Goal: Information Seeking & Learning: Learn about a topic

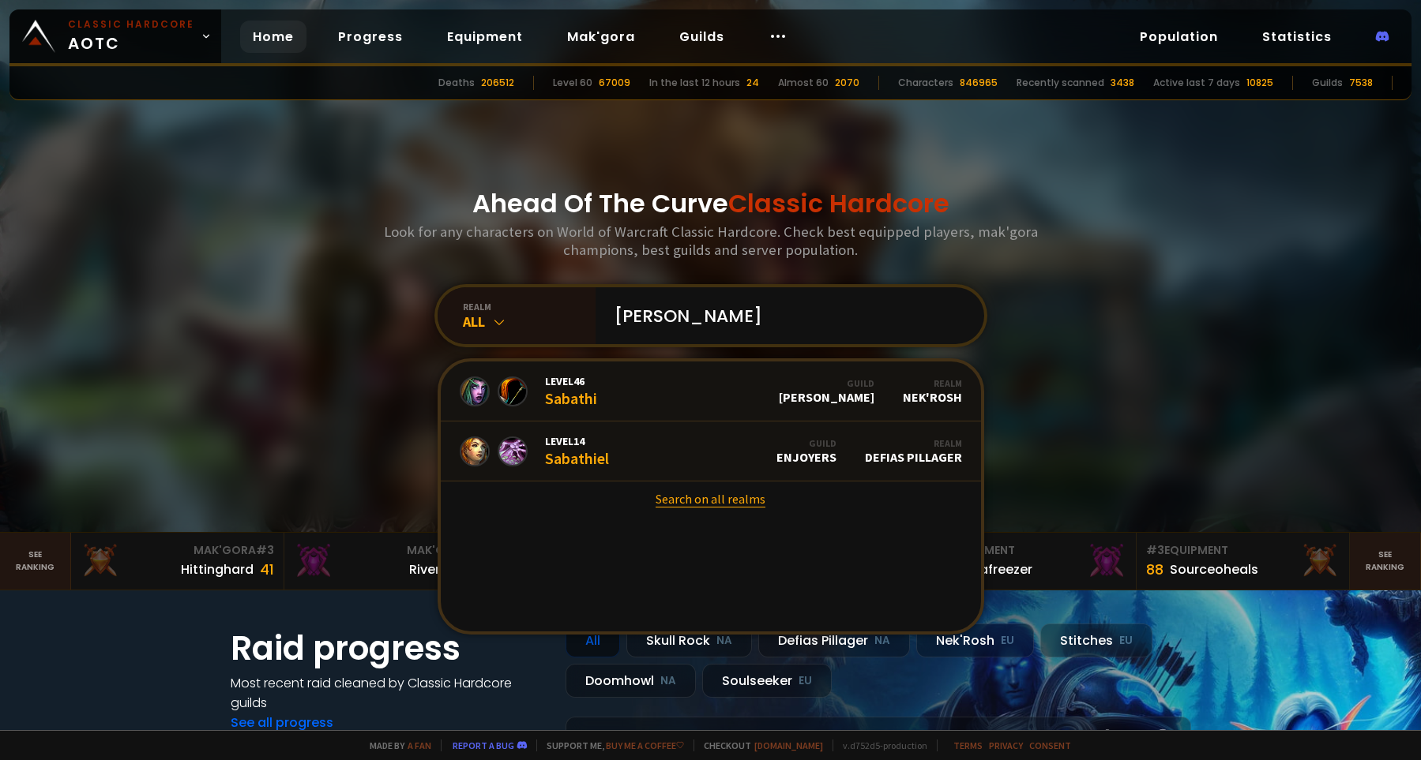
type input "[PERSON_NAME]"
click at [737, 508] on link "Search on all realms" at bounding box center [711, 499] width 540 height 35
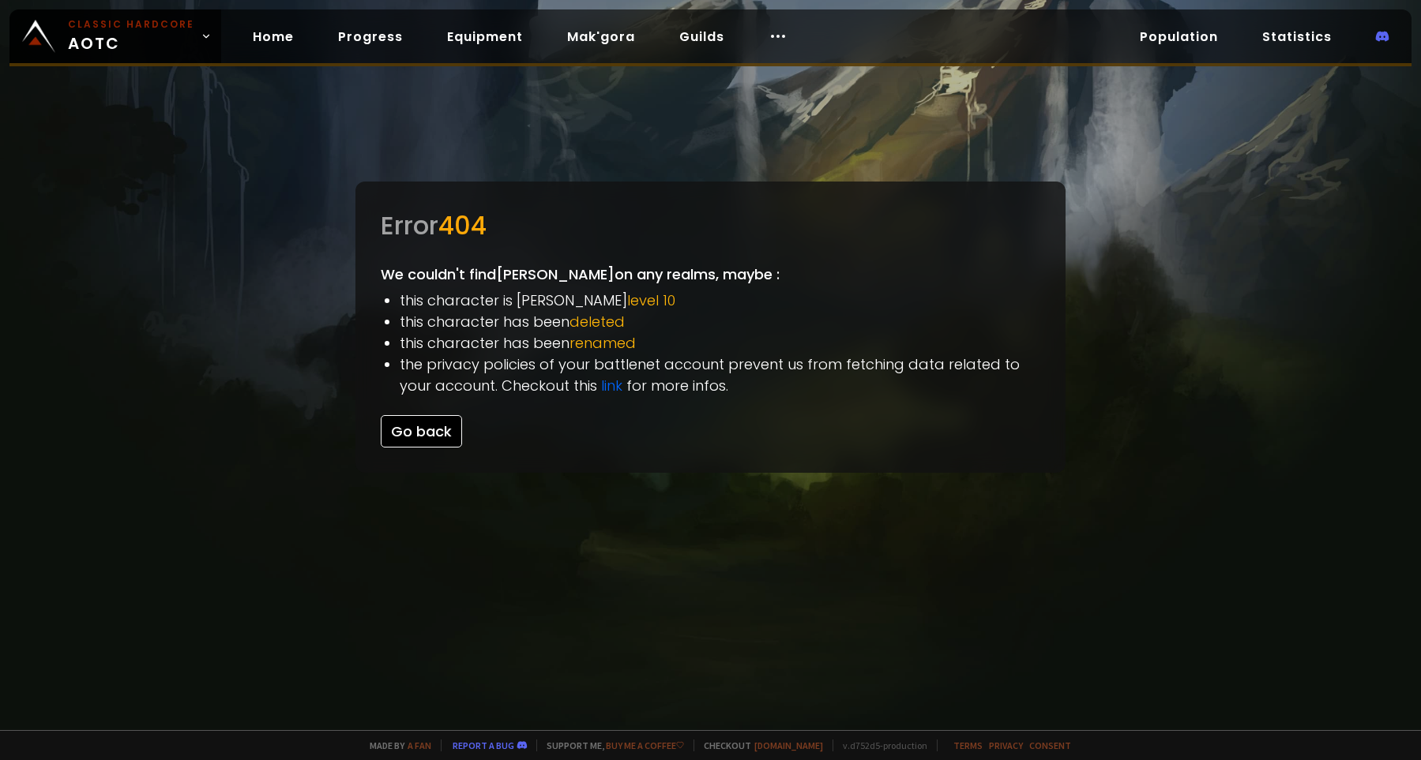
click at [415, 434] on button "Go back" at bounding box center [421, 431] width 81 height 32
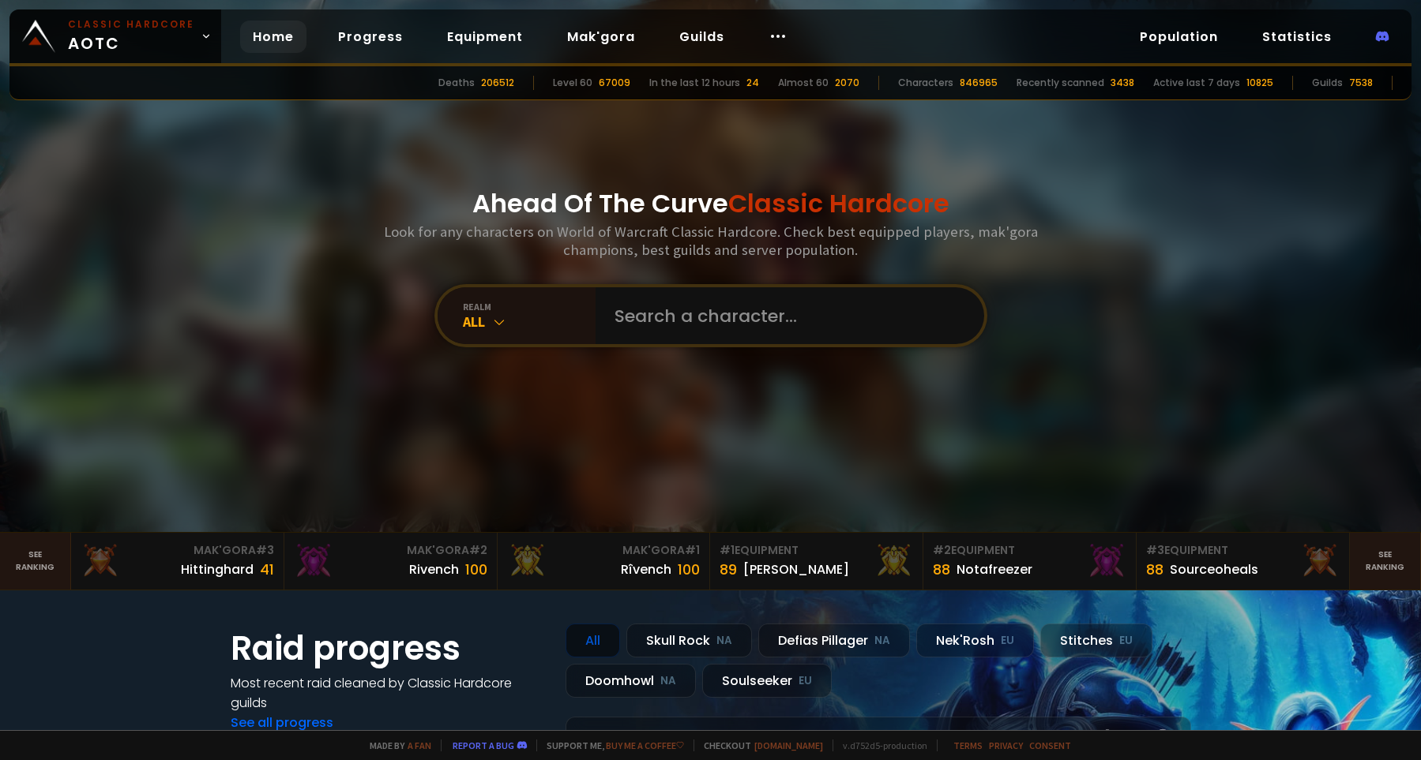
scroll to position [398, 0]
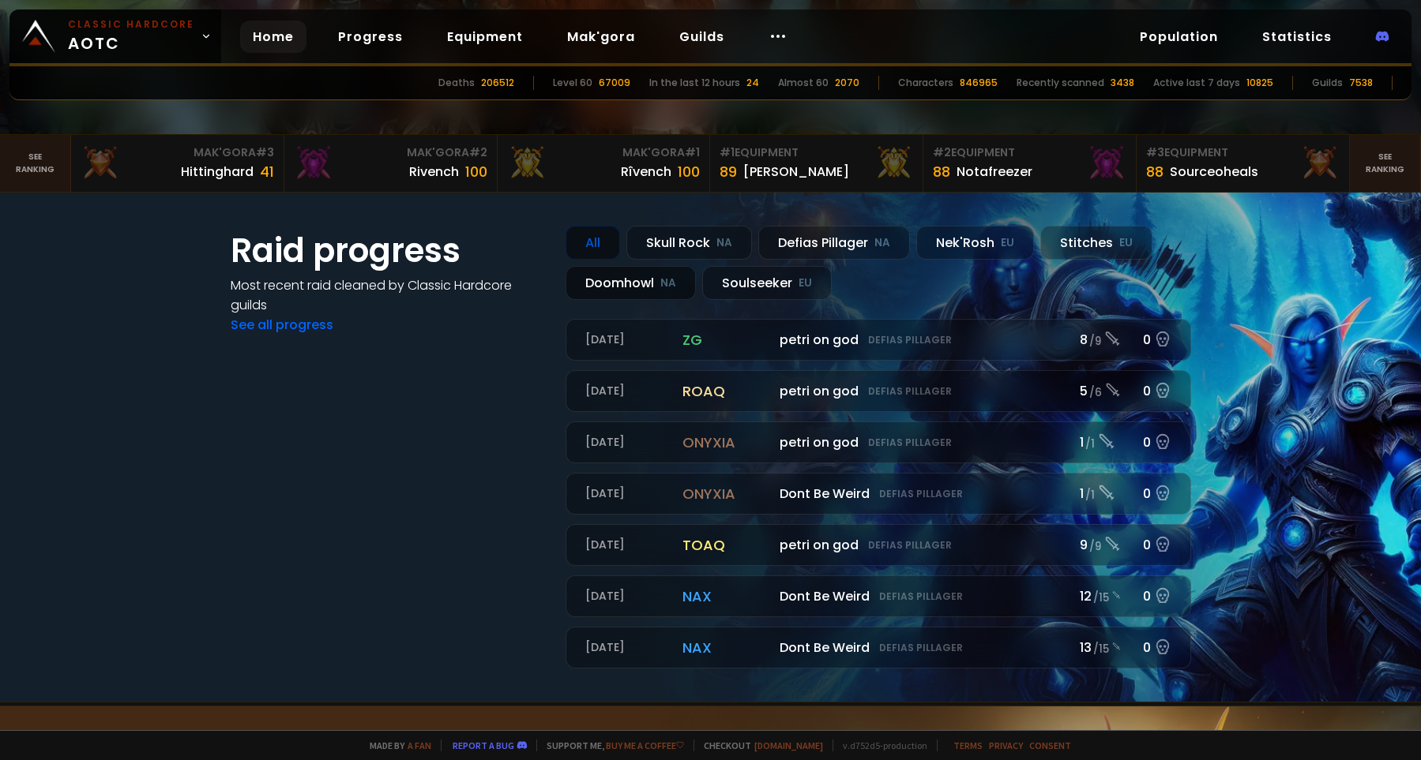
click at [624, 285] on div "Doomhowl NA" at bounding box center [630, 283] width 130 height 34
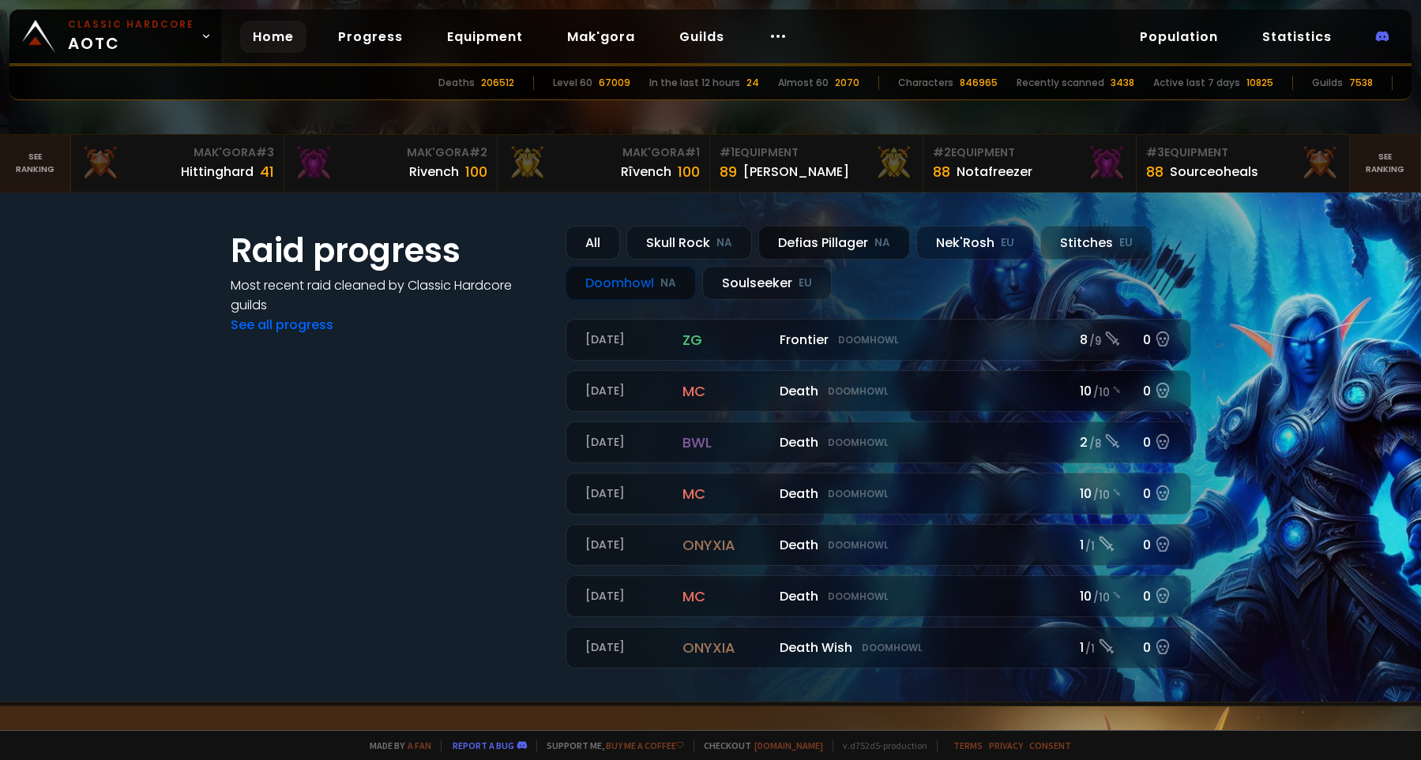
click at [849, 242] on div "Defias Pillager NA" at bounding box center [834, 243] width 152 height 34
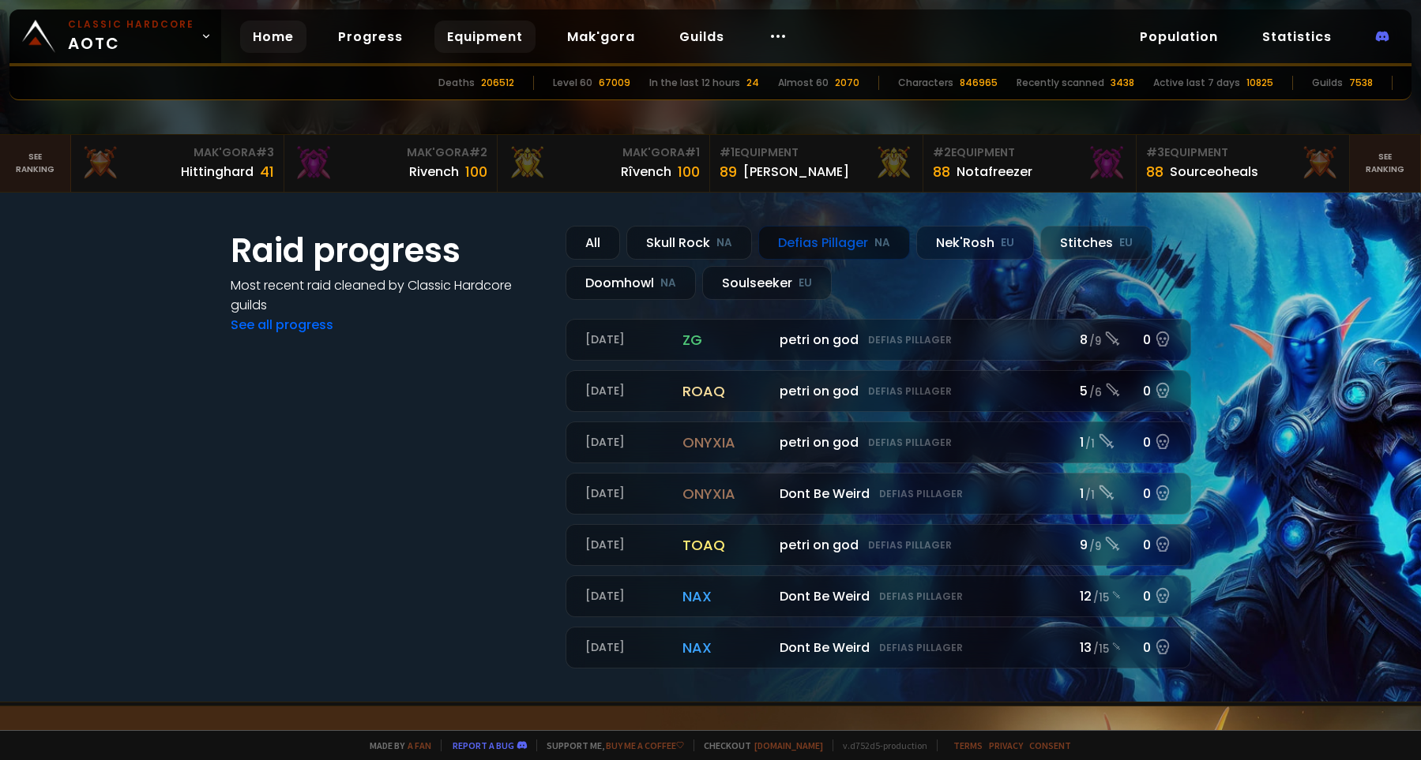
click at [465, 33] on link "Equipment" at bounding box center [484, 37] width 101 height 32
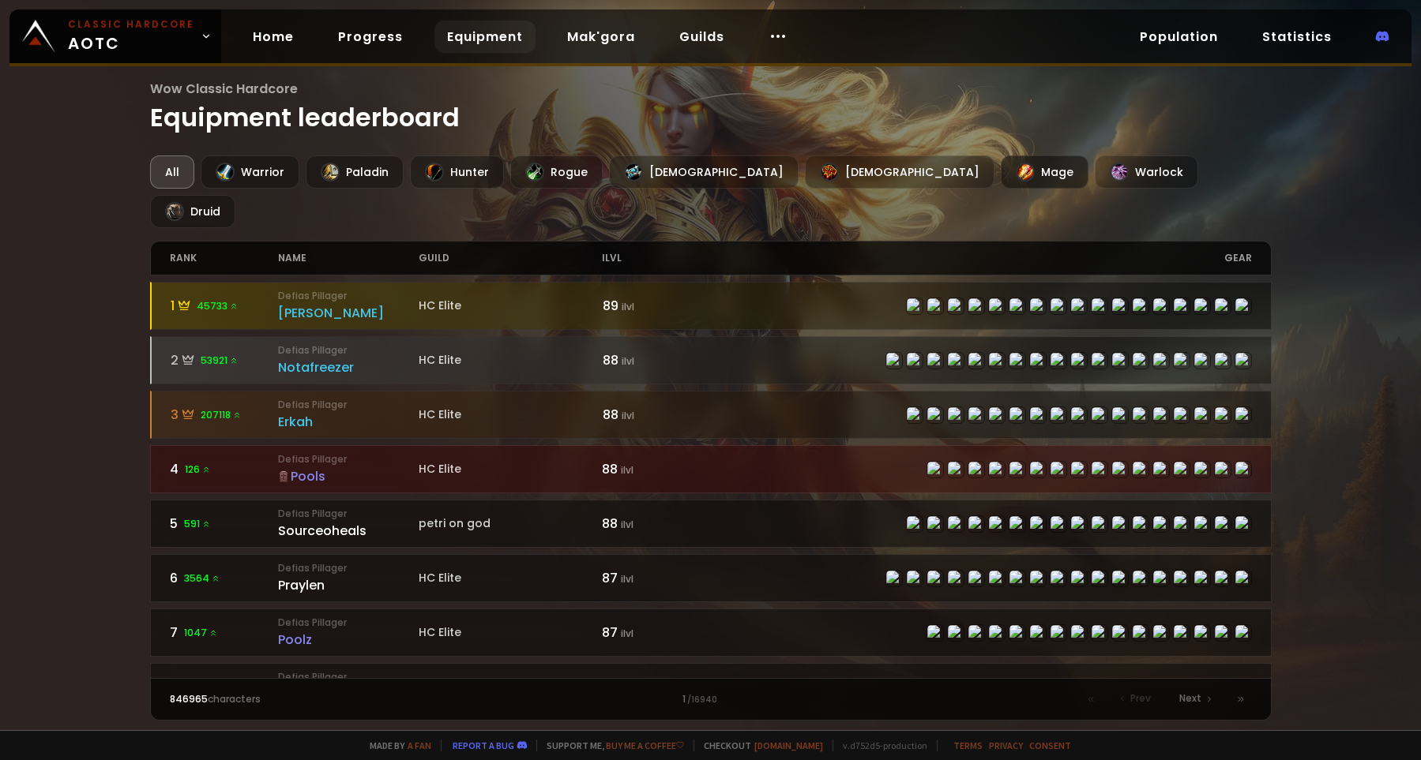
click at [1000, 172] on div "Mage" at bounding box center [1044, 172] width 88 height 33
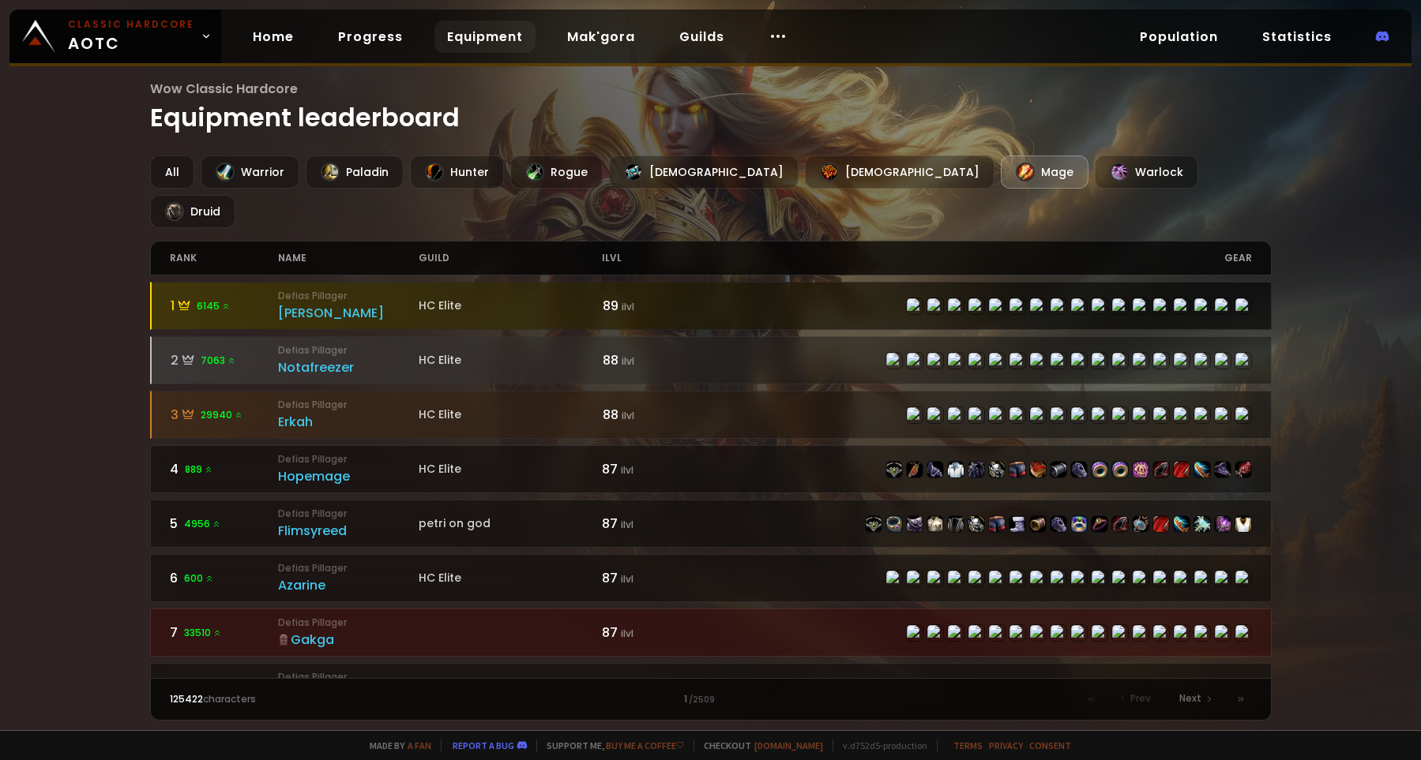
click at [295, 303] on div "[PERSON_NAME]" at bounding box center [348, 313] width 141 height 20
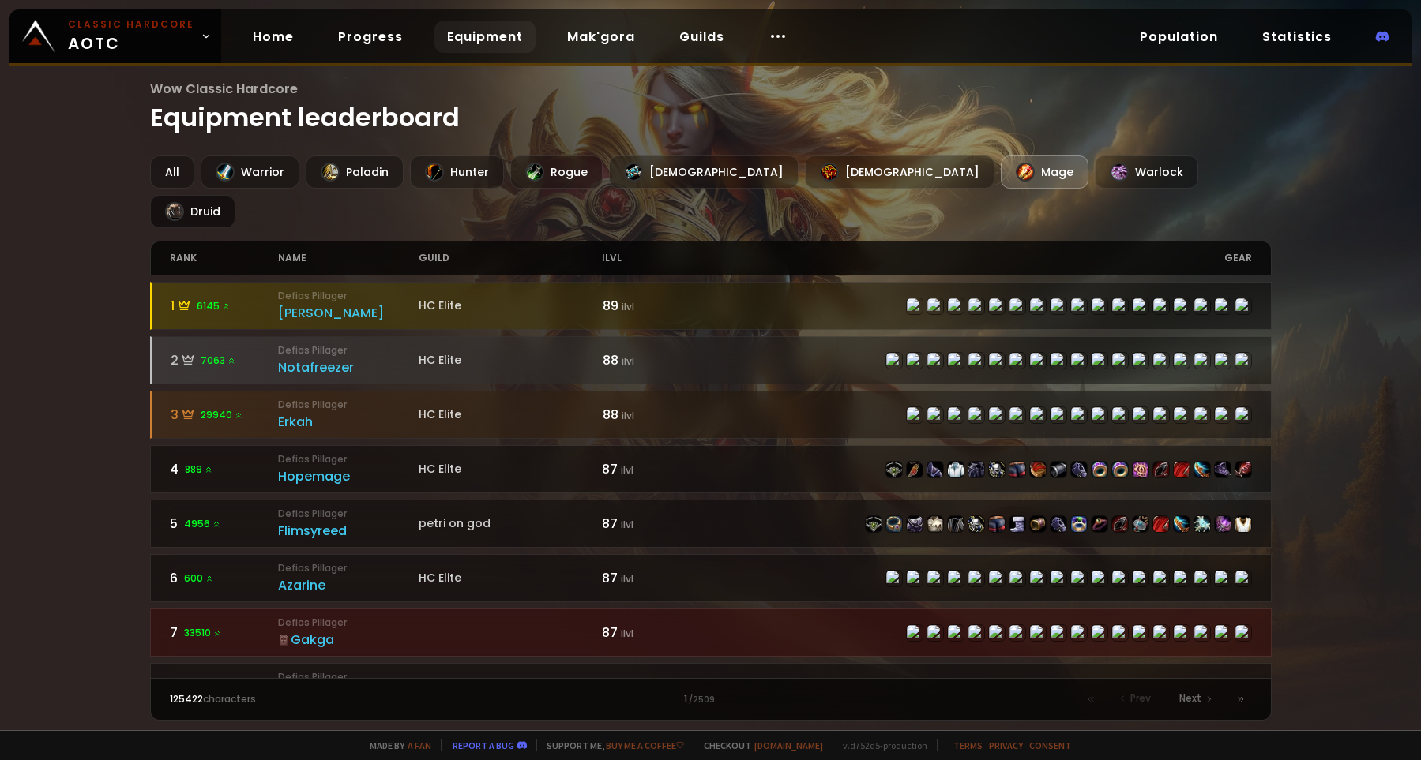
click at [235, 195] on div "Druid" at bounding box center [192, 211] width 85 height 33
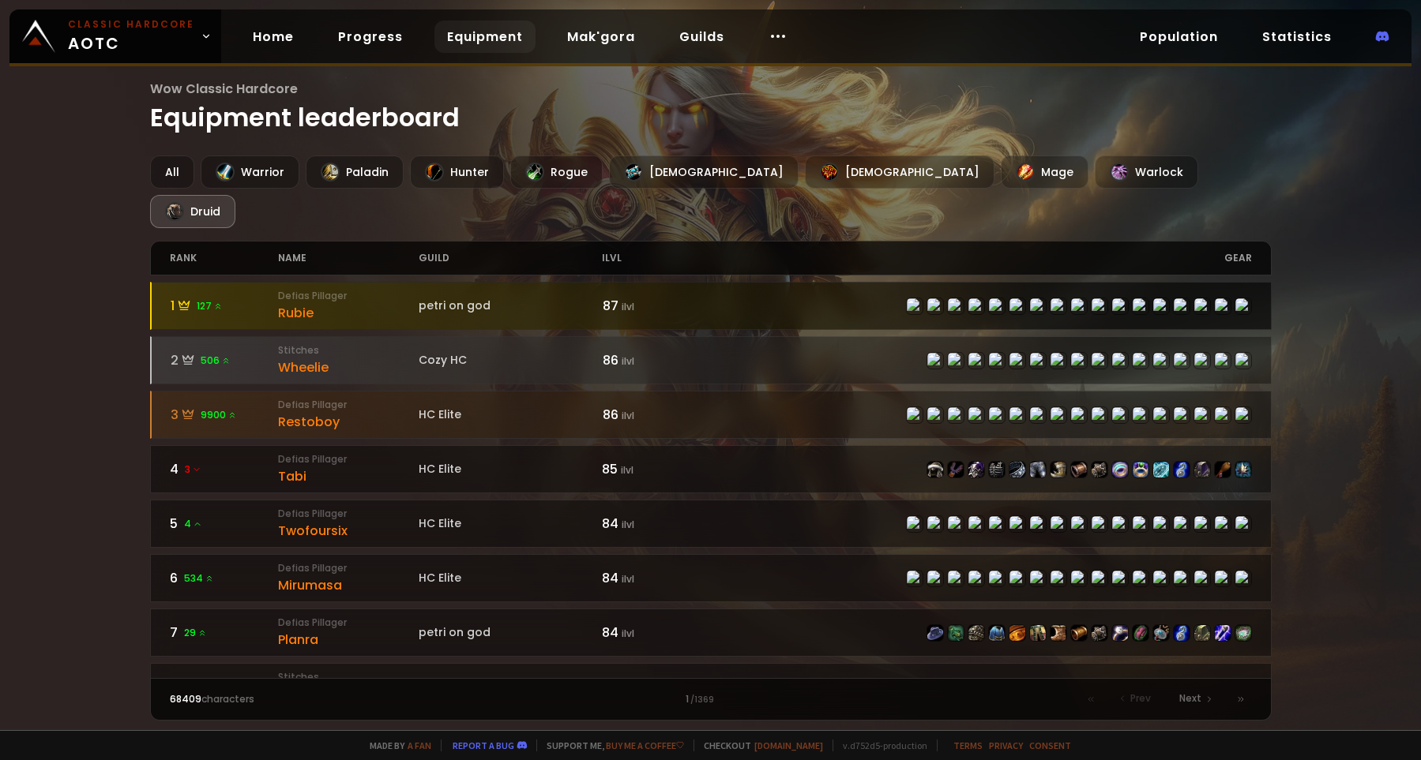
click at [191, 296] on div "1 127" at bounding box center [225, 306] width 108 height 20
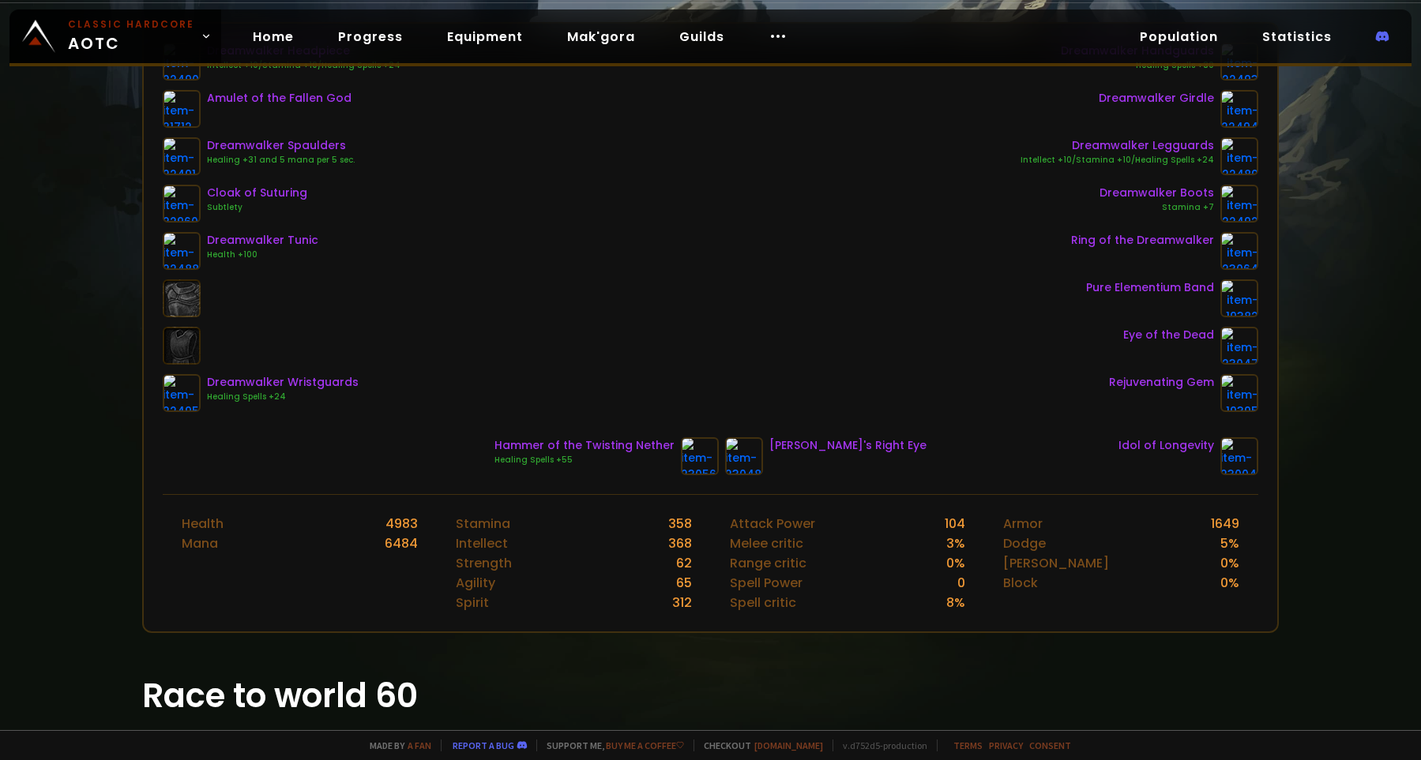
scroll to position [39, 0]
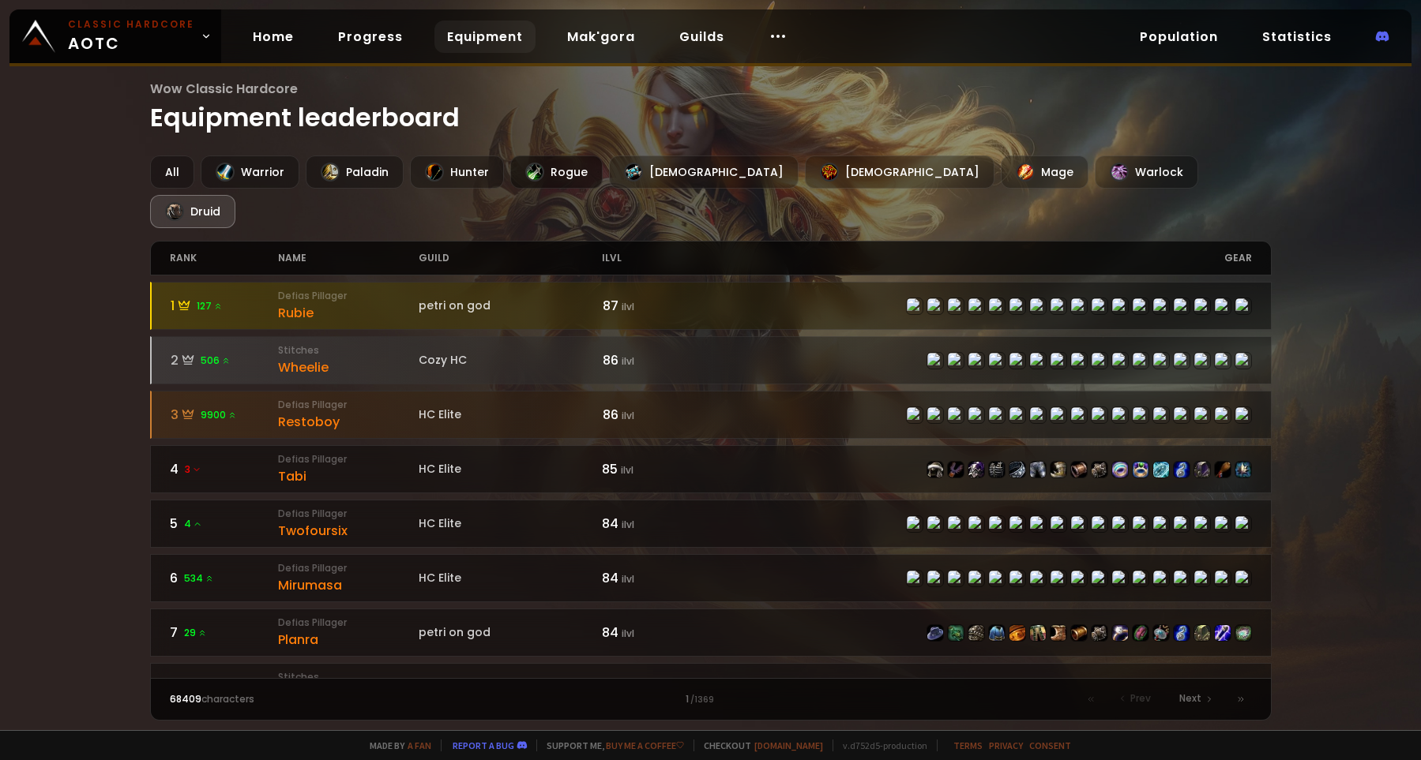
click at [545, 170] on div "Rogue" at bounding box center [556, 172] width 92 height 33
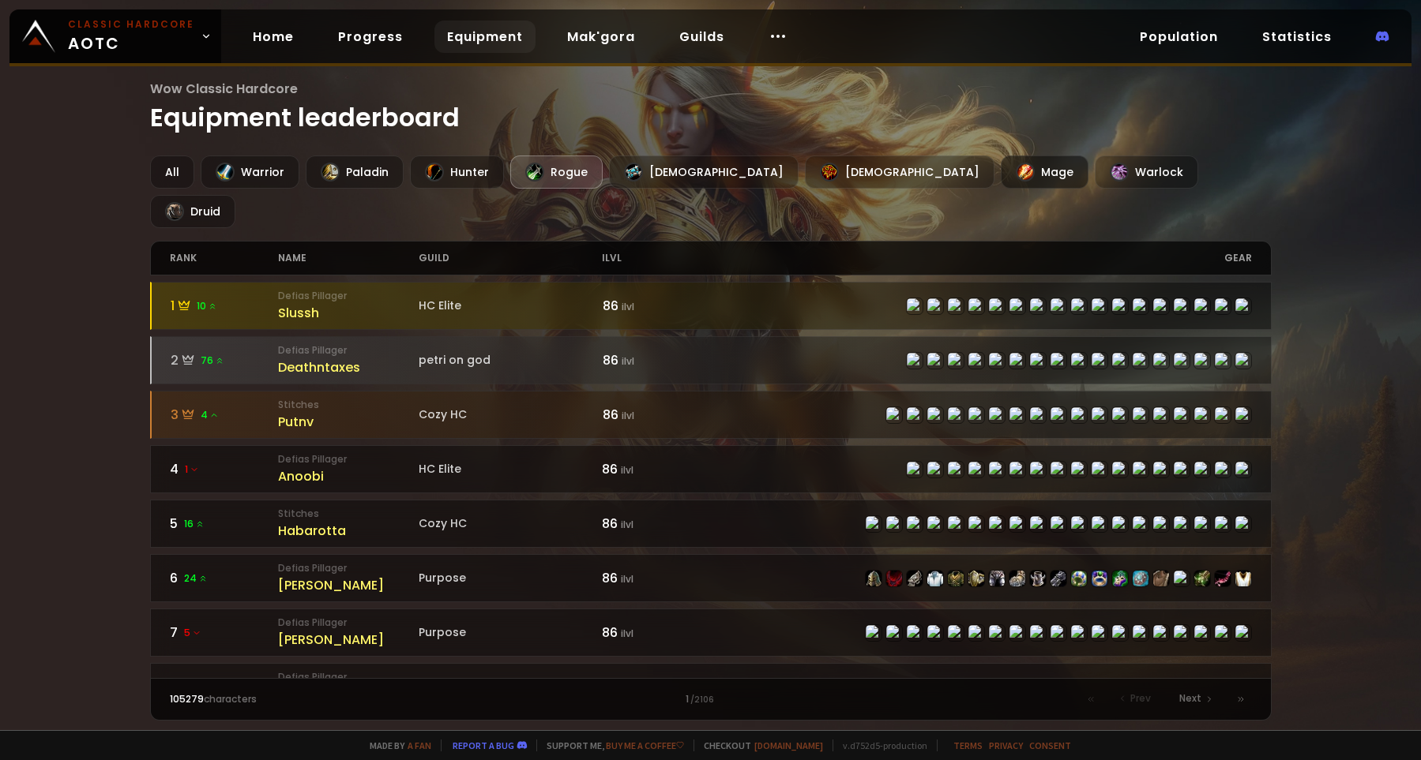
click at [1000, 169] on div "Mage" at bounding box center [1044, 172] width 88 height 33
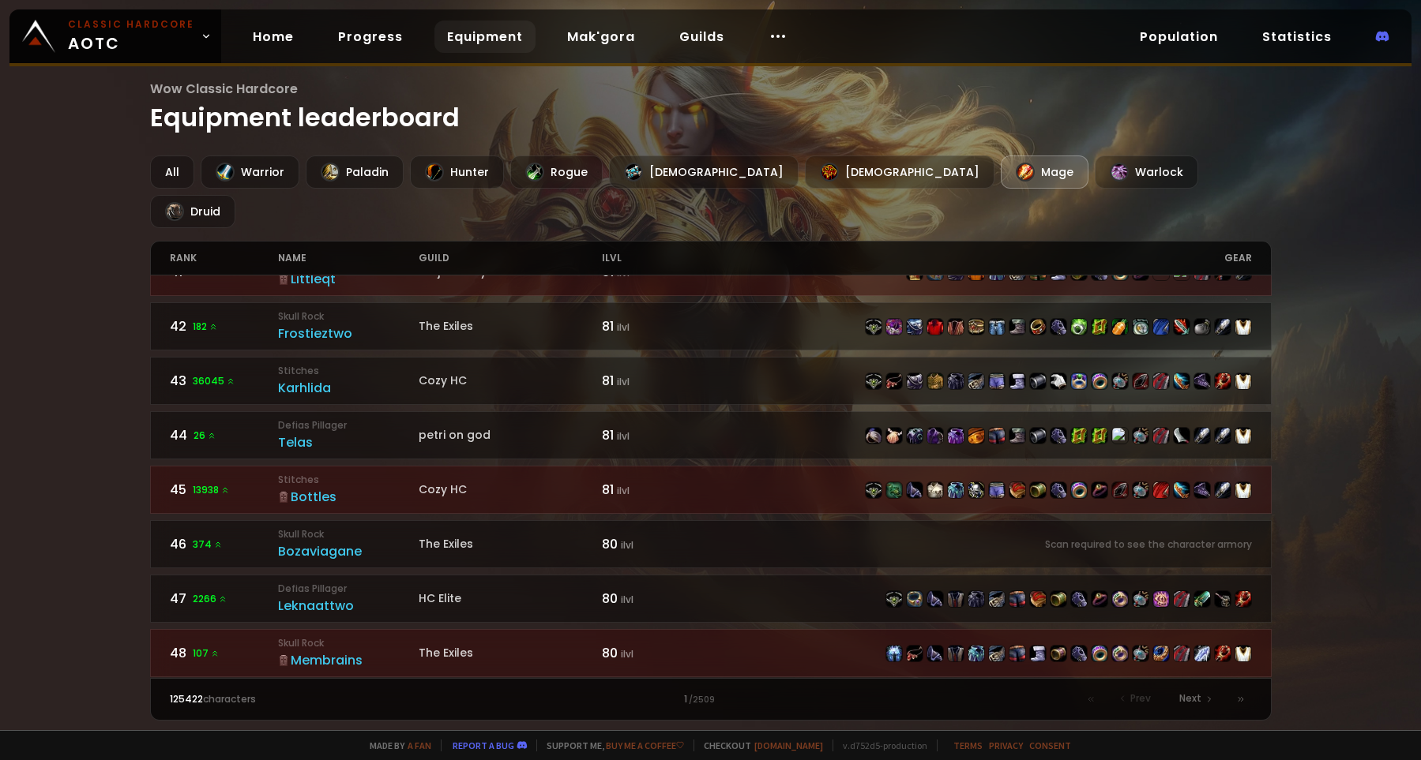
scroll to position [2248, 0]
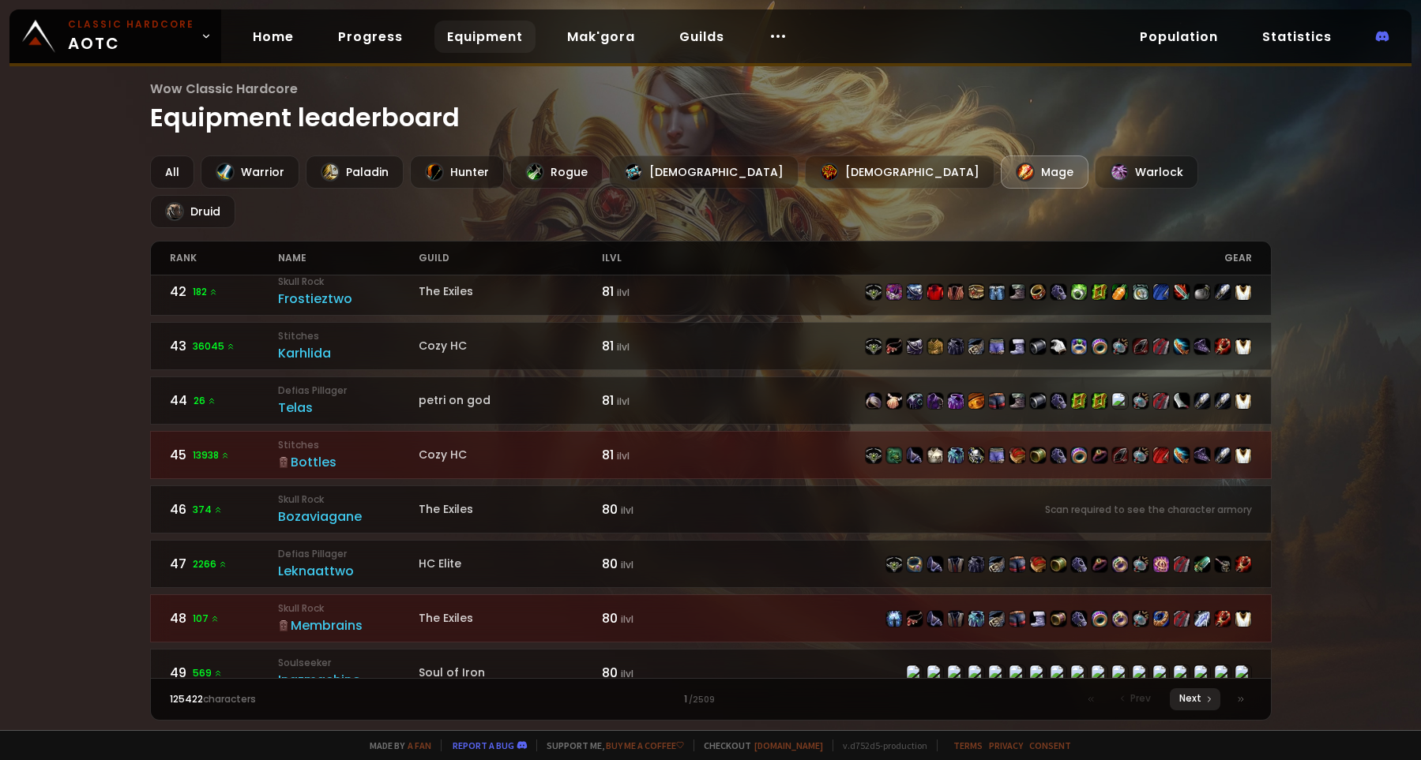
click at [1194, 701] on span "Next" at bounding box center [1190, 699] width 22 height 14
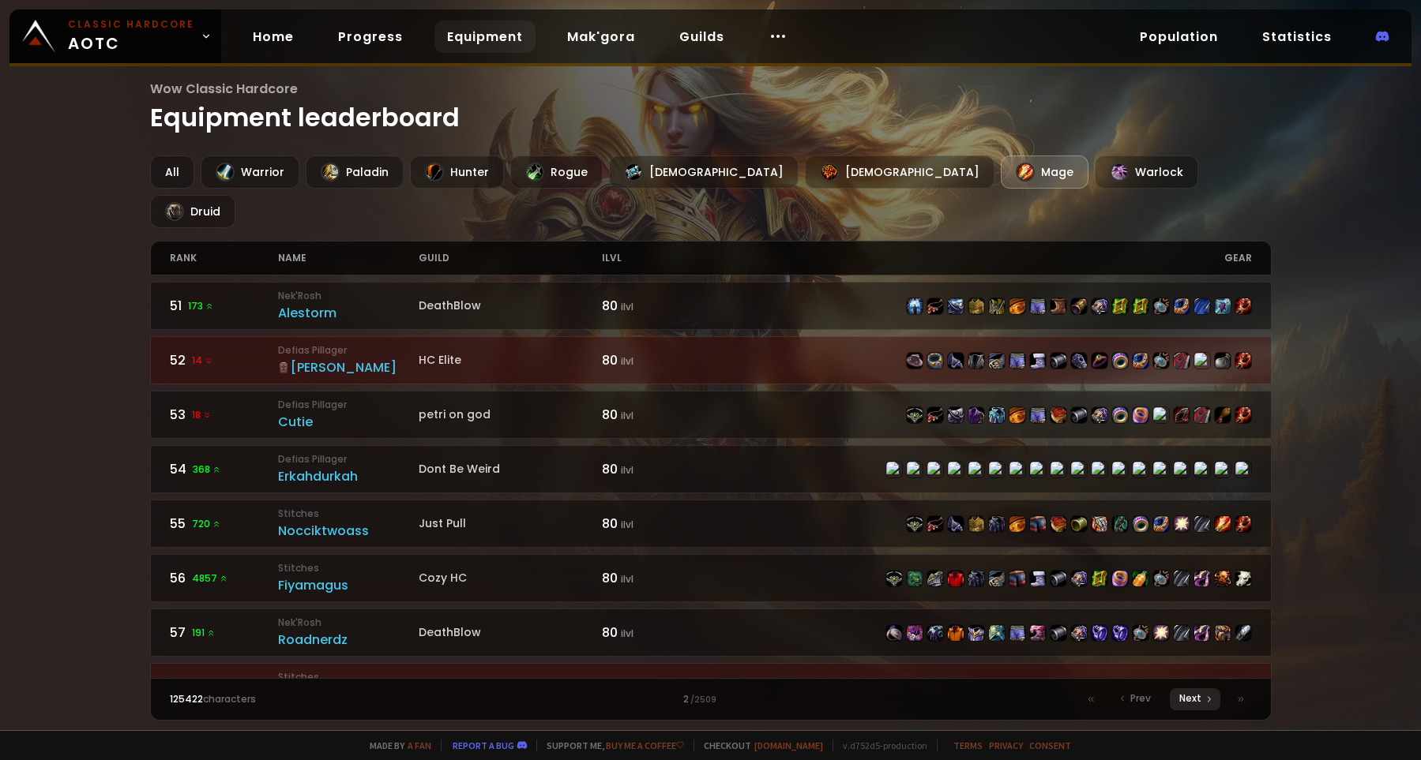
click at [1194, 701] on span "Next" at bounding box center [1190, 699] width 22 height 14
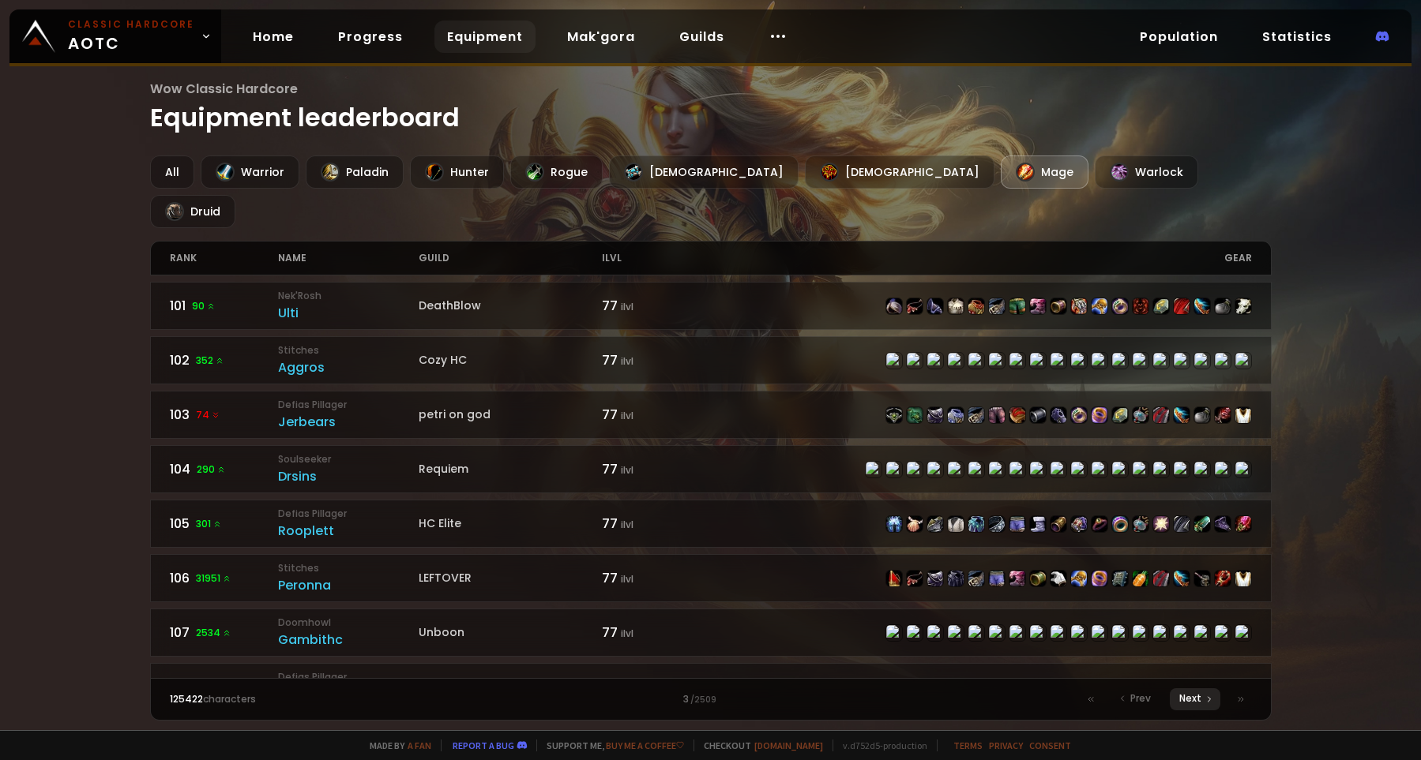
click at [1194, 701] on span "Next" at bounding box center [1190, 699] width 22 height 14
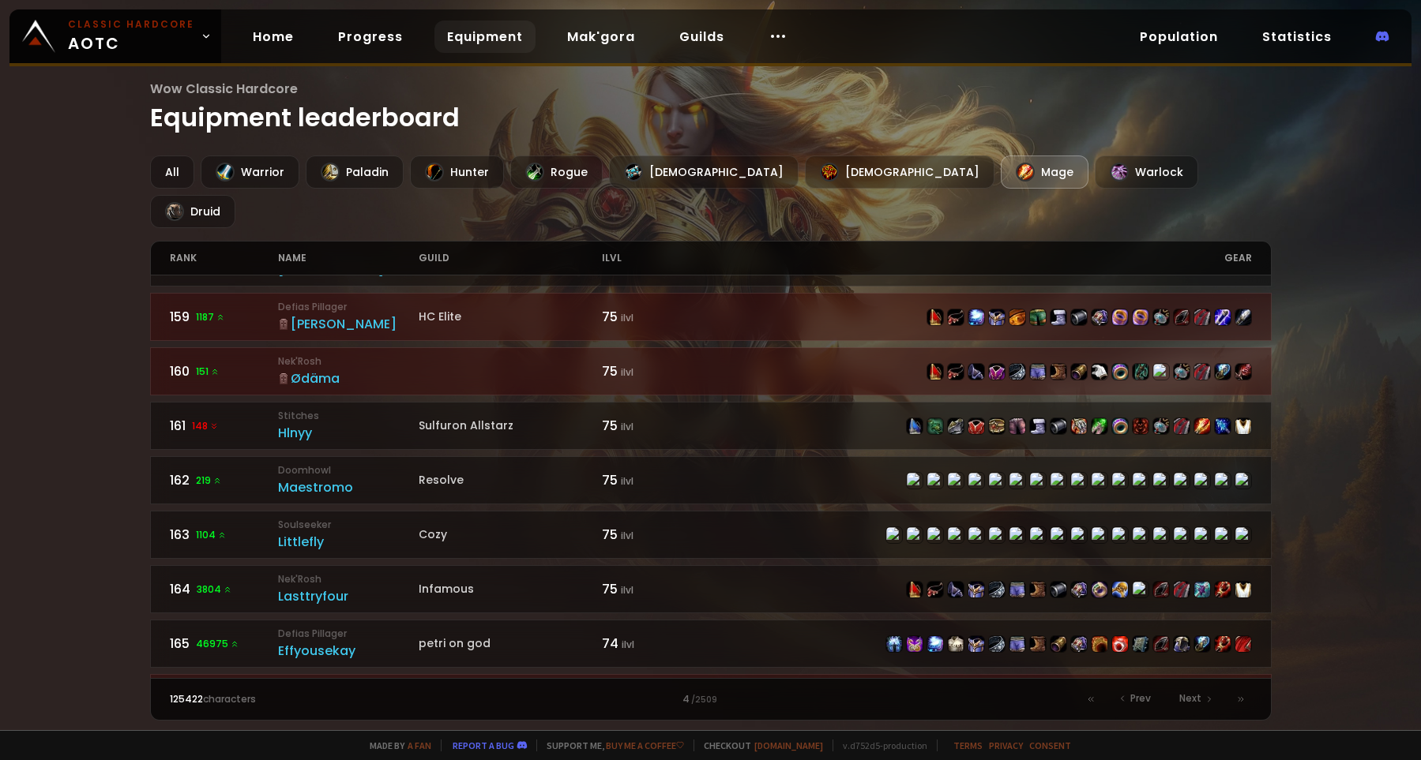
scroll to position [436, 0]
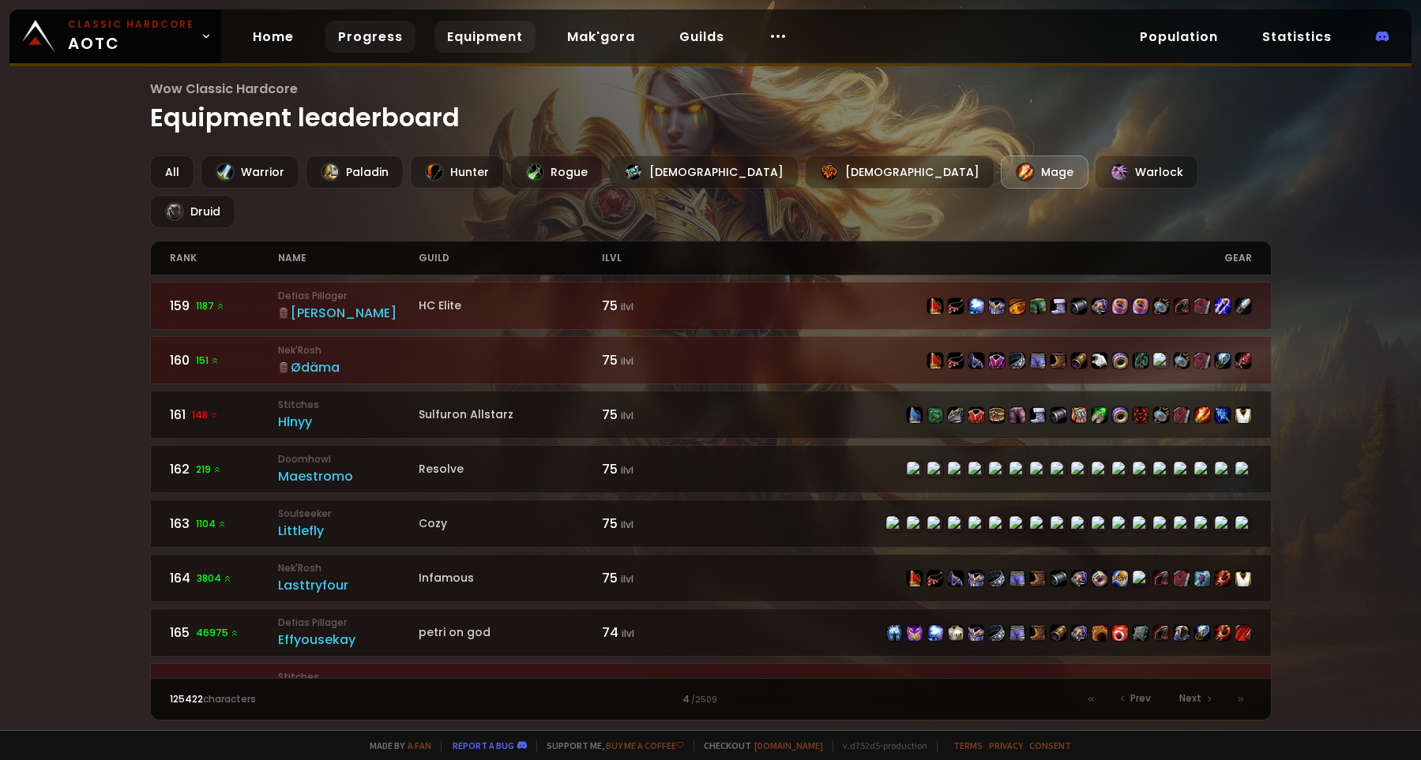
click at [358, 38] on link "Progress" at bounding box center [370, 37] width 90 height 32
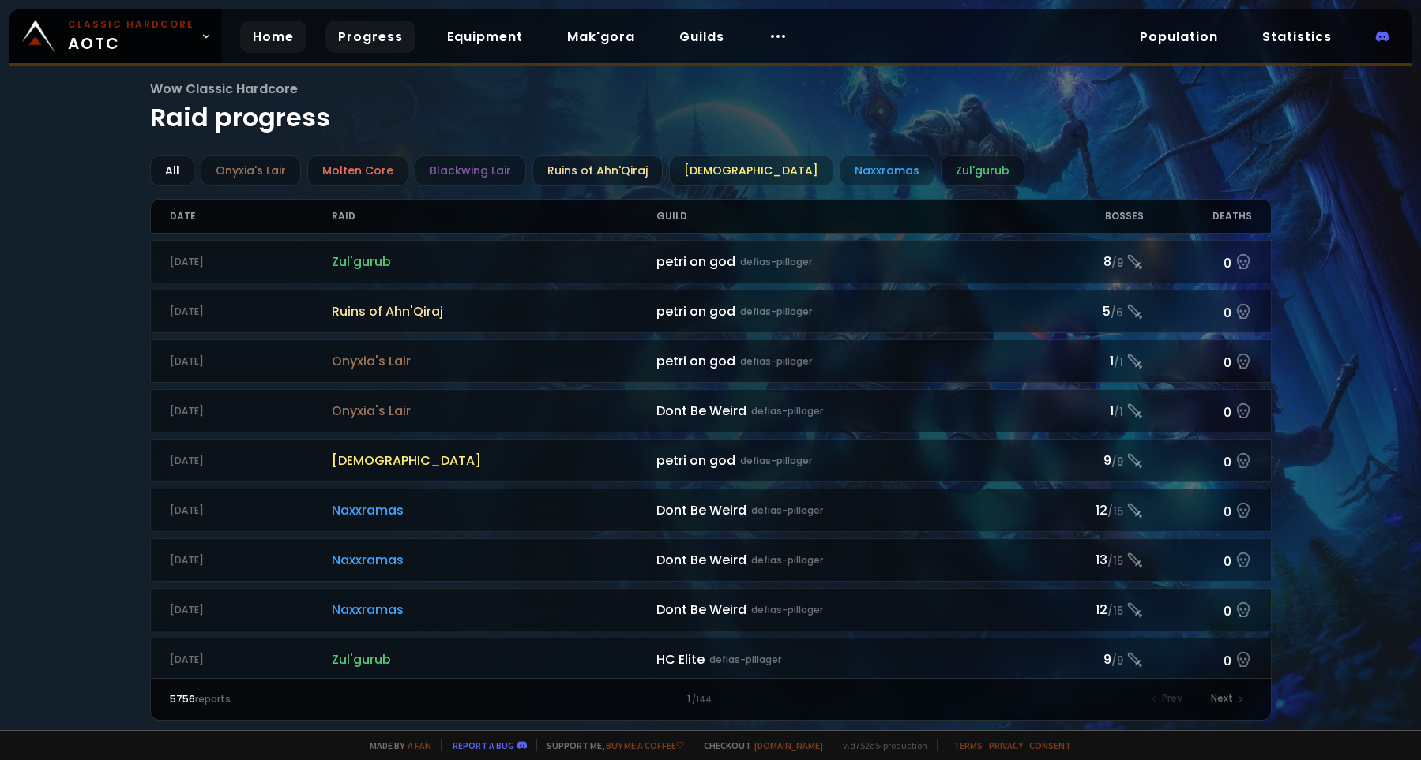
click at [269, 34] on link "Home" at bounding box center [273, 37] width 66 height 32
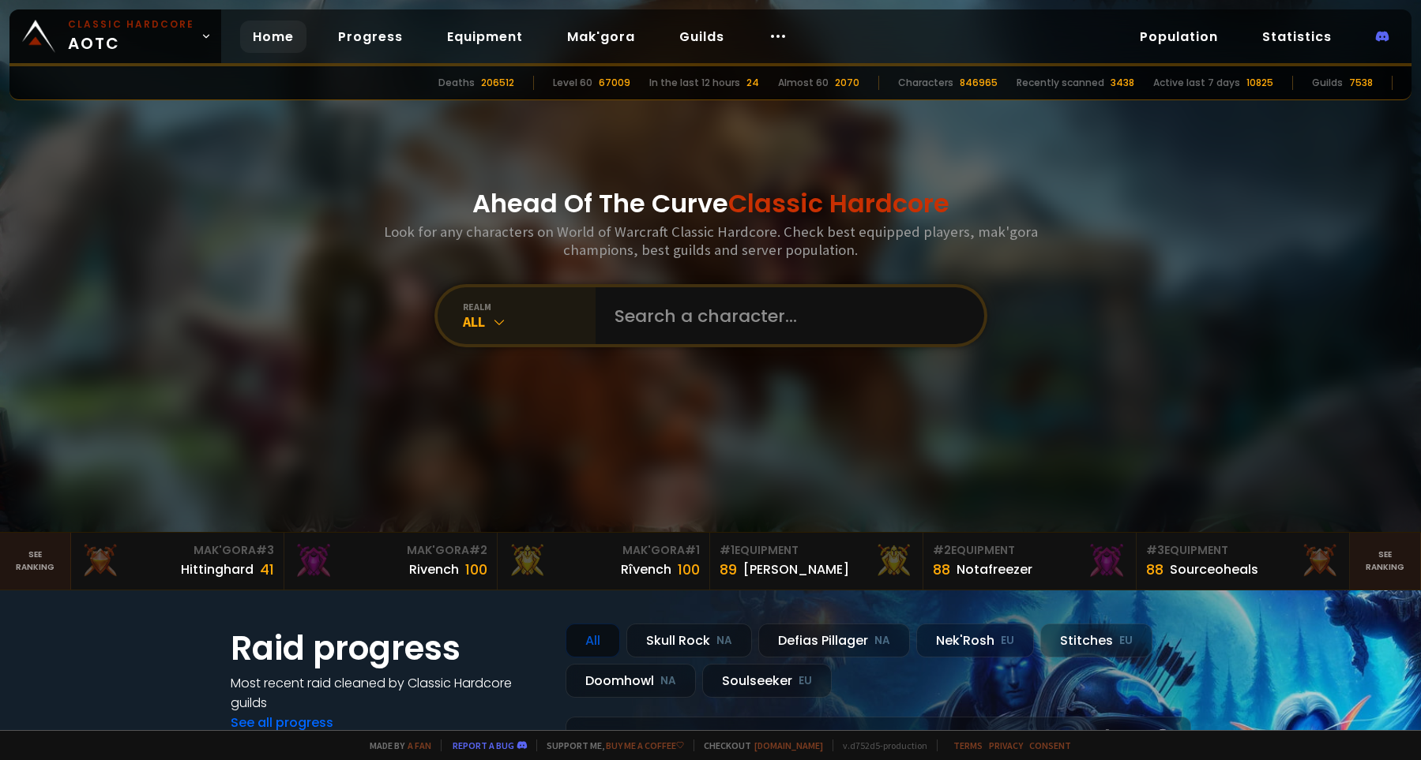
click at [489, 329] on div "All" at bounding box center [529, 322] width 133 height 18
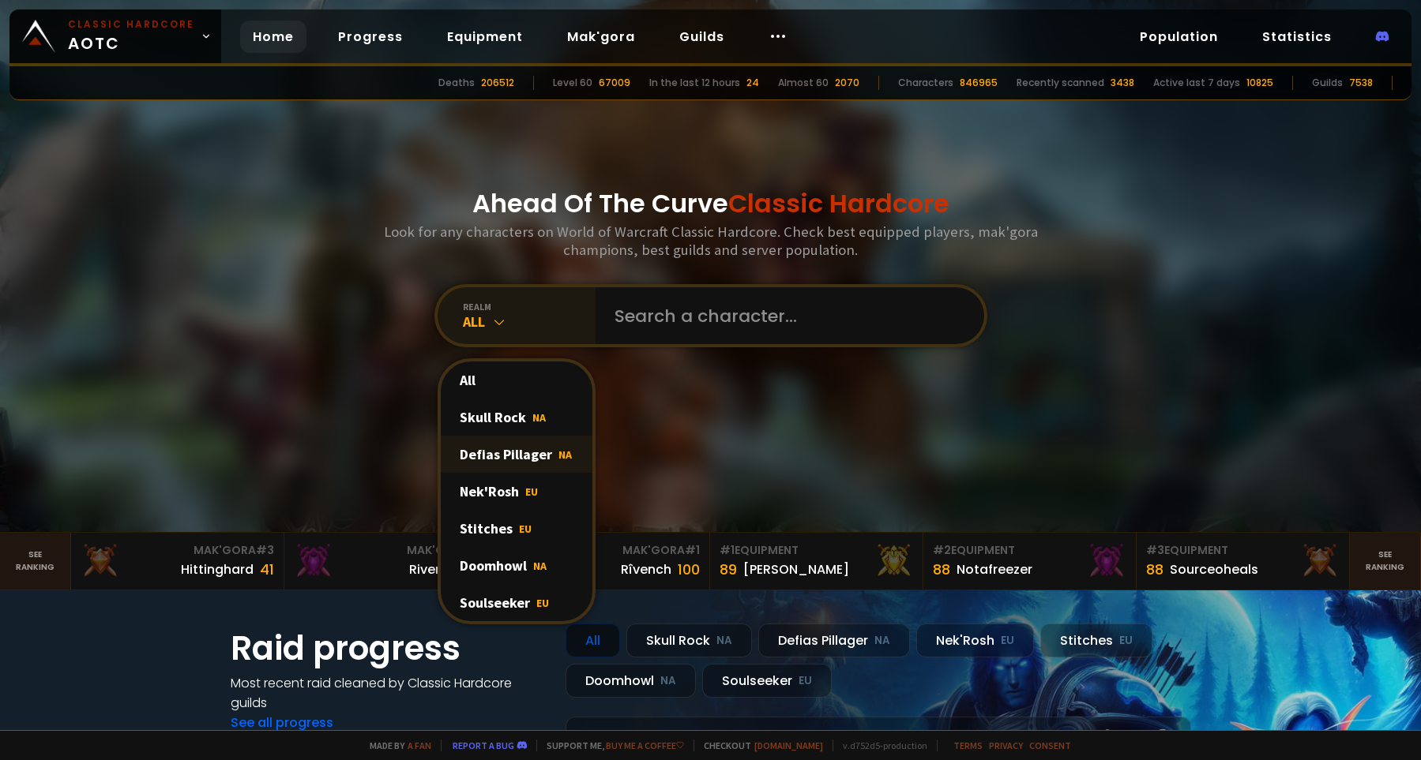
click at [509, 467] on div "Defias Pillager NA" at bounding box center [517, 454] width 152 height 37
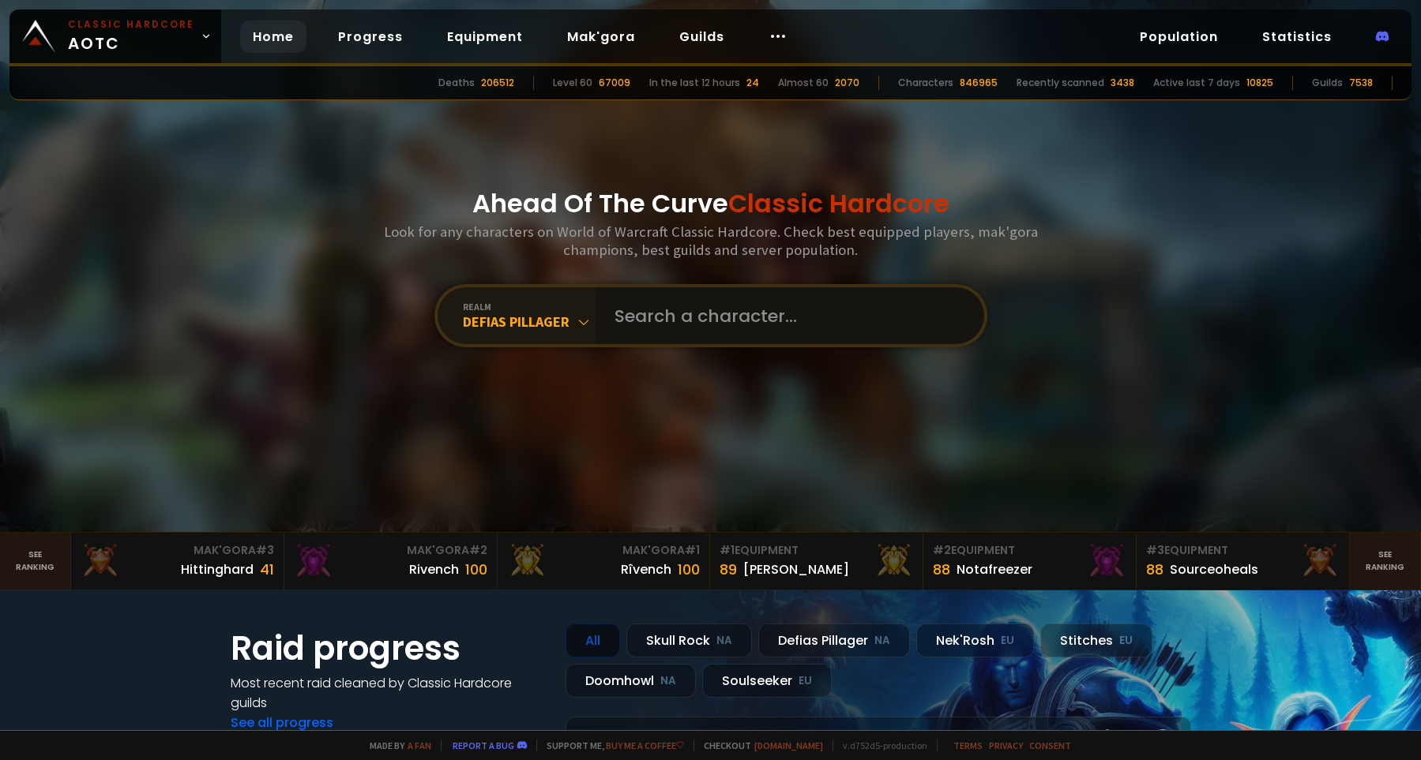
click at [650, 325] on input "text" at bounding box center [785, 315] width 360 height 57
type input "[PERSON_NAME]"
click at [554, 316] on div "All" at bounding box center [529, 322] width 133 height 18
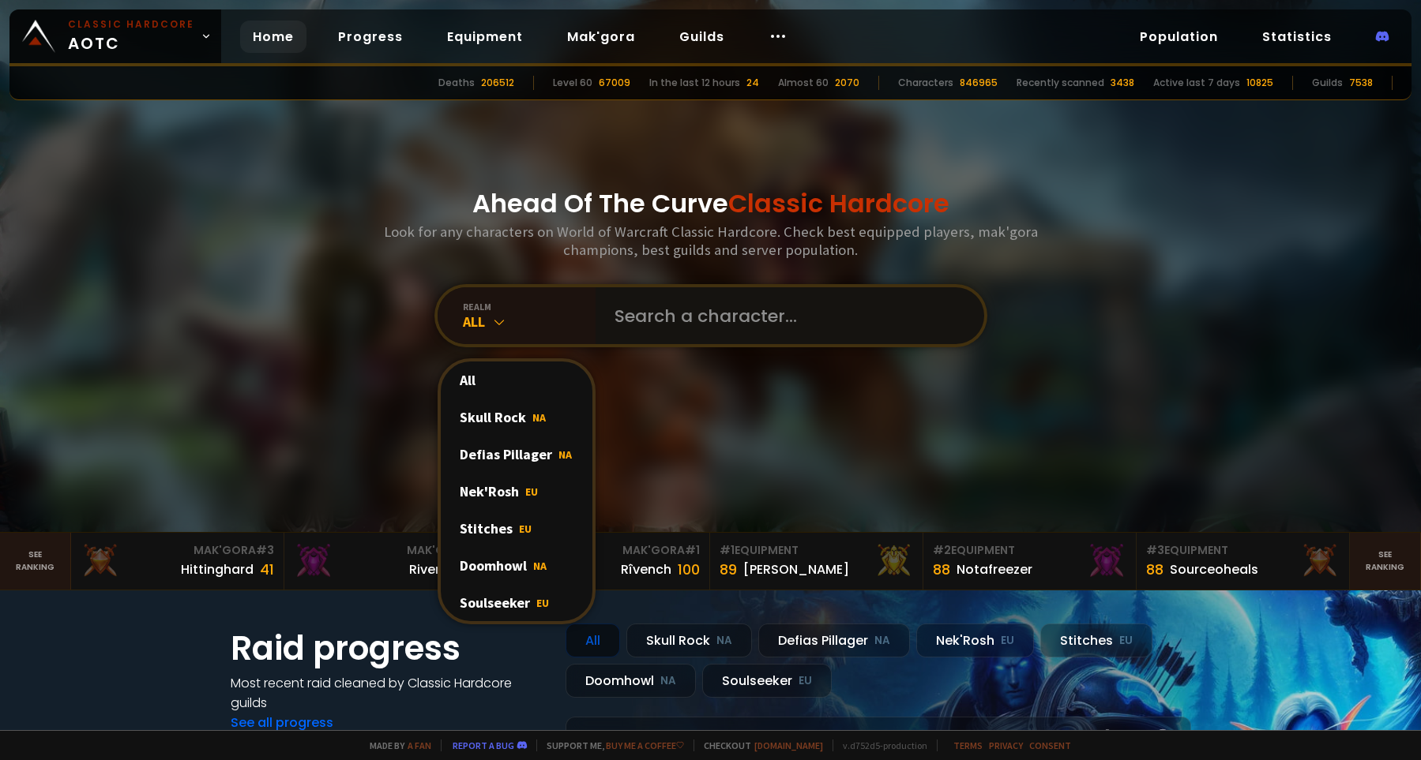
click at [667, 324] on input "text" at bounding box center [785, 315] width 360 height 57
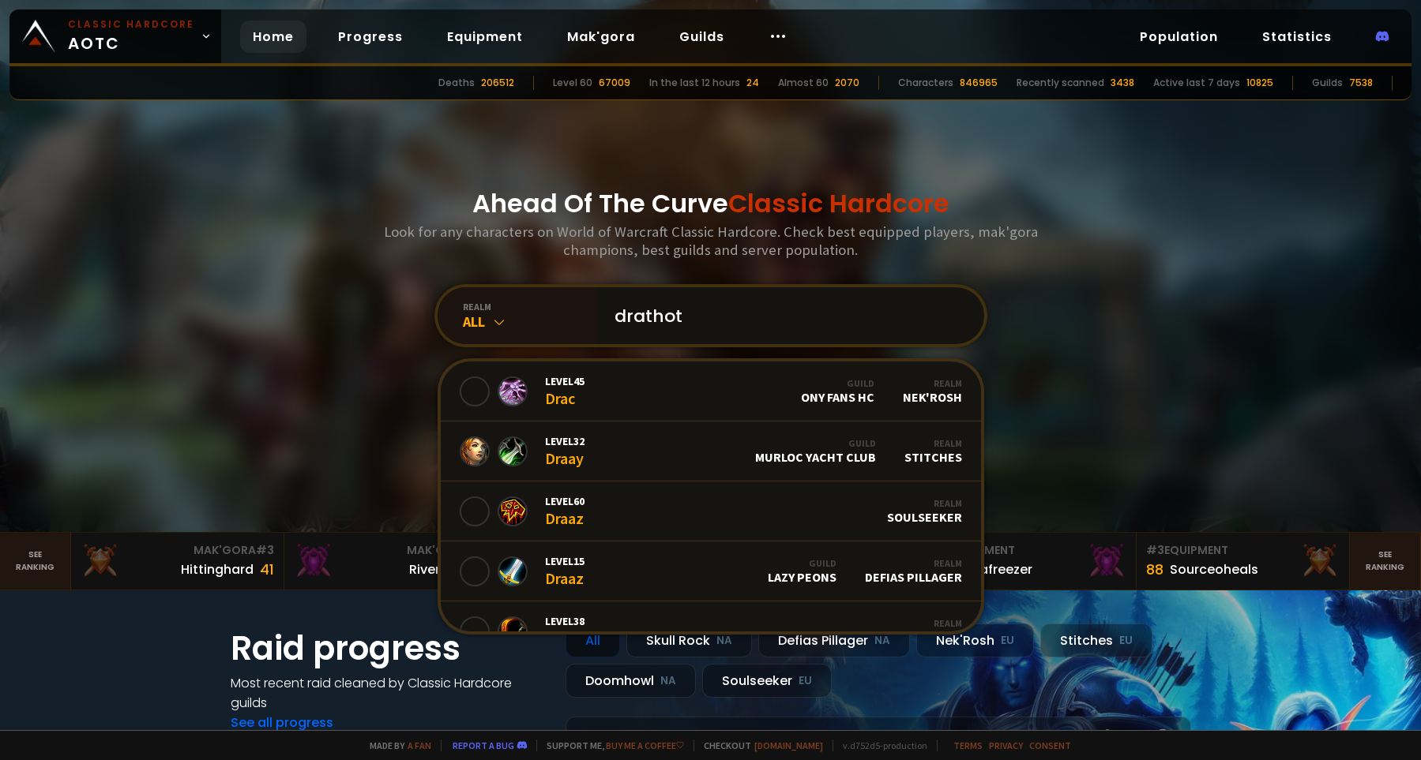
type input "drathoth"
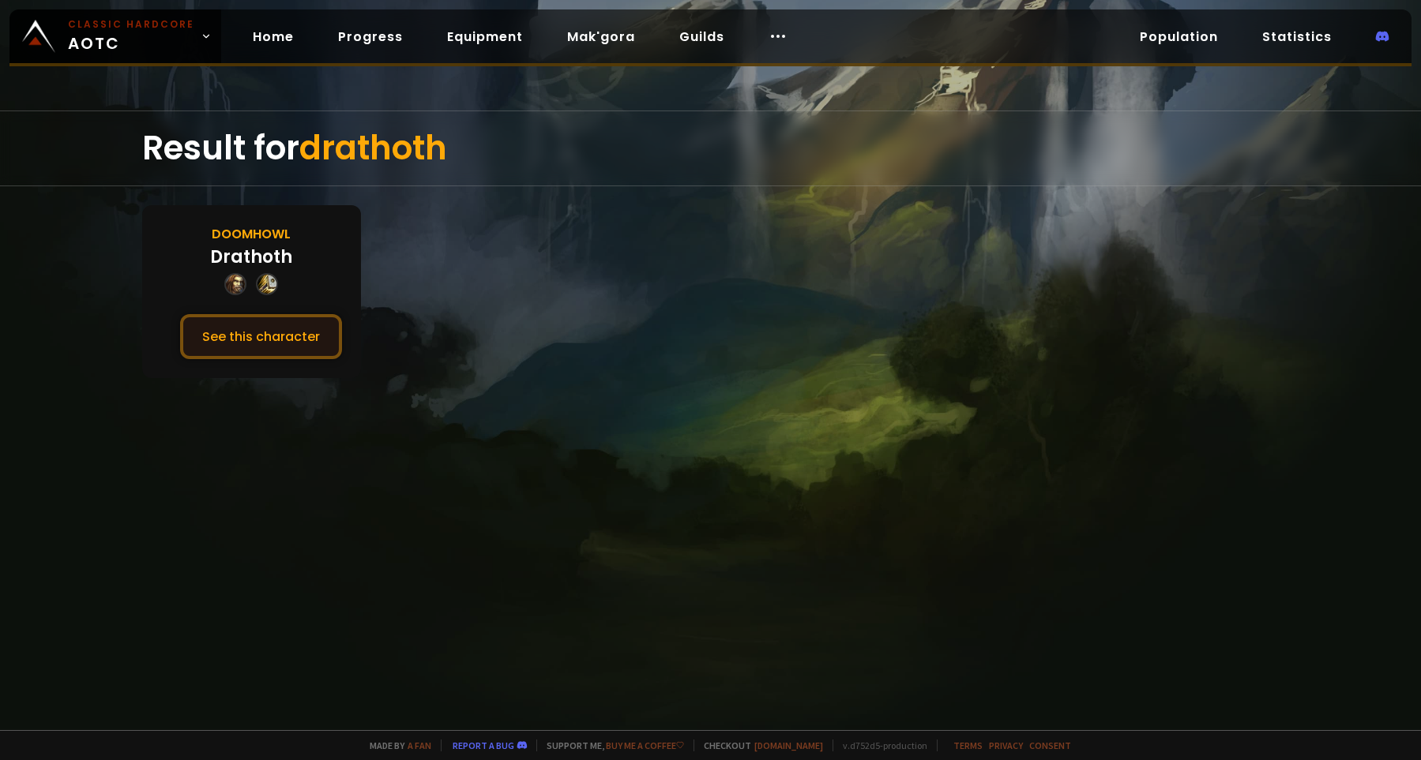
click at [266, 336] on button "See this character" at bounding box center [261, 336] width 162 height 45
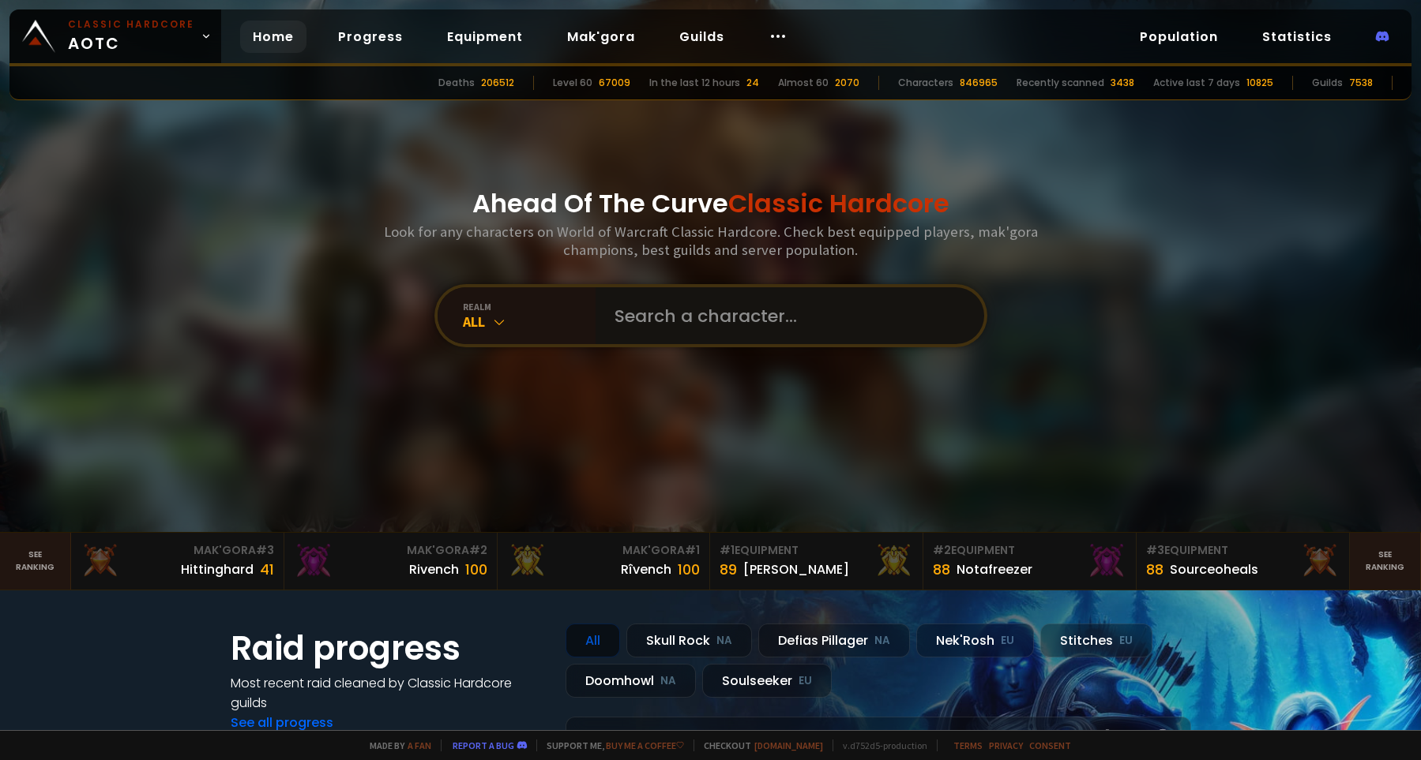
click at [612, 325] on input "text" at bounding box center [785, 315] width 360 height 57
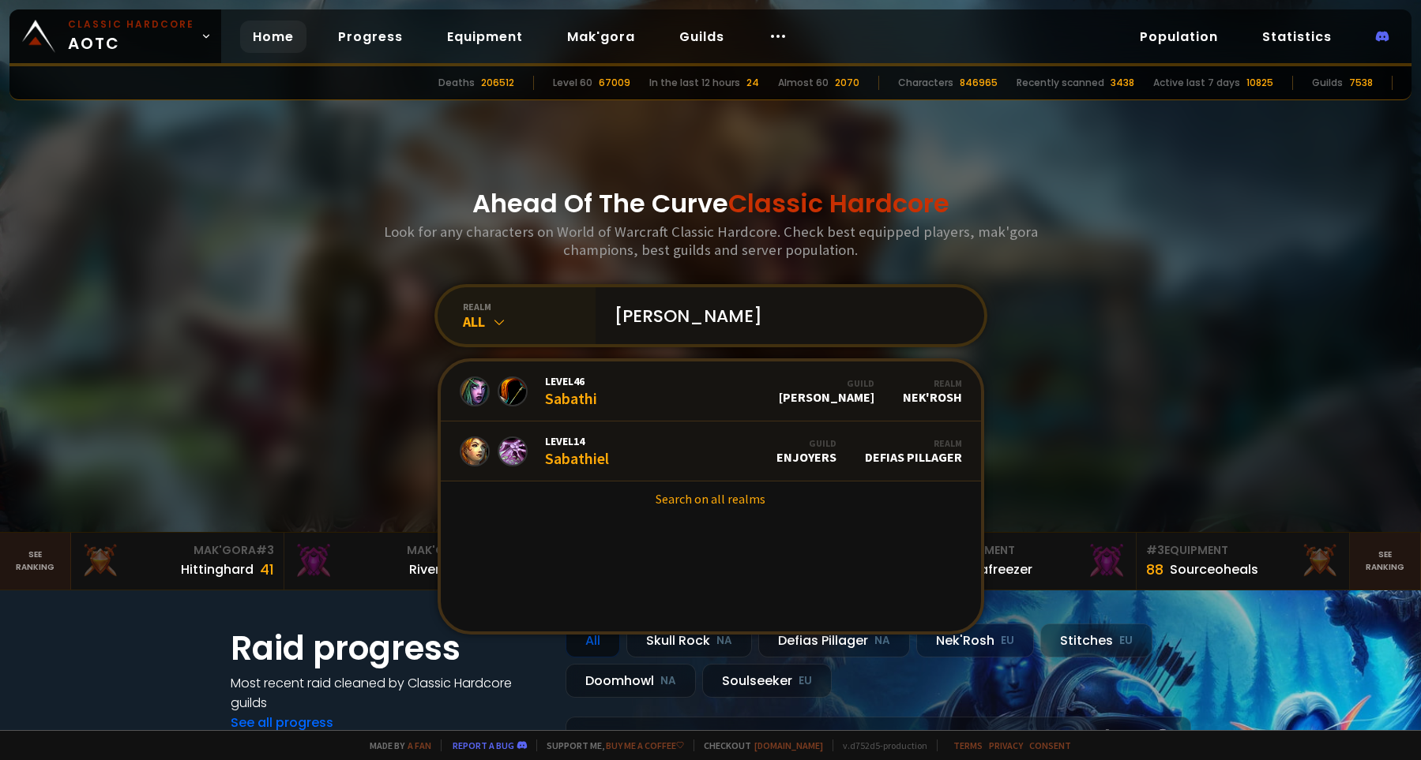
type input "[PERSON_NAME]"
click at [483, 320] on div "All" at bounding box center [529, 322] width 133 height 18
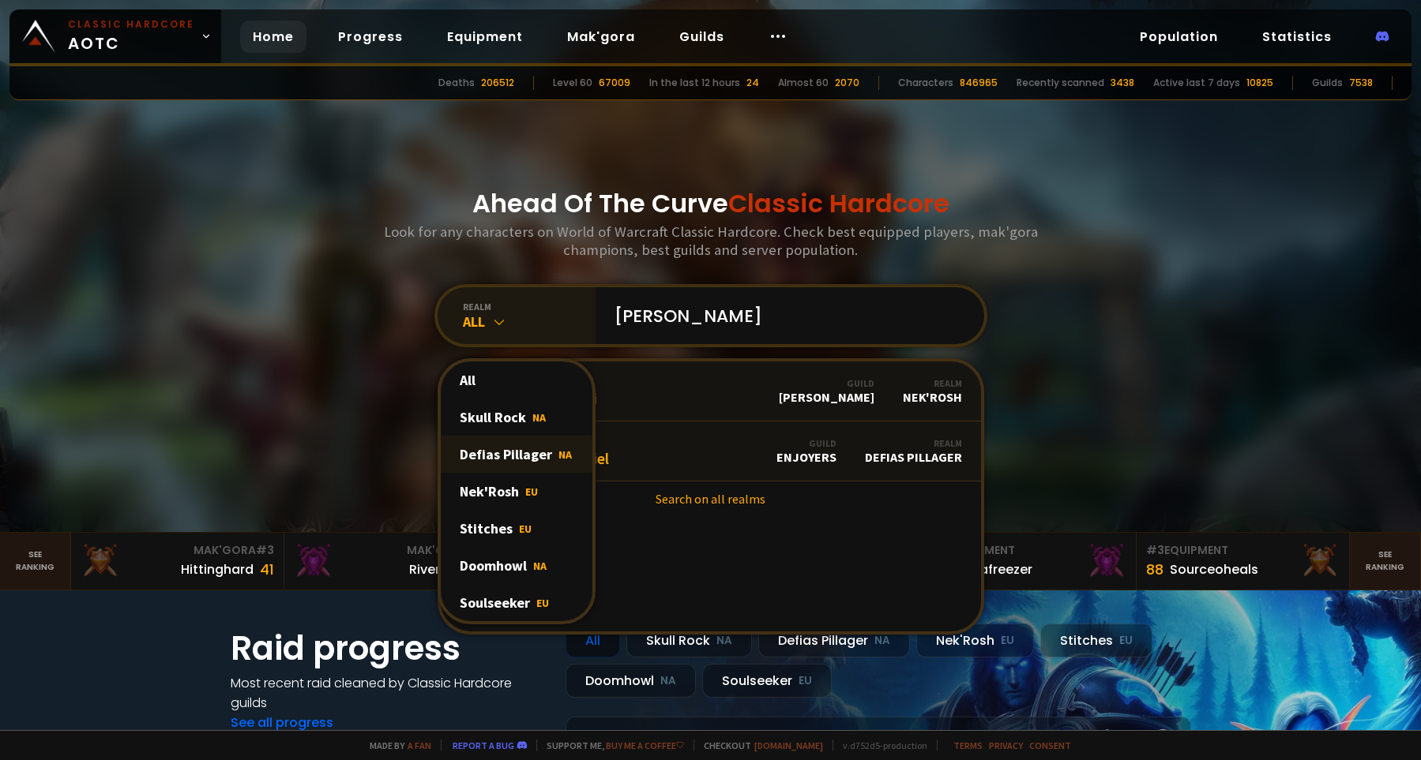
click at [502, 460] on div "Defias Pillager NA" at bounding box center [517, 454] width 152 height 37
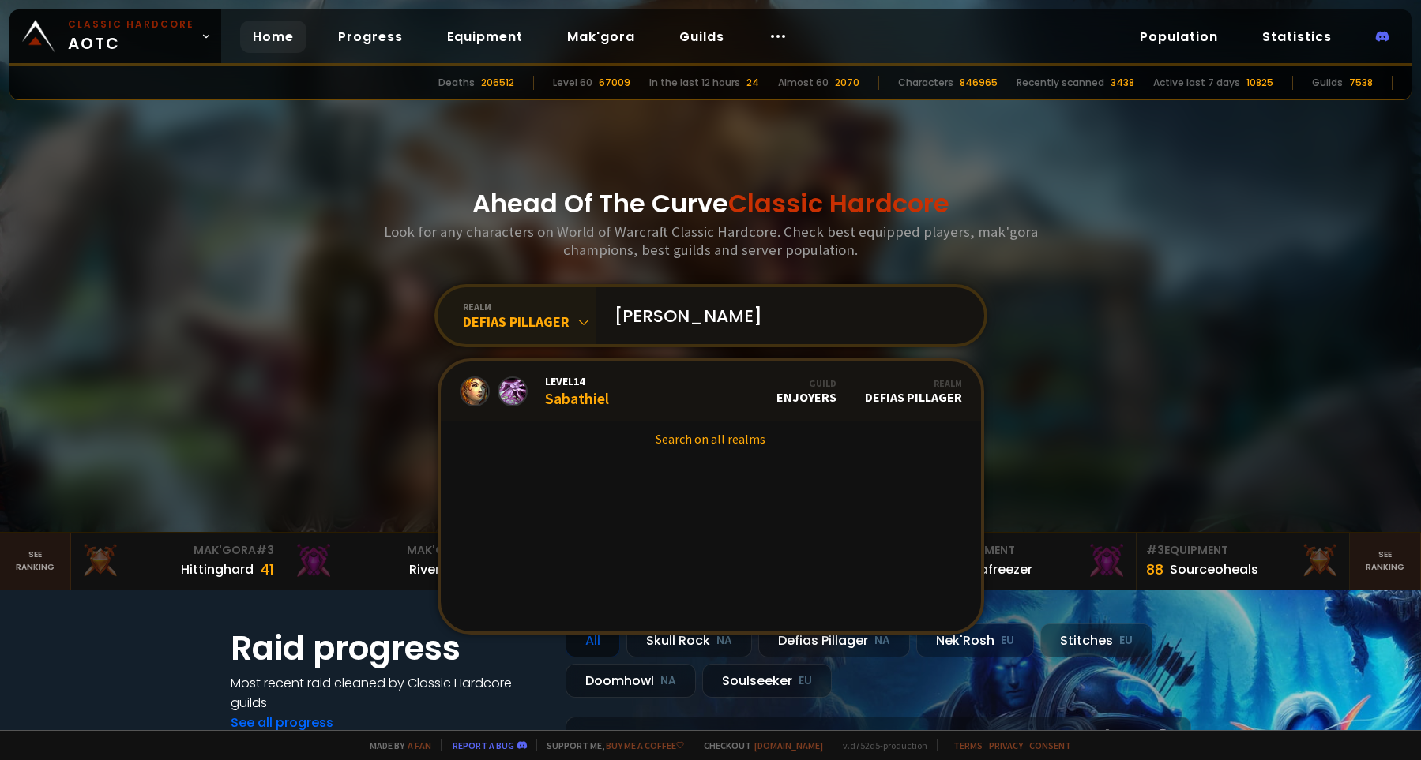
click at [913, 321] on input "[PERSON_NAME]" at bounding box center [785, 315] width 360 height 57
click at [581, 329] on icon at bounding box center [584, 322] width 16 height 16
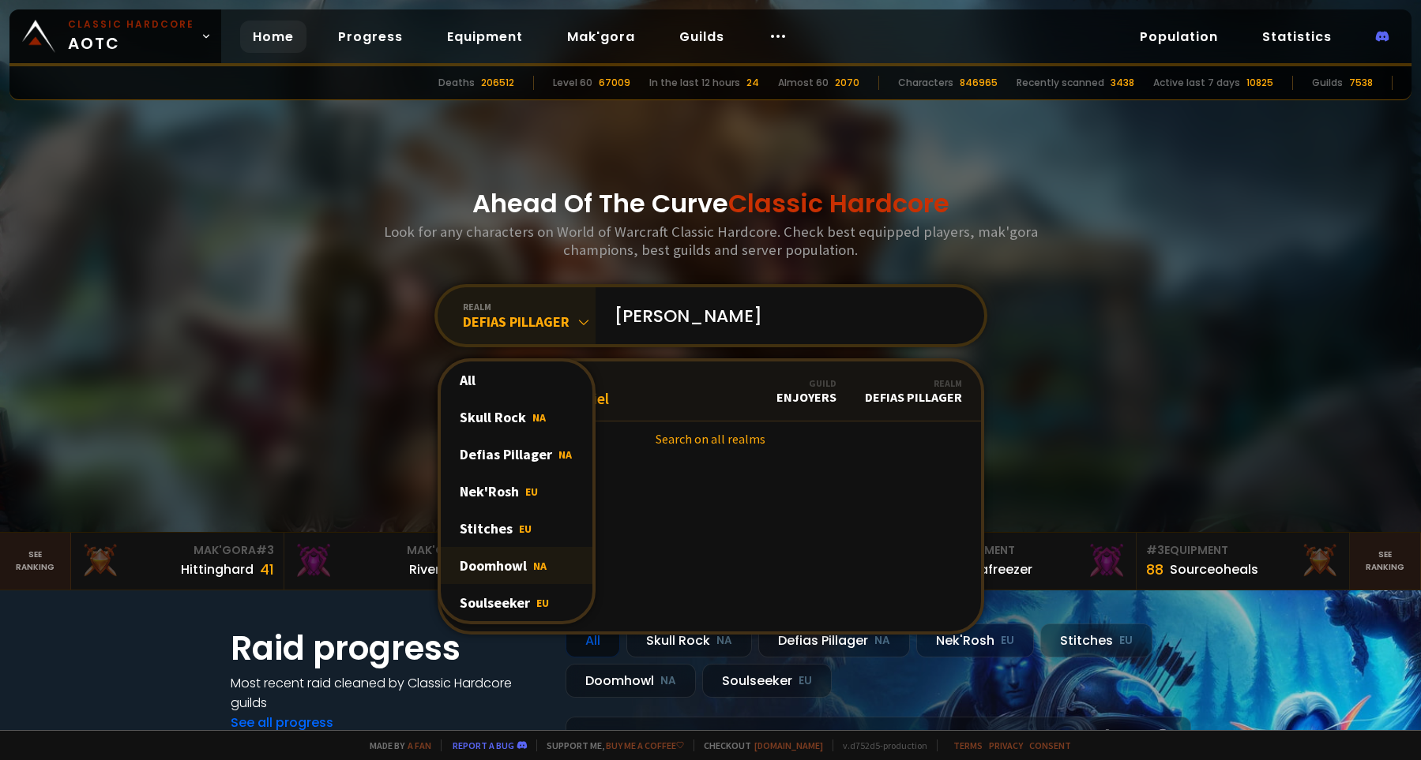
click at [518, 568] on div "Doomhowl NA" at bounding box center [517, 565] width 152 height 37
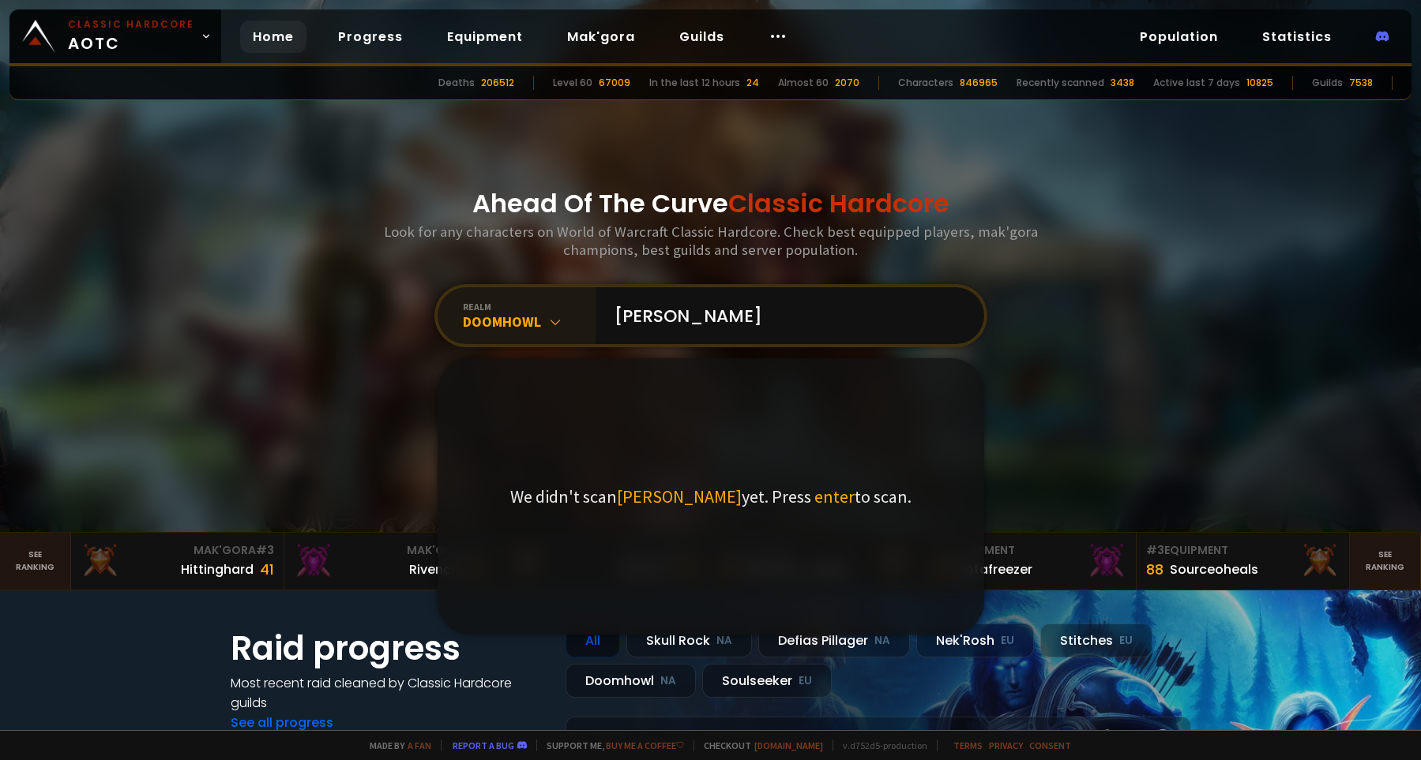
click at [814, 495] on span "enter" at bounding box center [834, 497] width 40 height 22
click at [763, 317] on input "[PERSON_NAME]" at bounding box center [785, 315] width 360 height 57
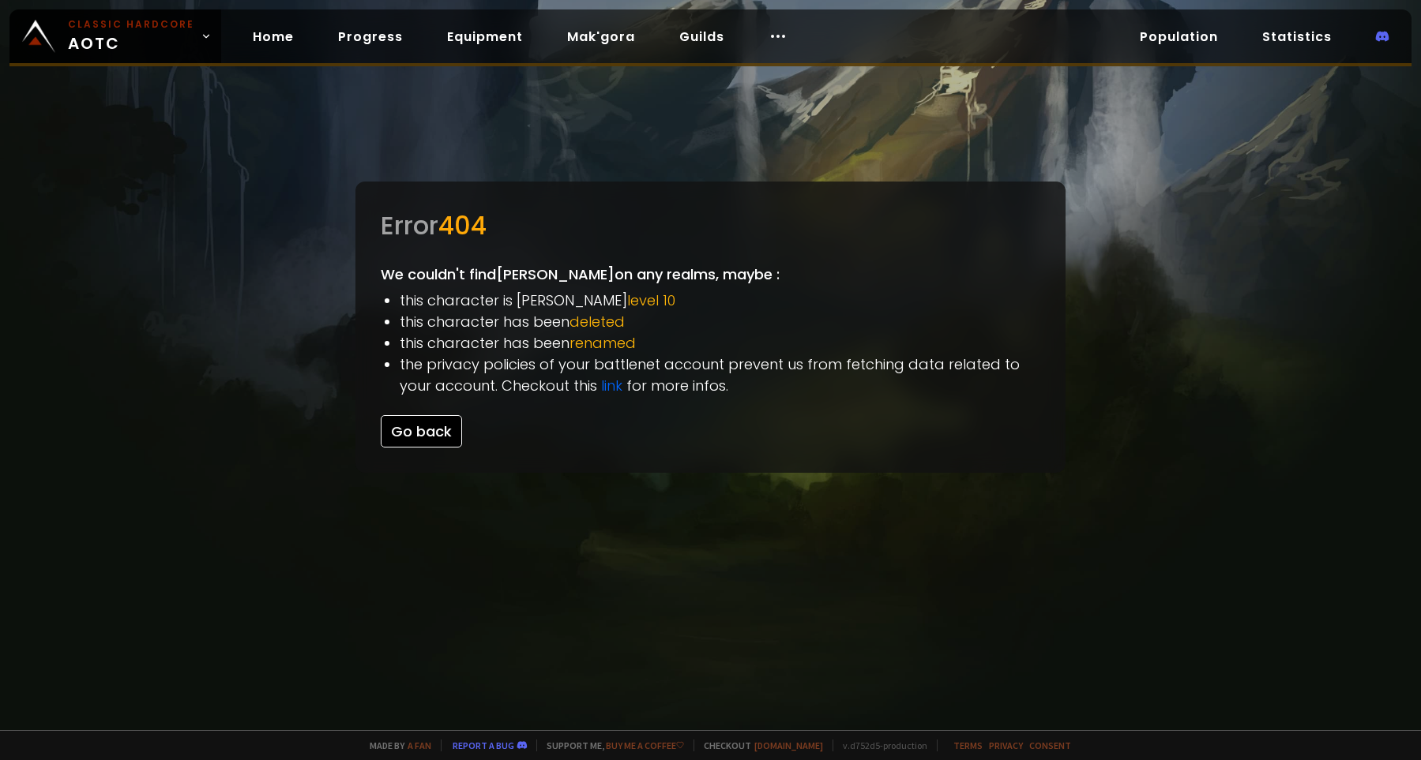
click at [422, 437] on button "Go back" at bounding box center [421, 431] width 81 height 32
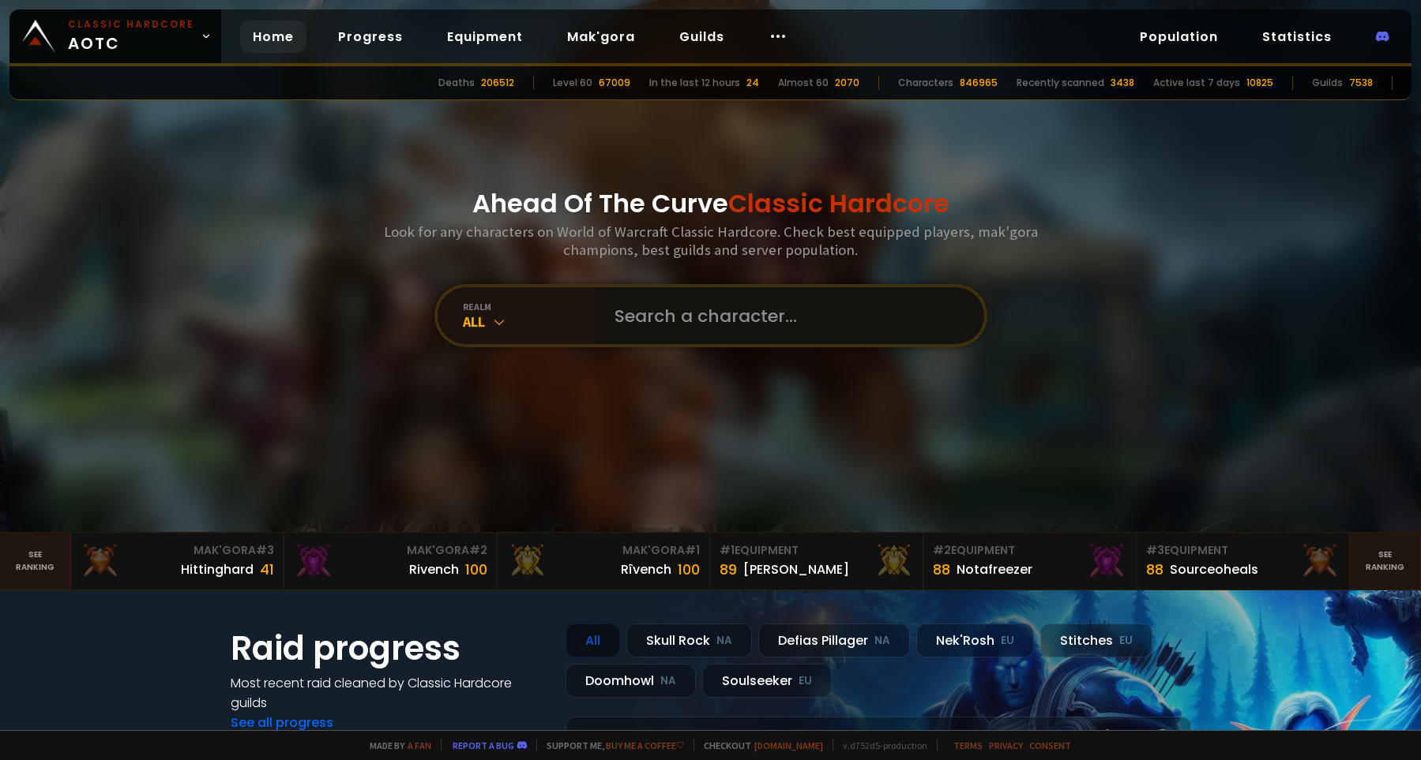
click at [687, 314] on input "text" at bounding box center [785, 315] width 360 height 57
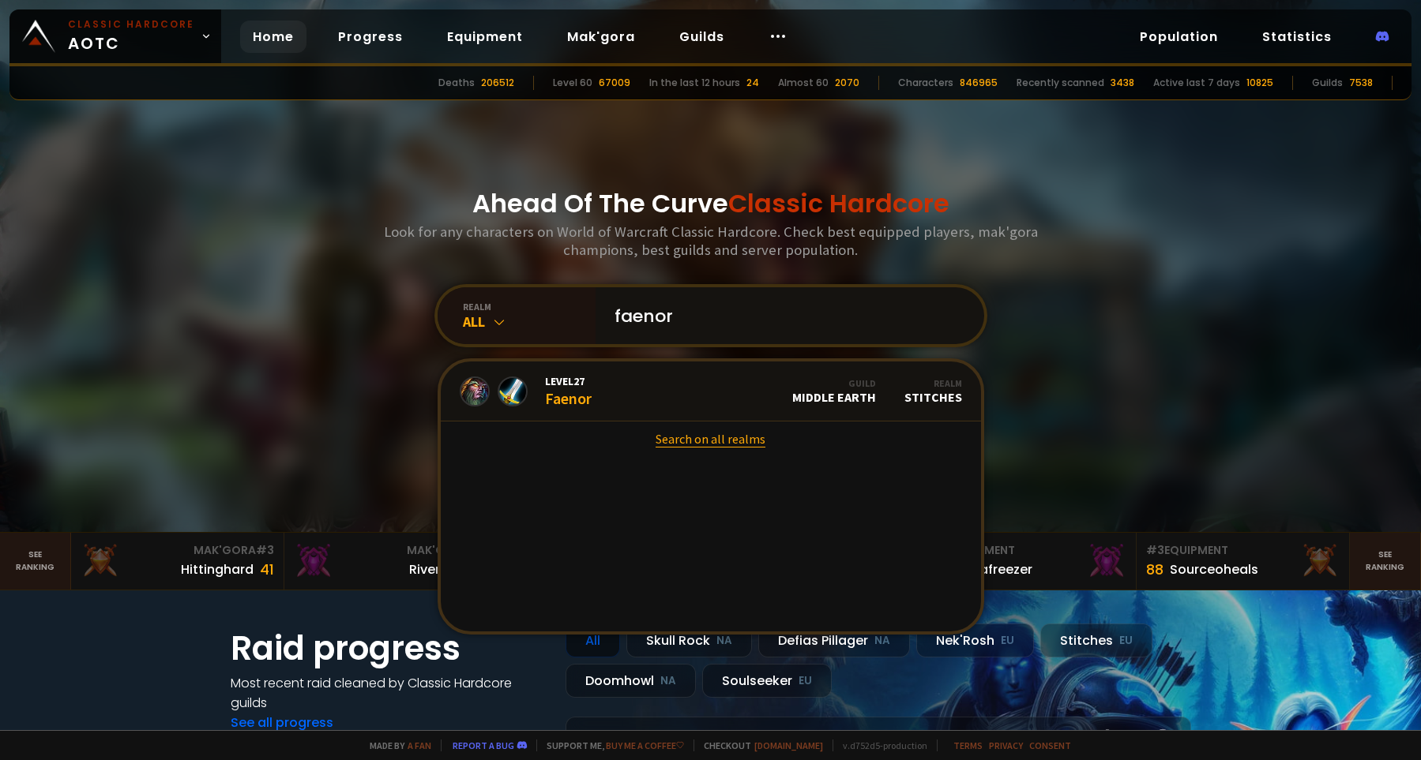
type input "faenor"
click at [700, 441] on link "Search on all realms" at bounding box center [711, 439] width 540 height 35
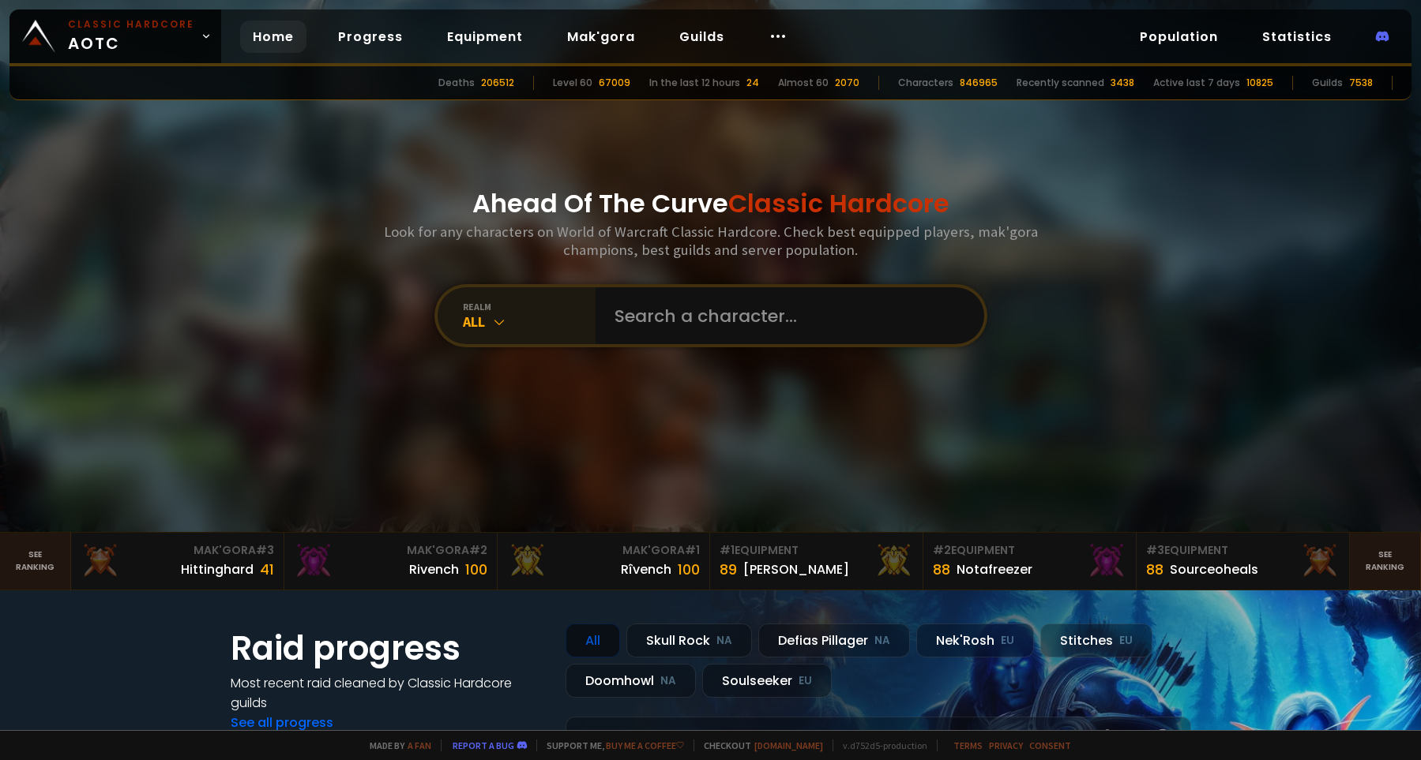
click at [498, 325] on icon at bounding box center [499, 322] width 16 height 16
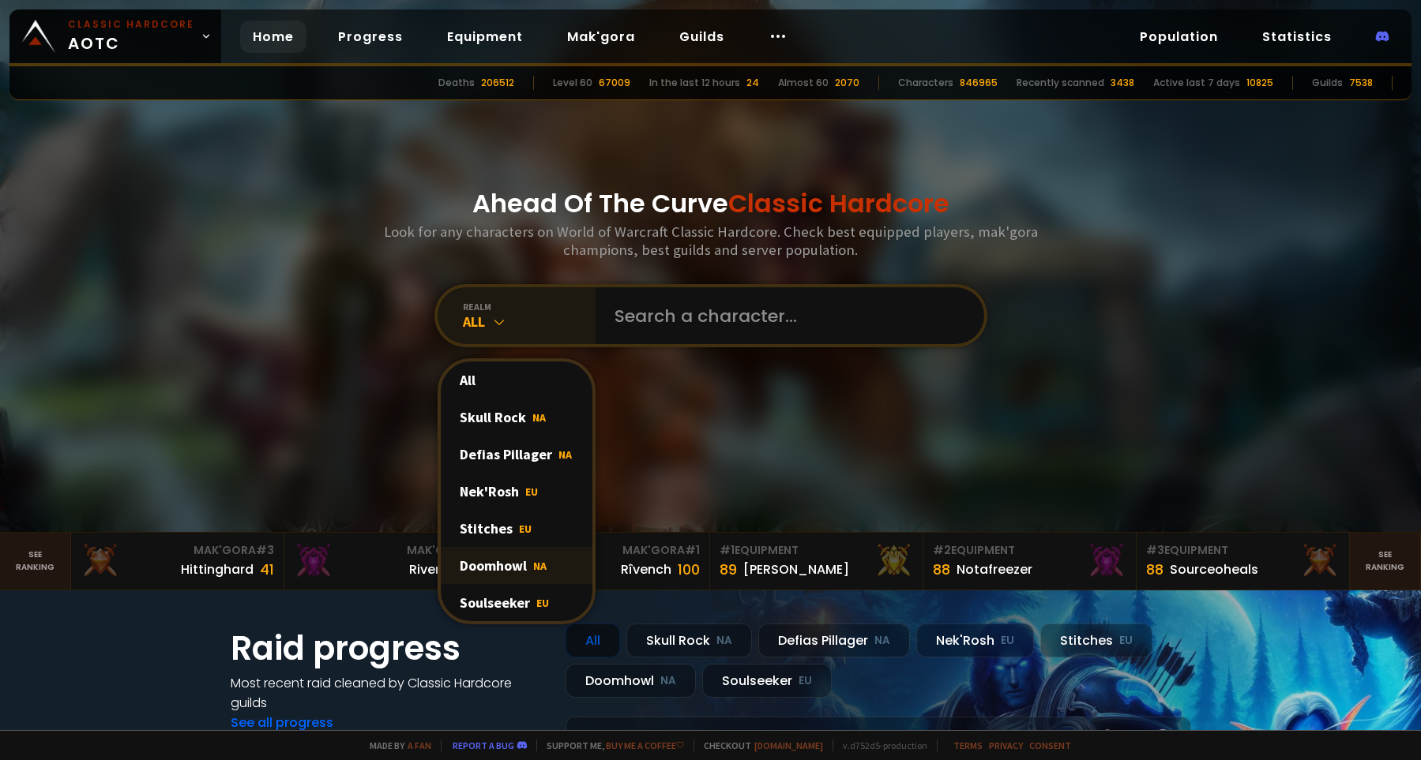
click at [512, 569] on div "Doomhowl NA" at bounding box center [517, 565] width 152 height 37
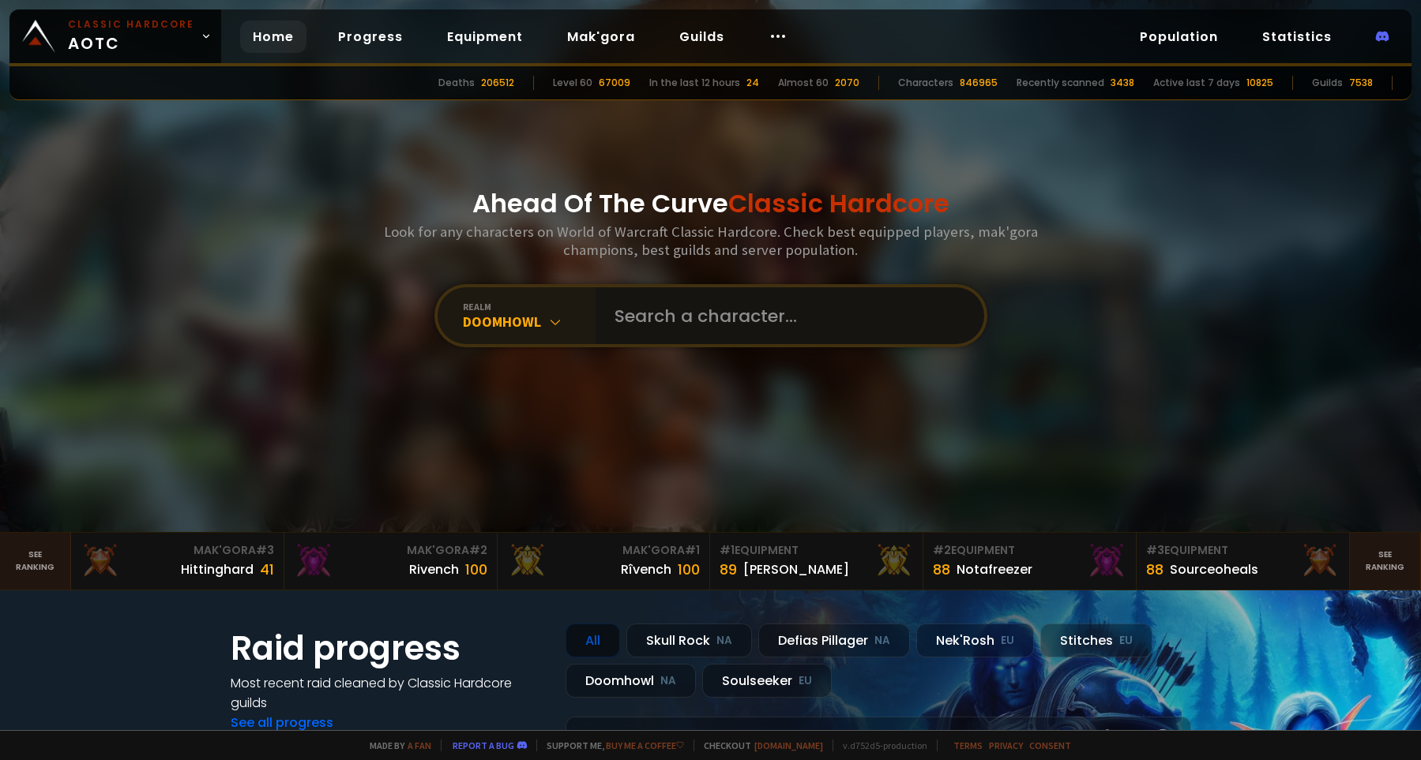
click at [662, 319] on input "text" at bounding box center [785, 315] width 360 height 57
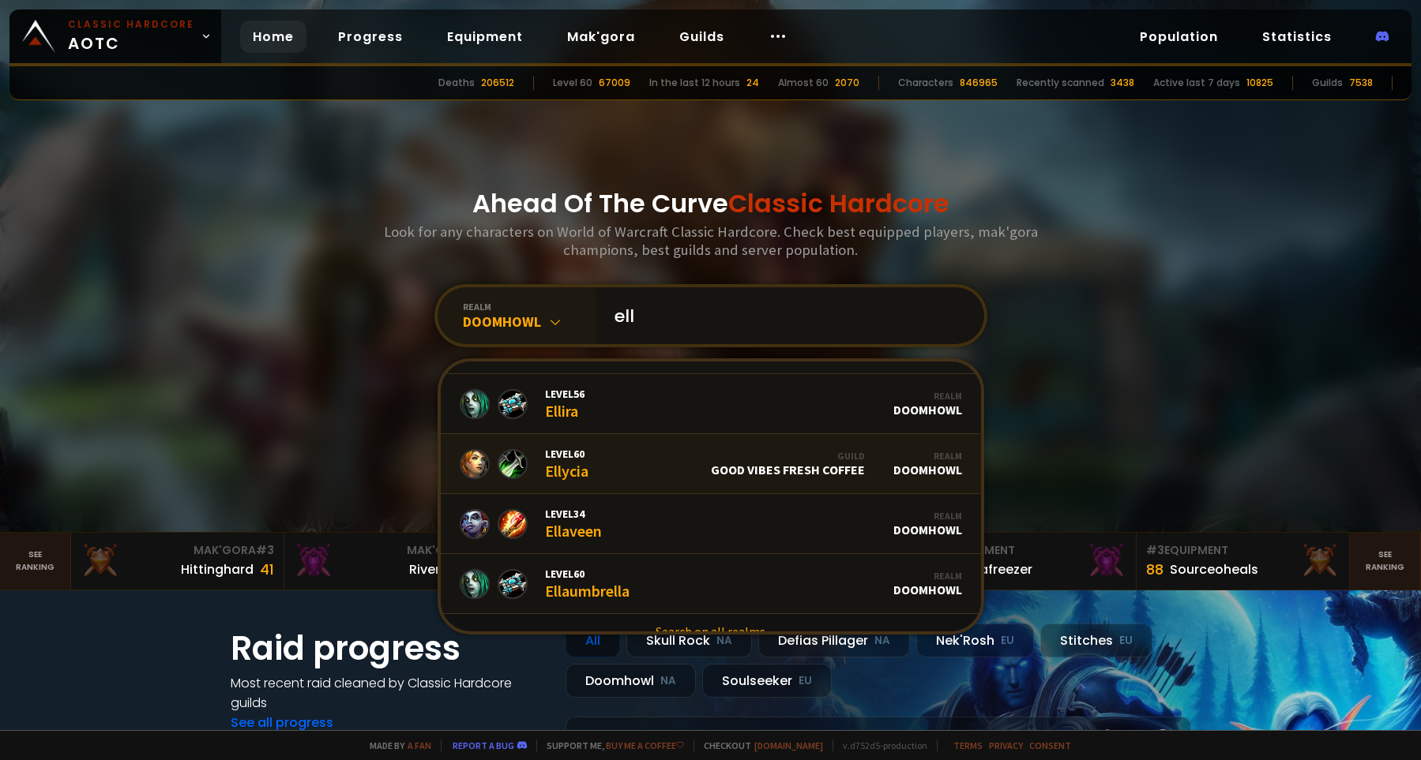
scroll to position [69, 0]
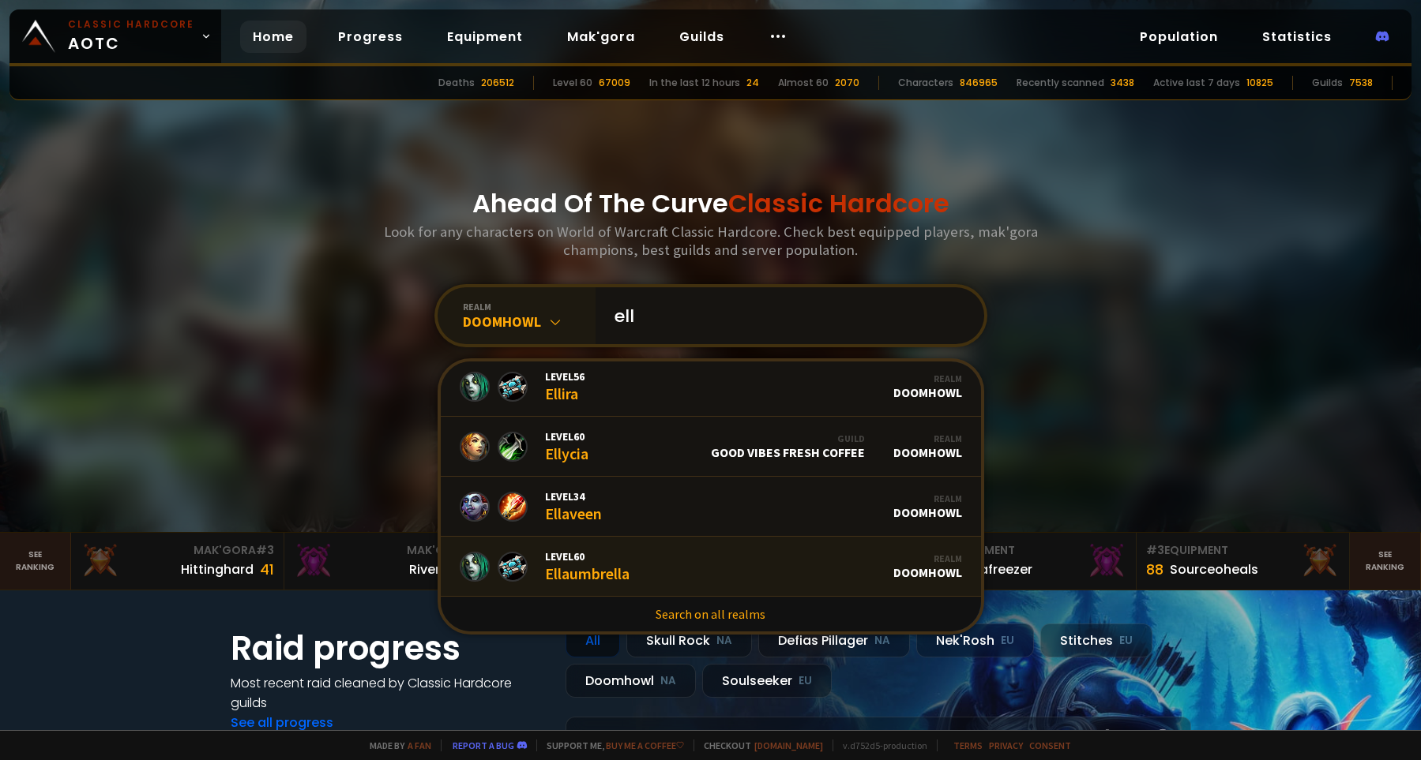
type input "ell"
click at [606, 569] on div "Level 60 Ellaumbrella" at bounding box center [587, 567] width 84 height 34
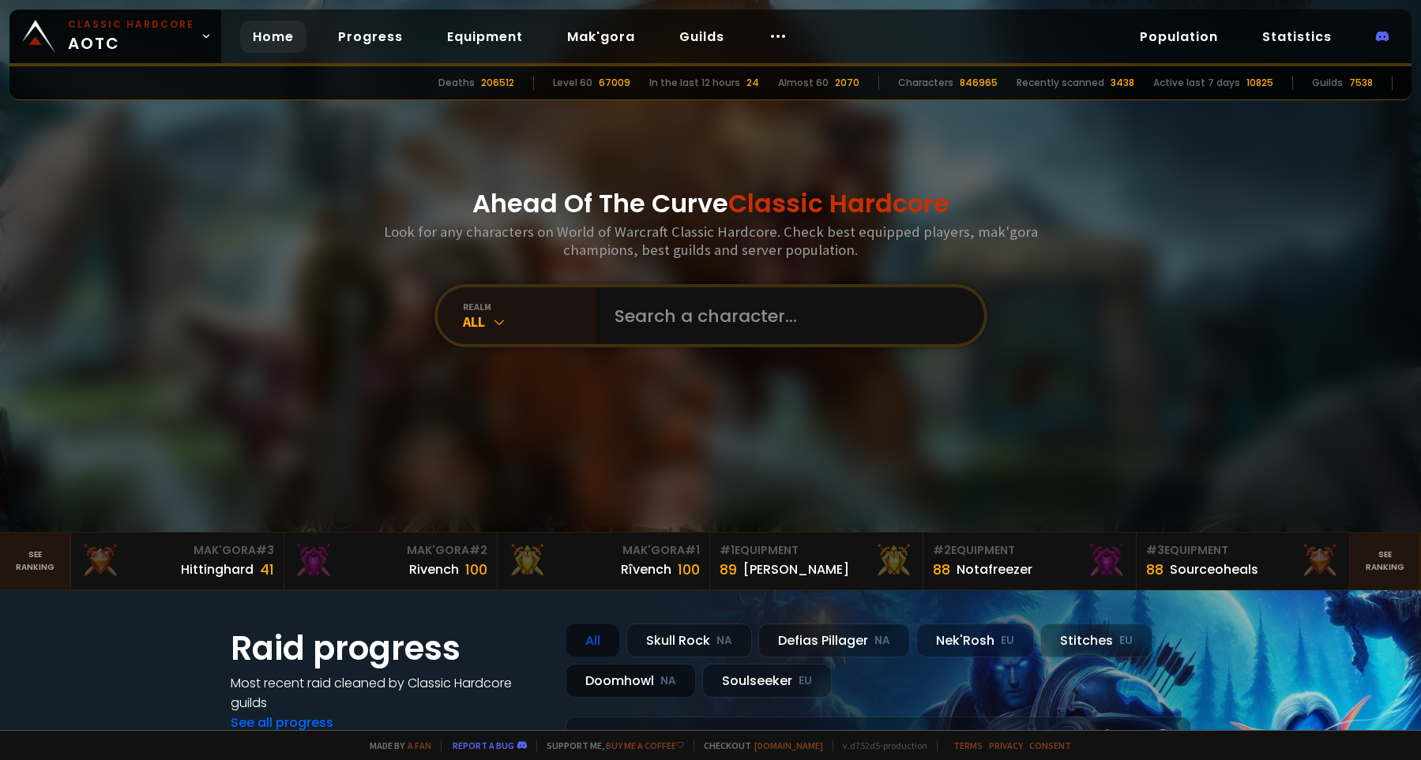
click at [617, 685] on div "Doomhowl NA" at bounding box center [630, 681] width 130 height 34
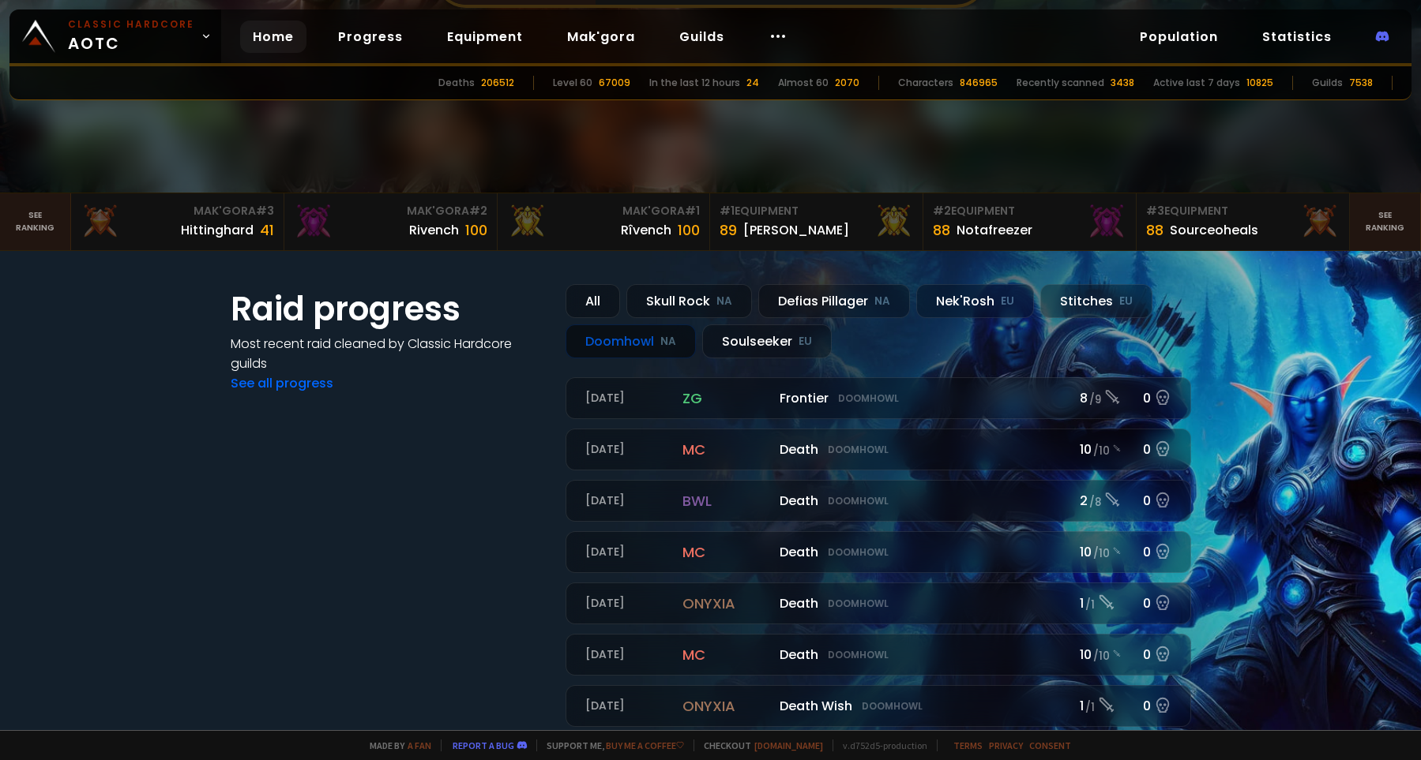
scroll to position [298, 0]
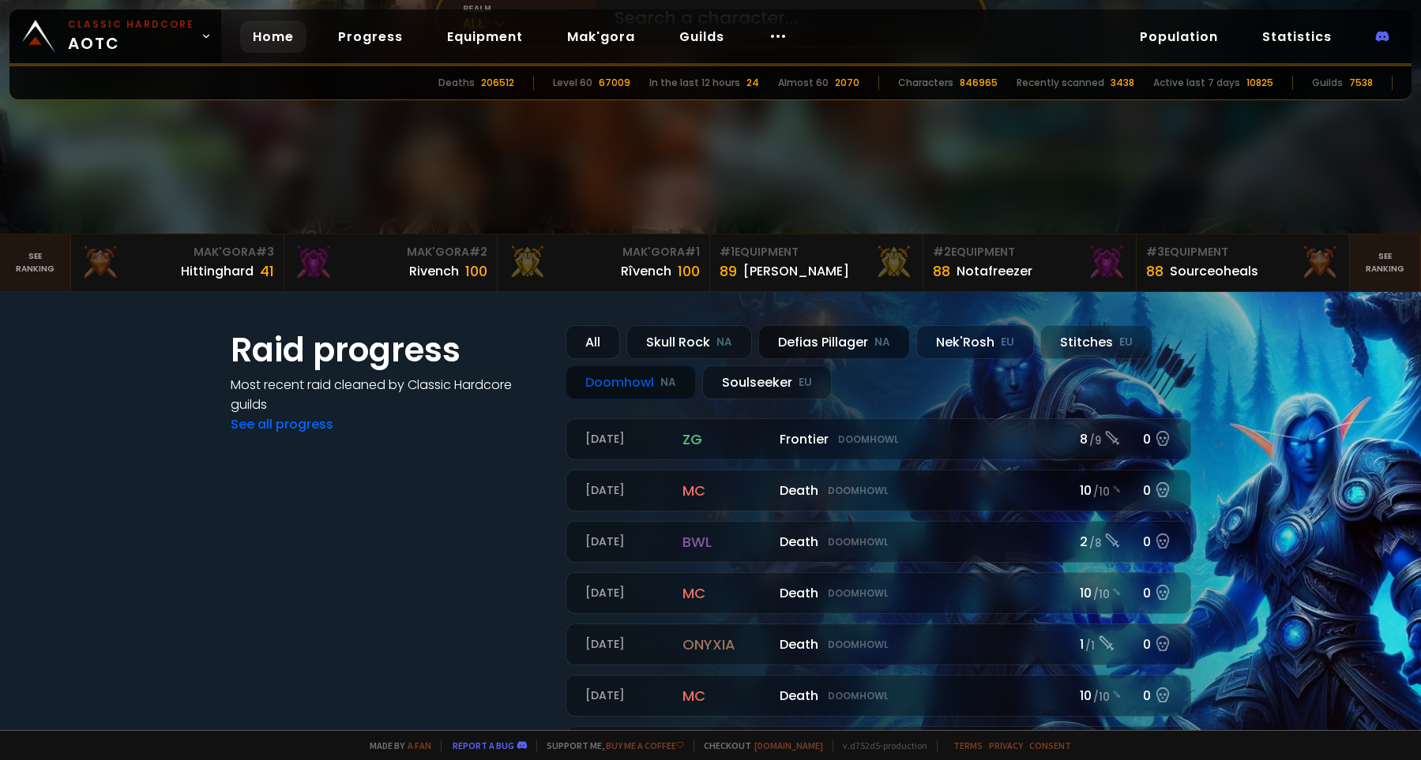
click at [831, 338] on div "Defias Pillager NA" at bounding box center [834, 342] width 152 height 34
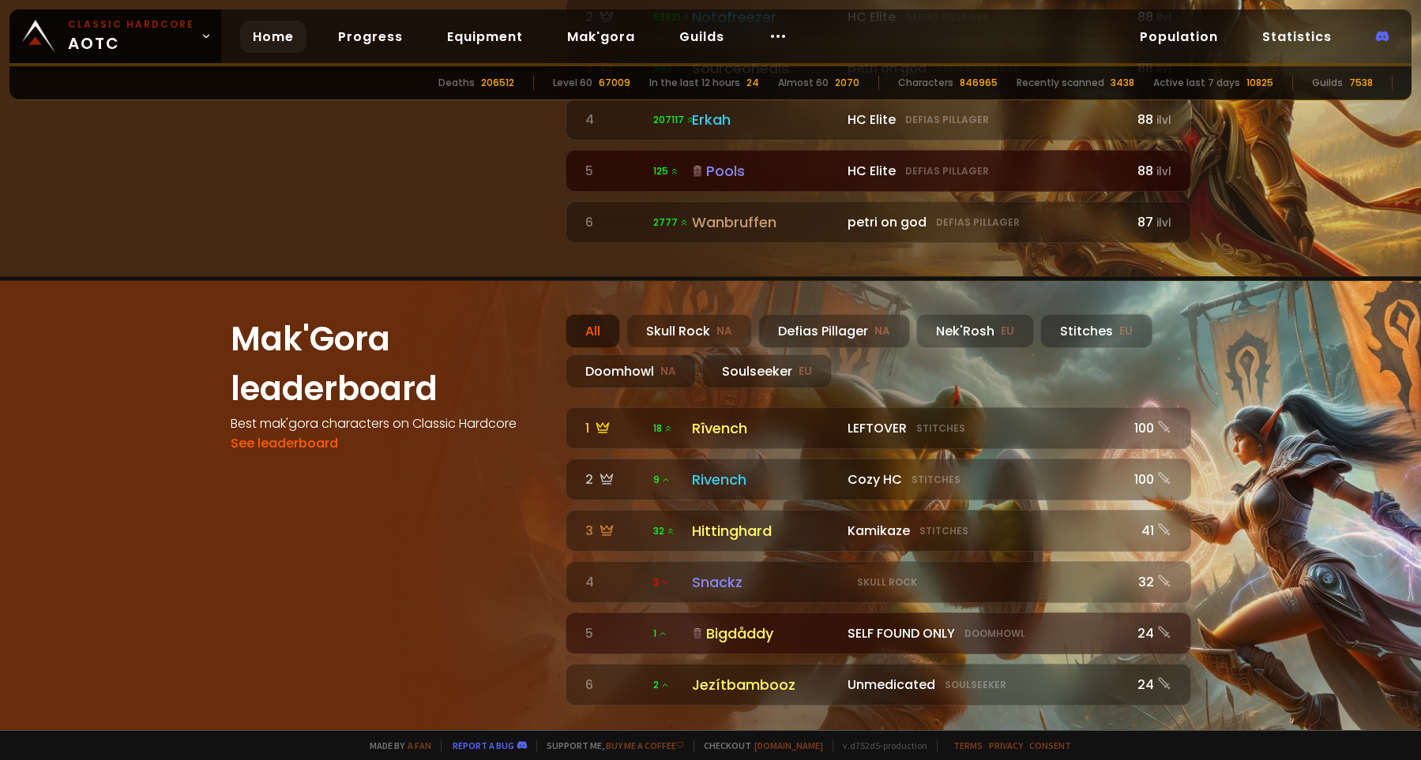
scroll to position [1492, 0]
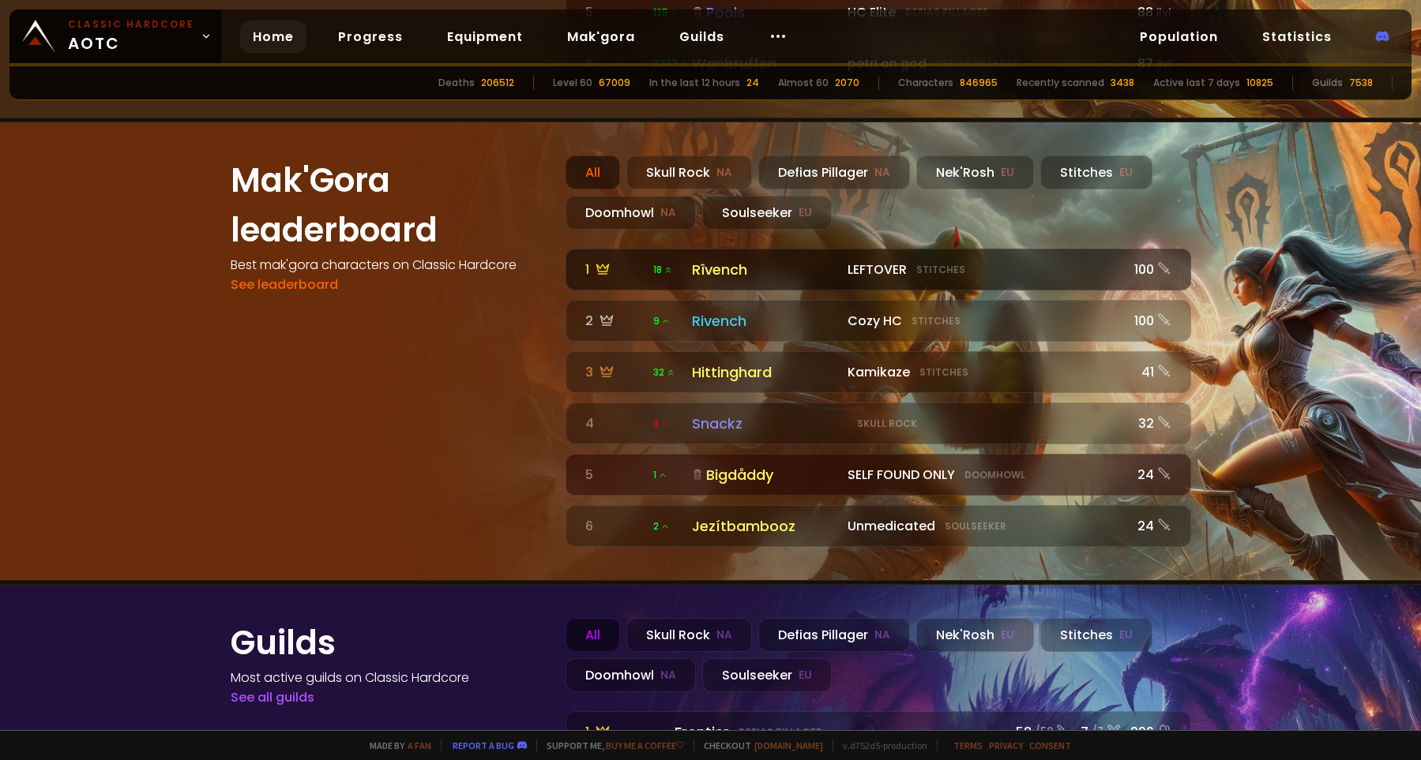
click at [617, 260] on div "1" at bounding box center [614, 270] width 58 height 20
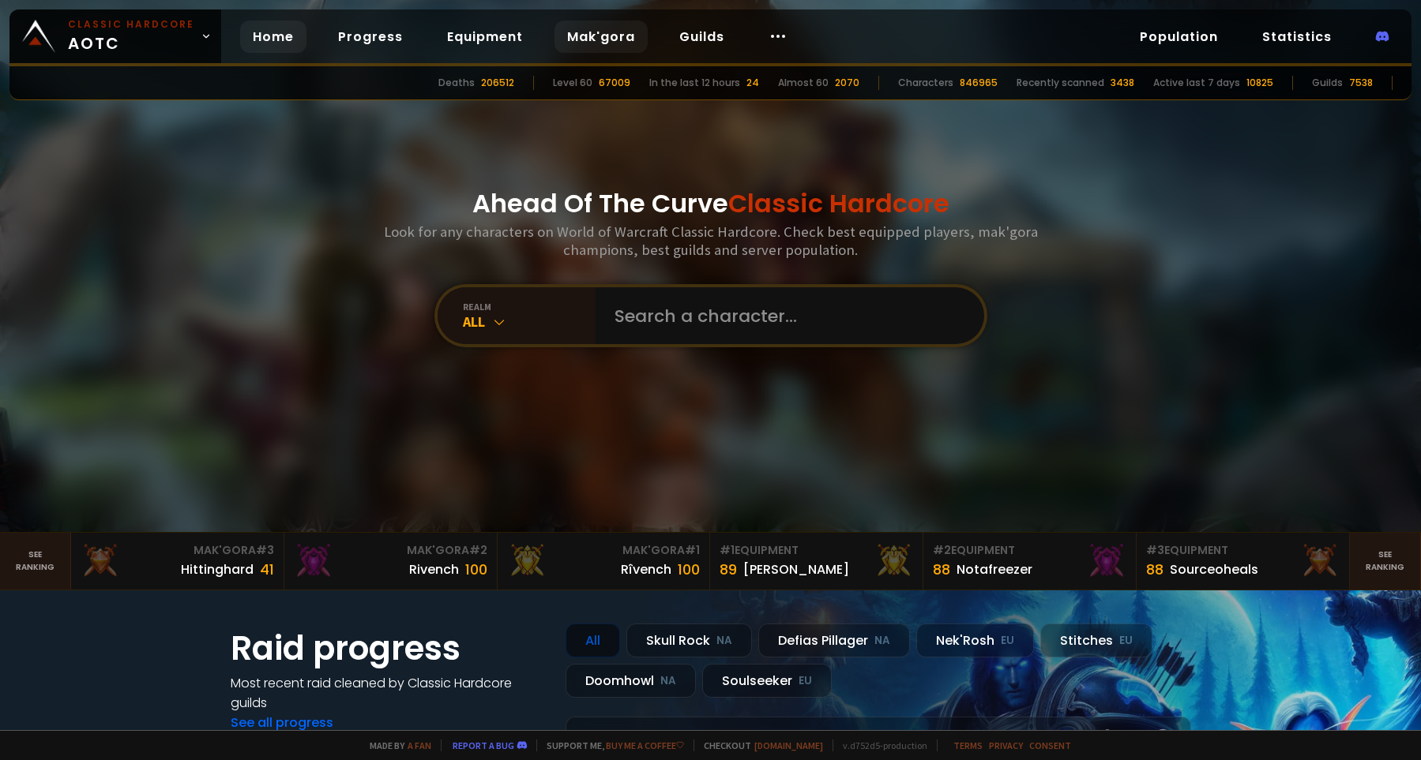
click at [569, 32] on link "Mak'gora" at bounding box center [600, 37] width 93 height 32
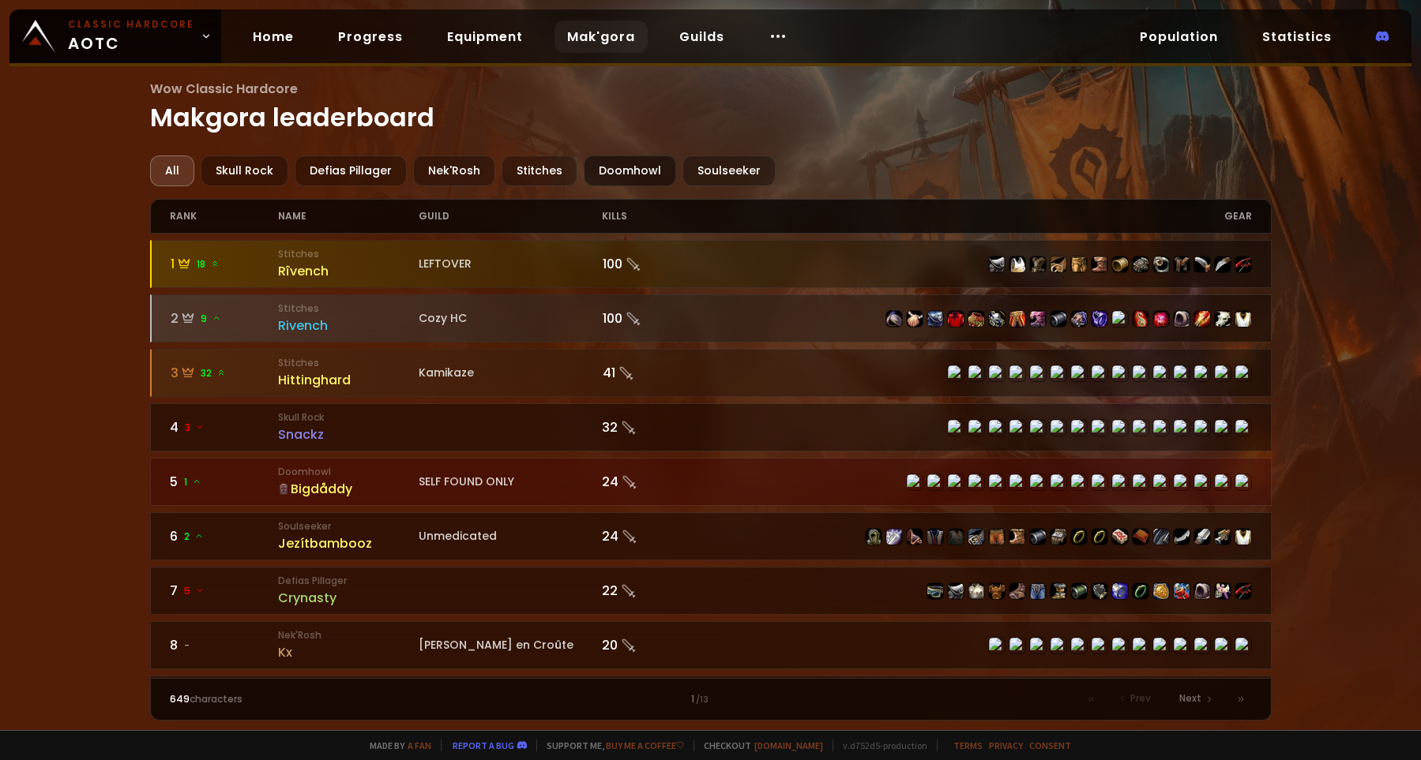
click at [617, 169] on div "Doomhowl" at bounding box center [630, 171] width 92 height 31
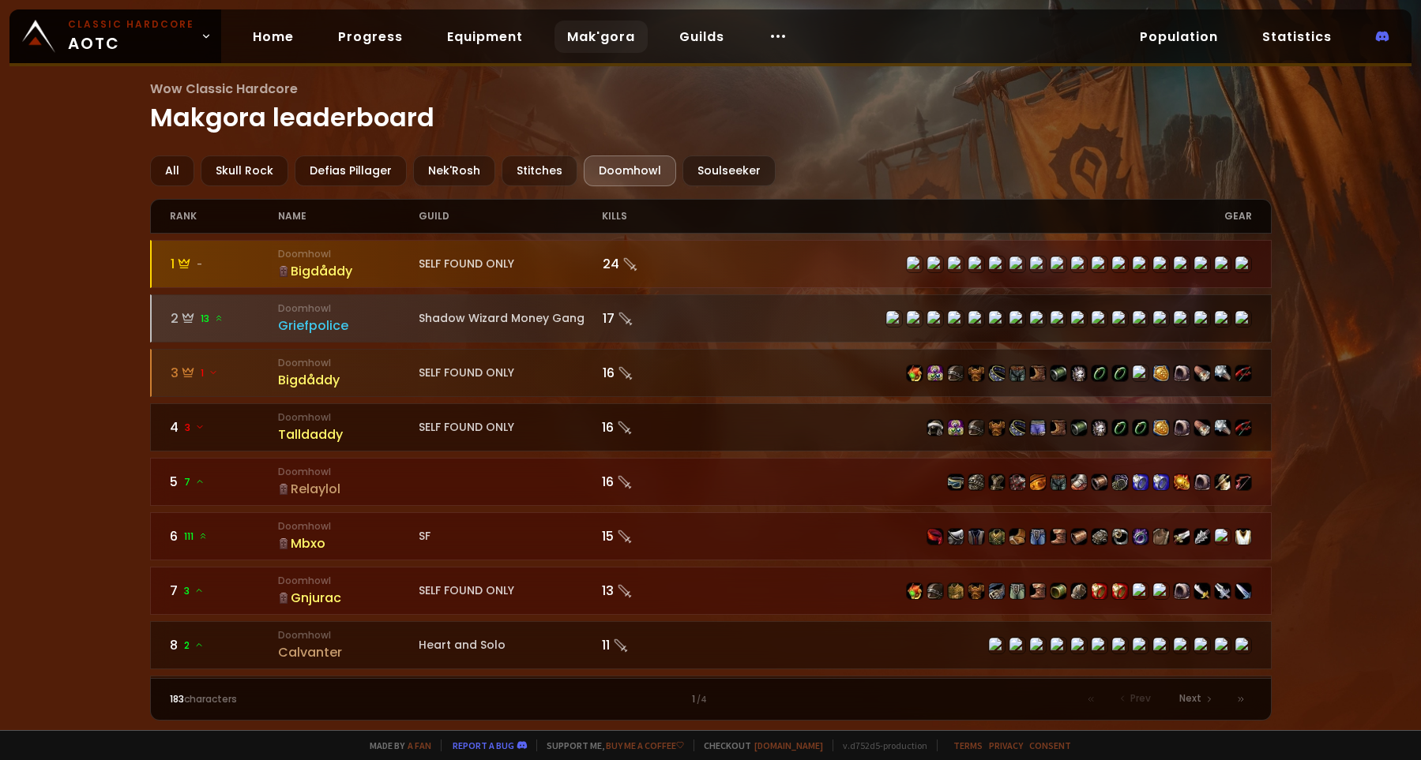
click at [310, 275] on div "Bigdåddy" at bounding box center [348, 271] width 141 height 20
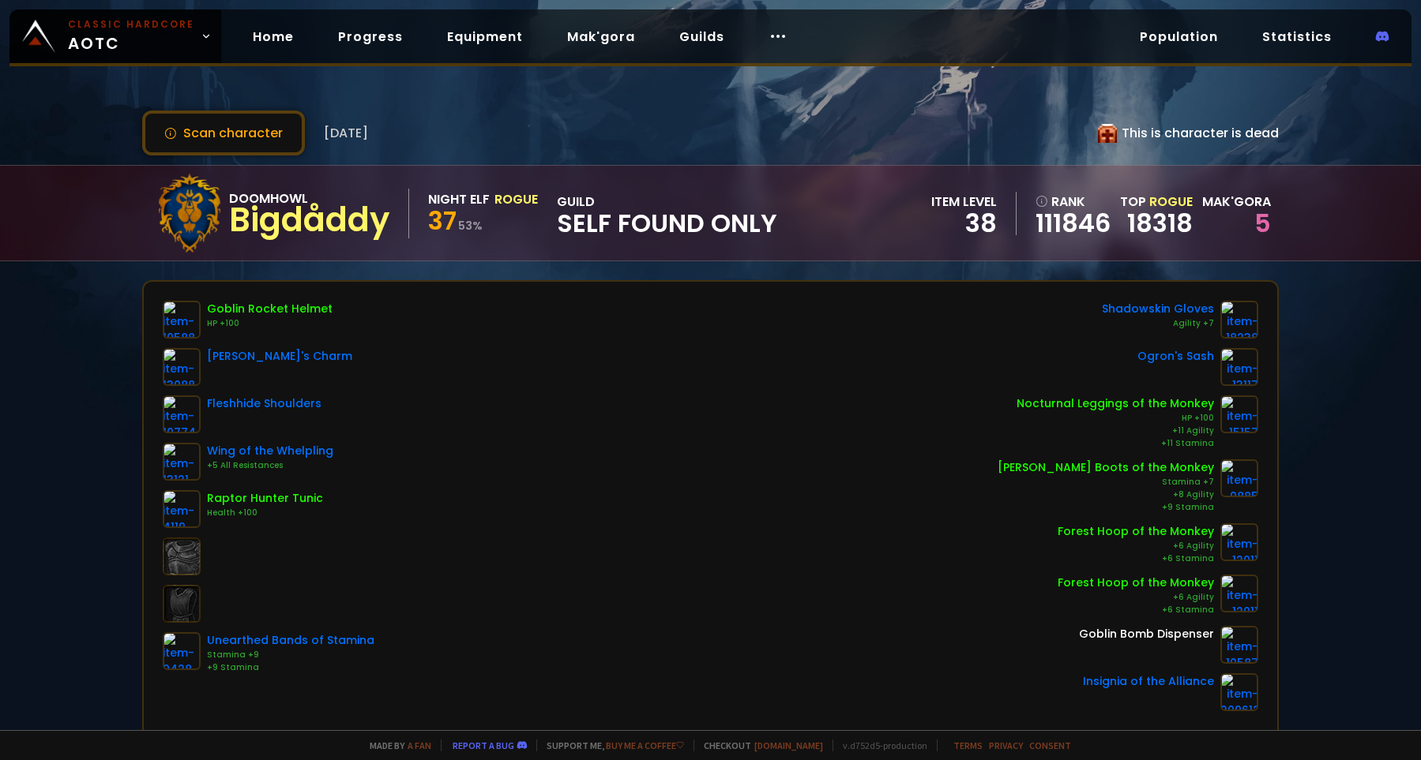
scroll to position [436, 0]
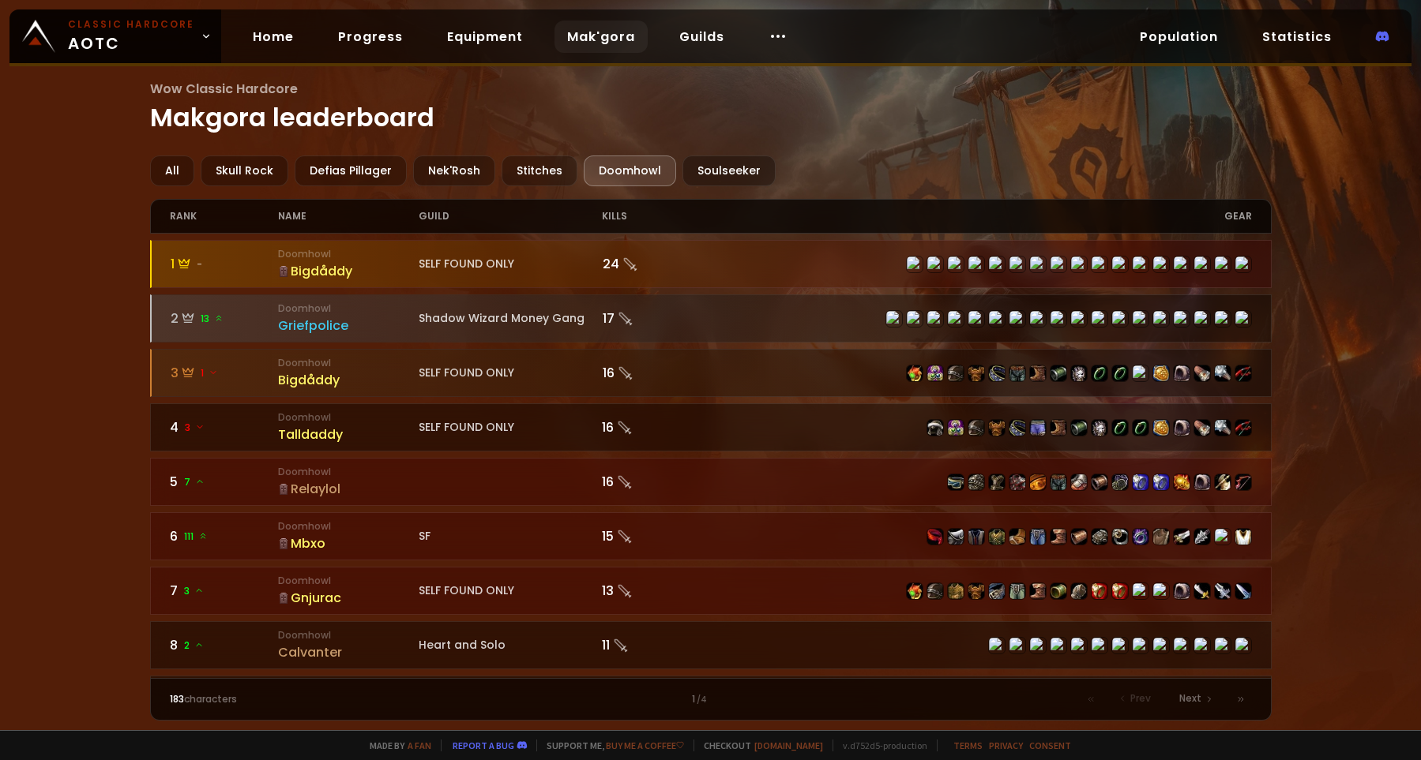
click at [473, 264] on div "SELF FOUND ONLY" at bounding box center [511, 264] width 184 height 17
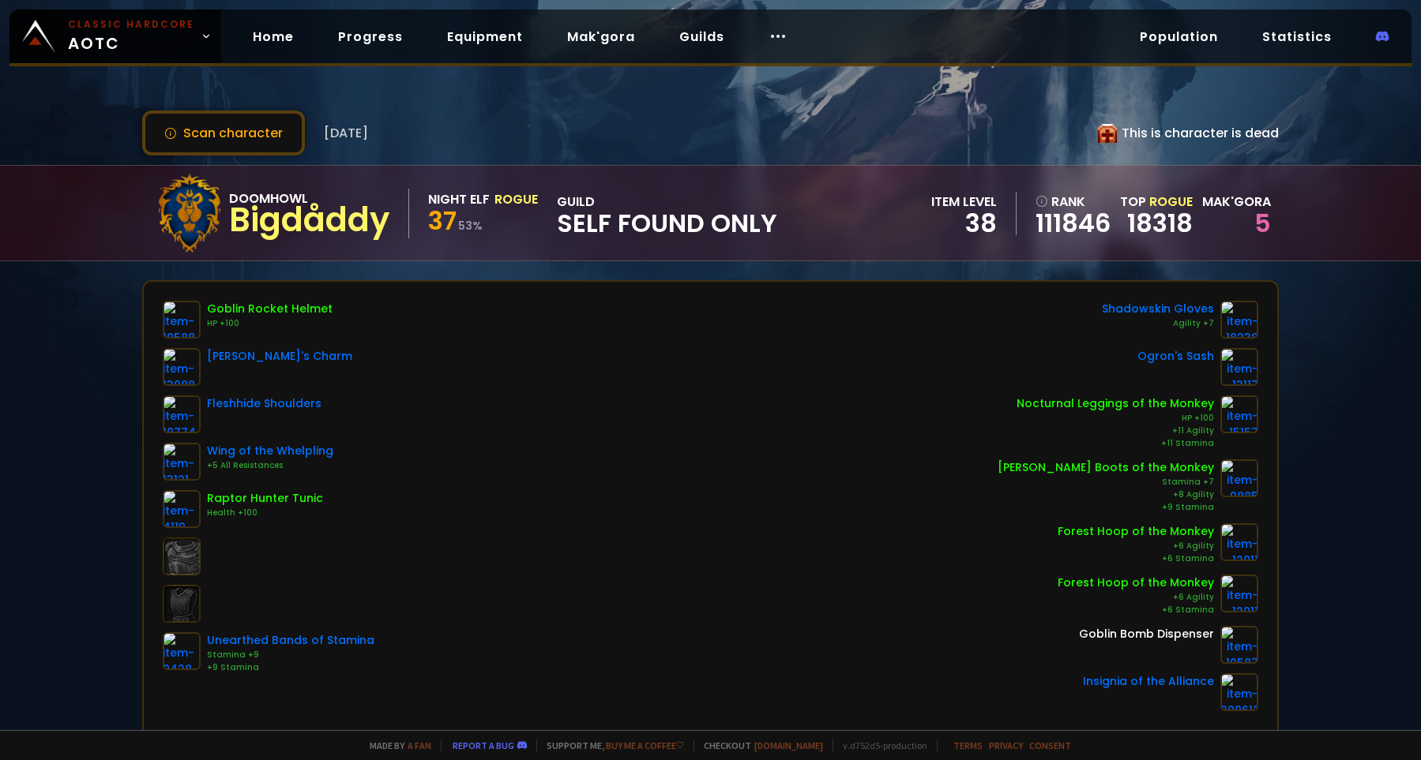
click at [660, 226] on span "SELF FOUND ONLY" at bounding box center [667, 224] width 220 height 24
click at [689, 41] on link "Guilds" at bounding box center [701, 37] width 70 height 32
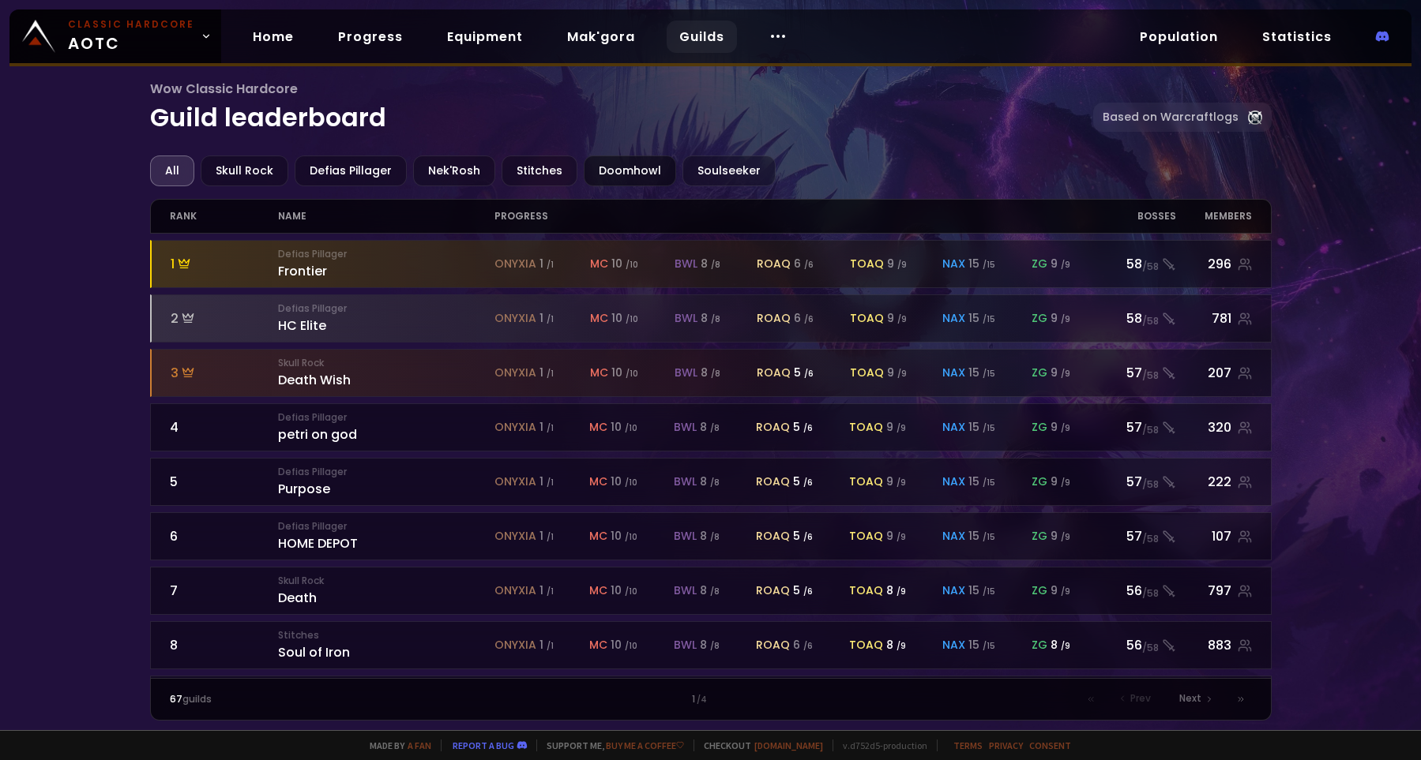
click at [626, 171] on div "Doomhowl" at bounding box center [630, 171] width 92 height 31
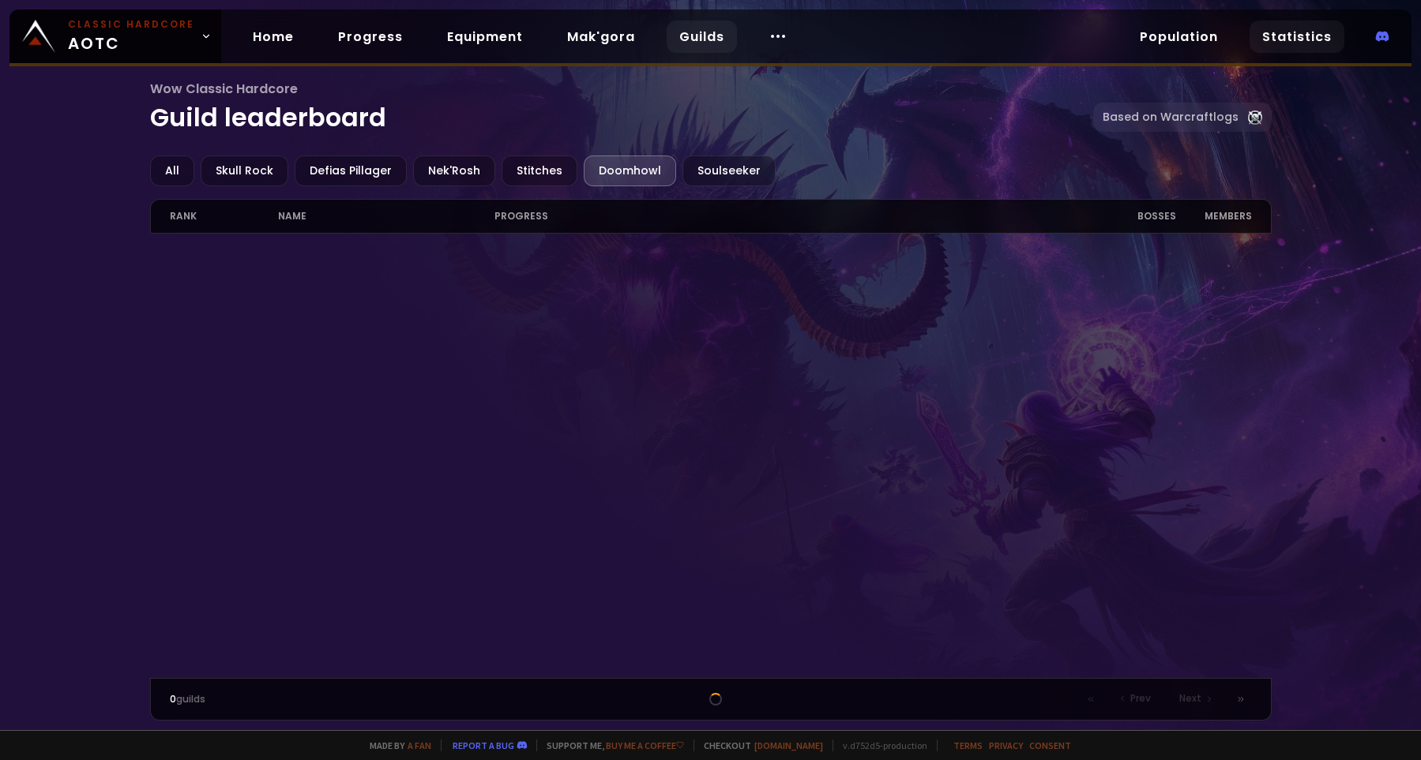
click at [1270, 38] on link "Statistics" at bounding box center [1296, 37] width 95 height 32
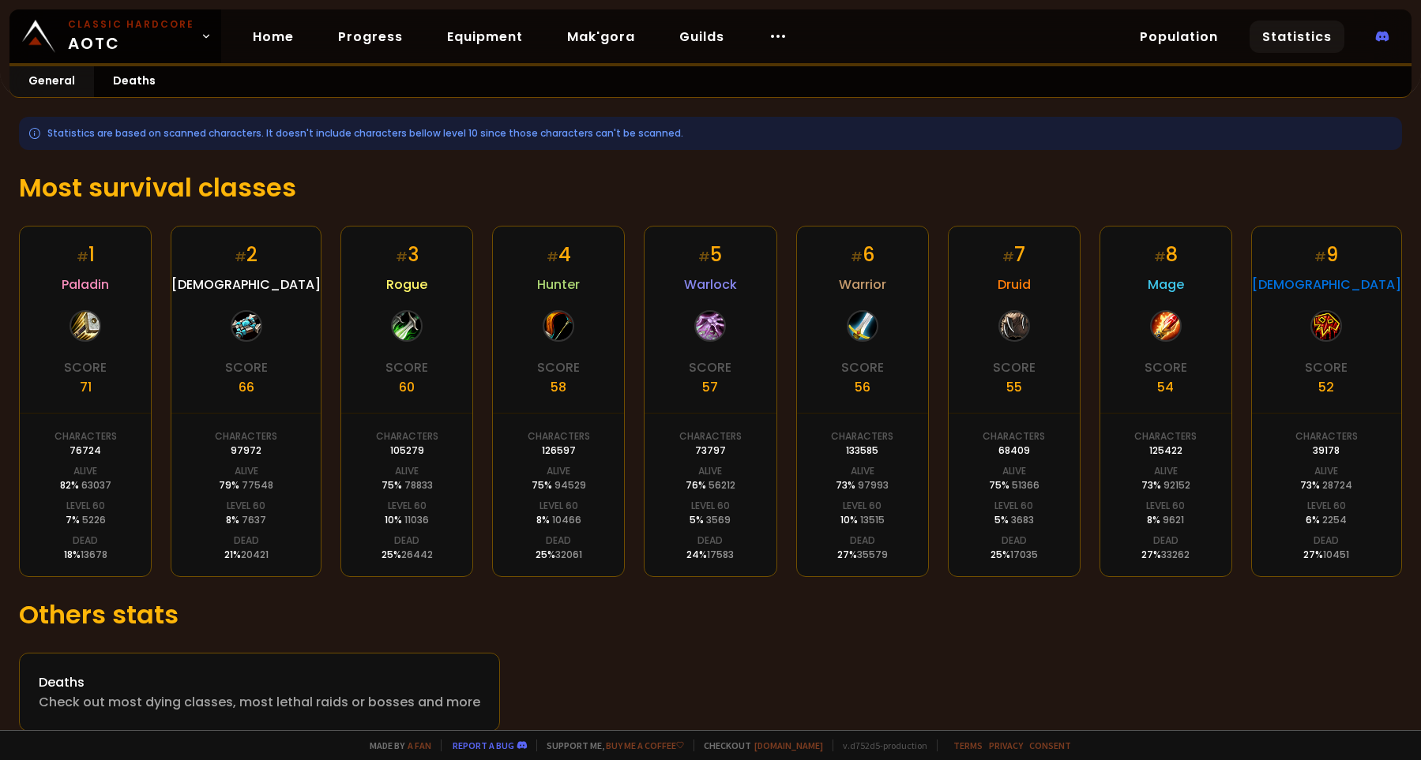
scroll to position [196, 0]
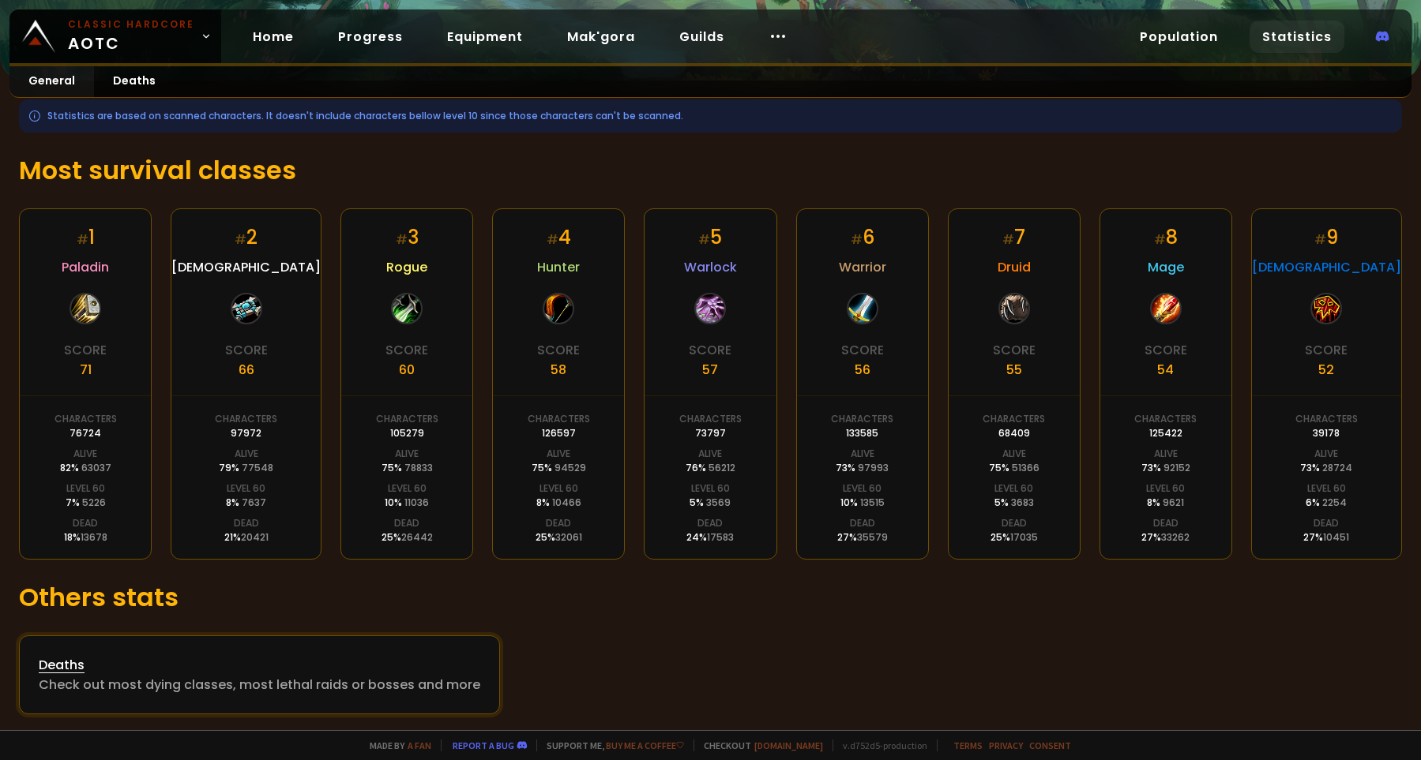
click at [50, 662] on div "Deaths" at bounding box center [259, 665] width 441 height 20
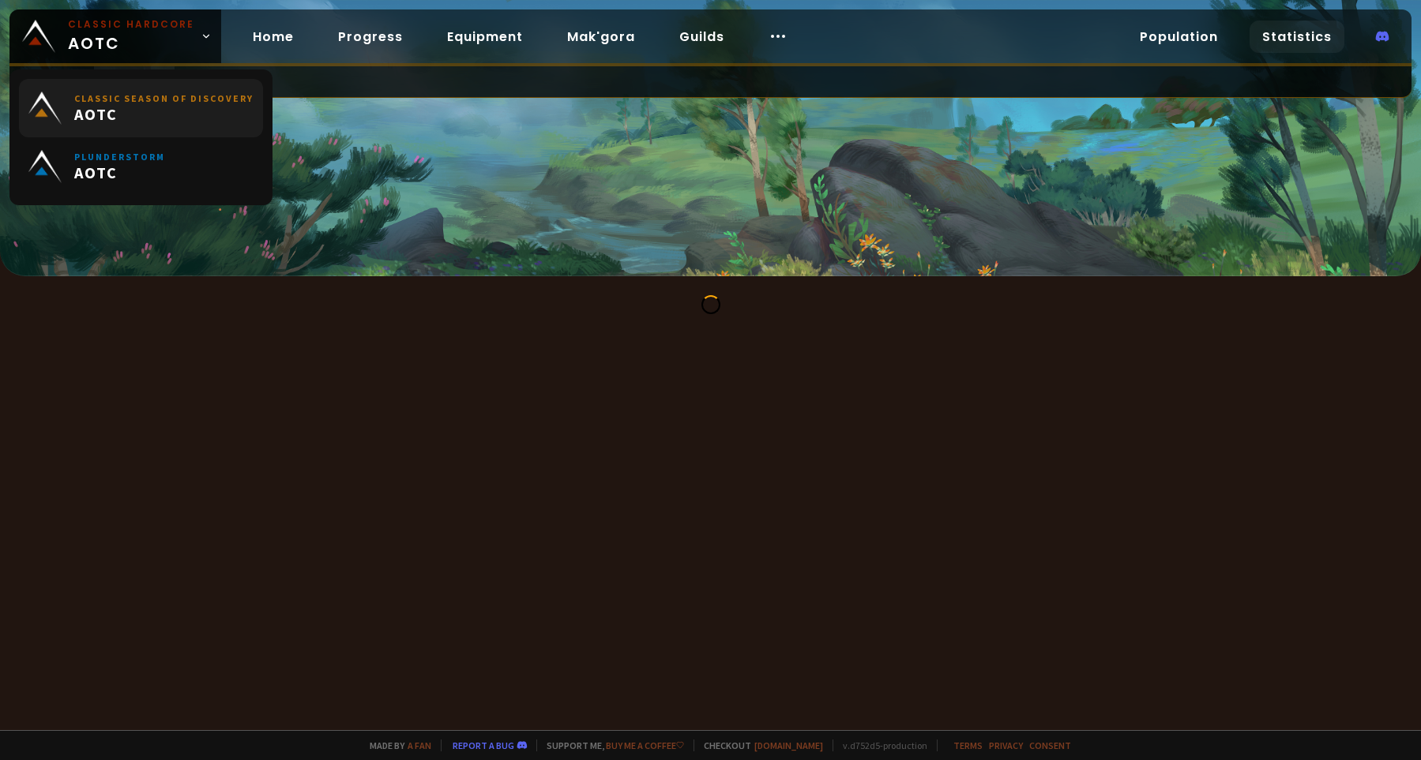
click at [142, 92] on small "Classic Season of Discovery" at bounding box center [163, 98] width 179 height 12
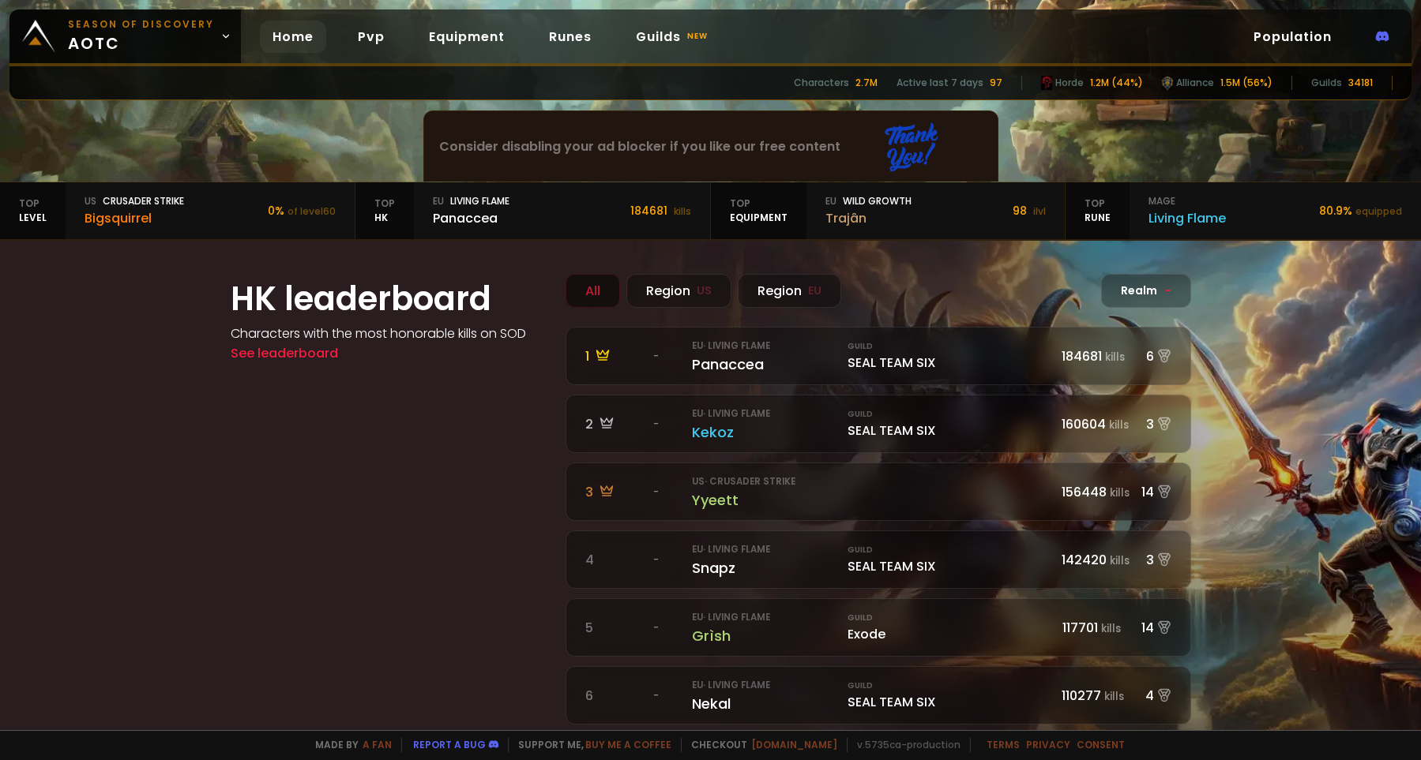
scroll to position [327, 0]
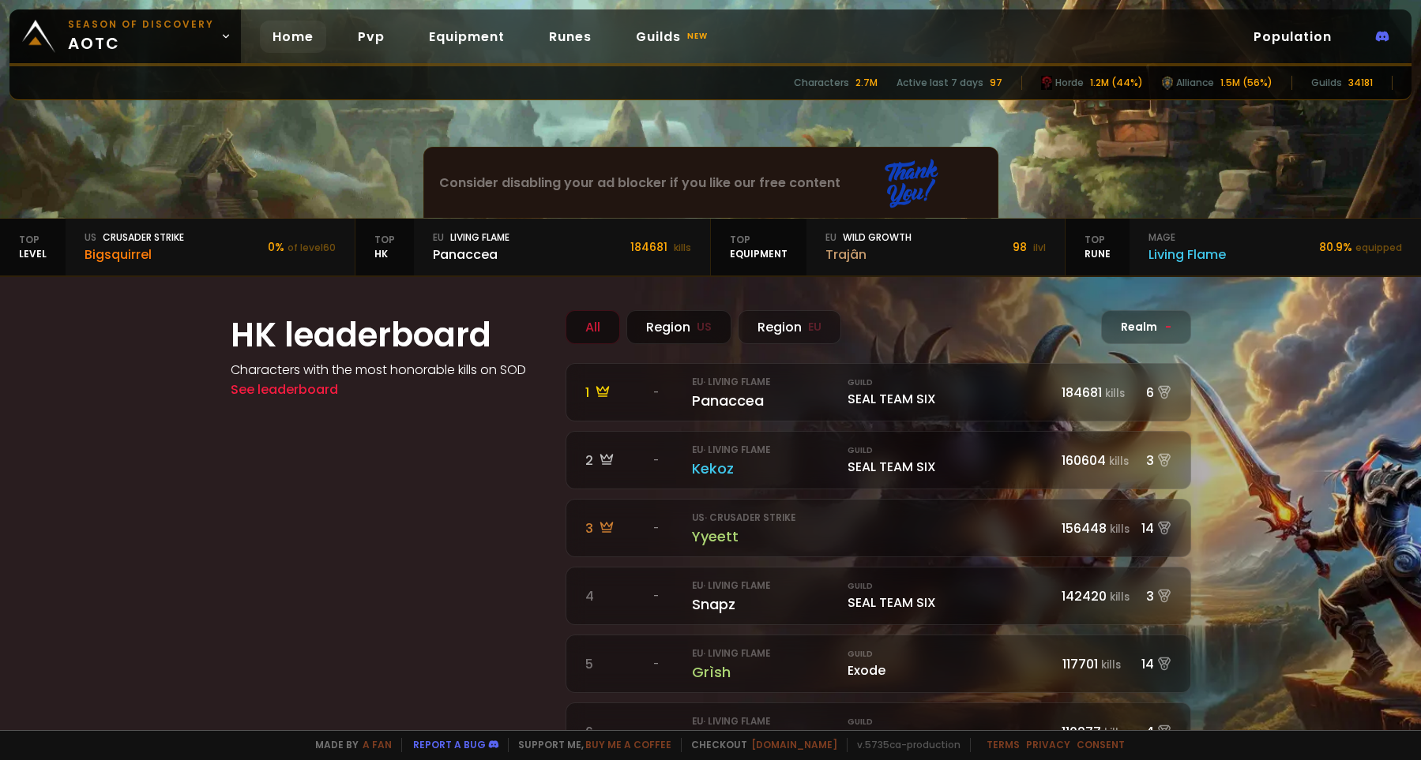
click at [662, 339] on div "Region US" at bounding box center [678, 327] width 105 height 34
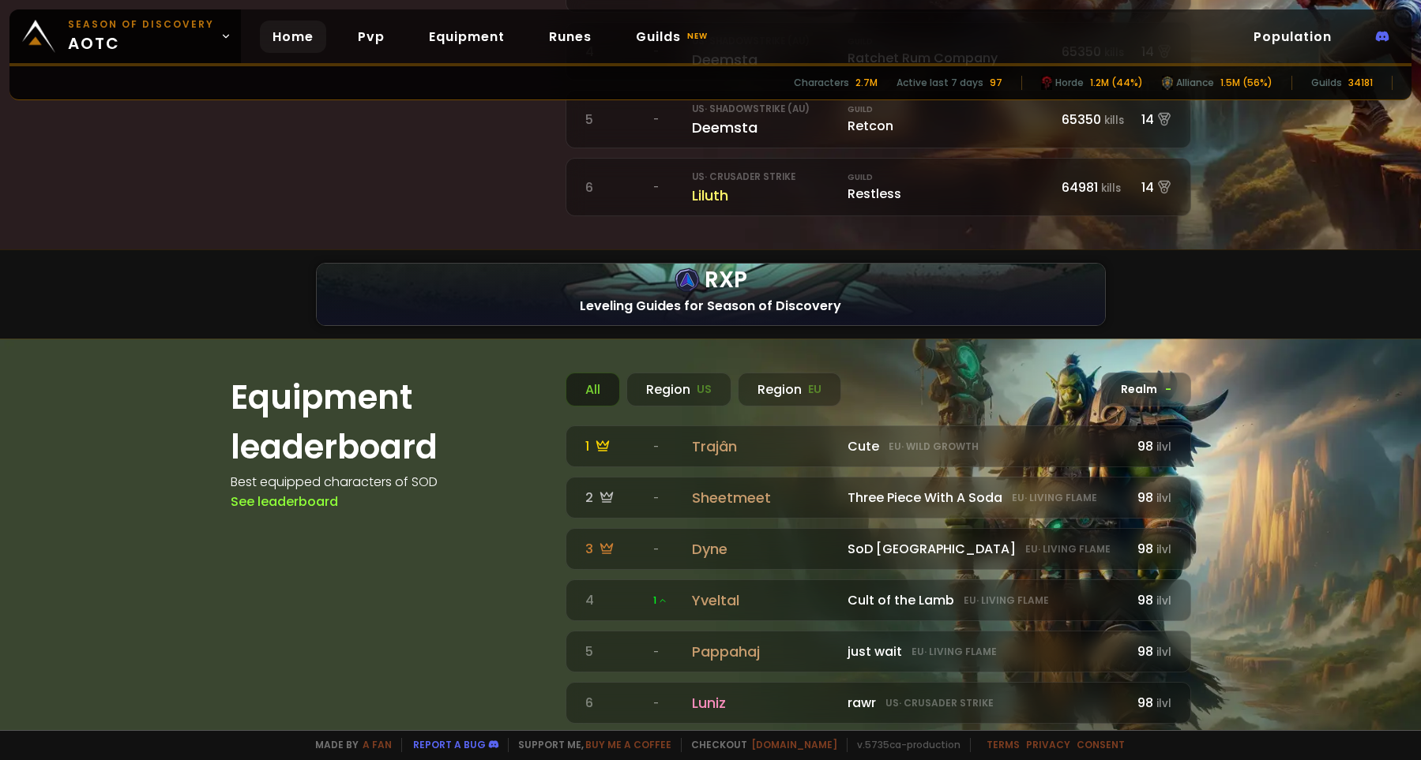
scroll to position [981, 0]
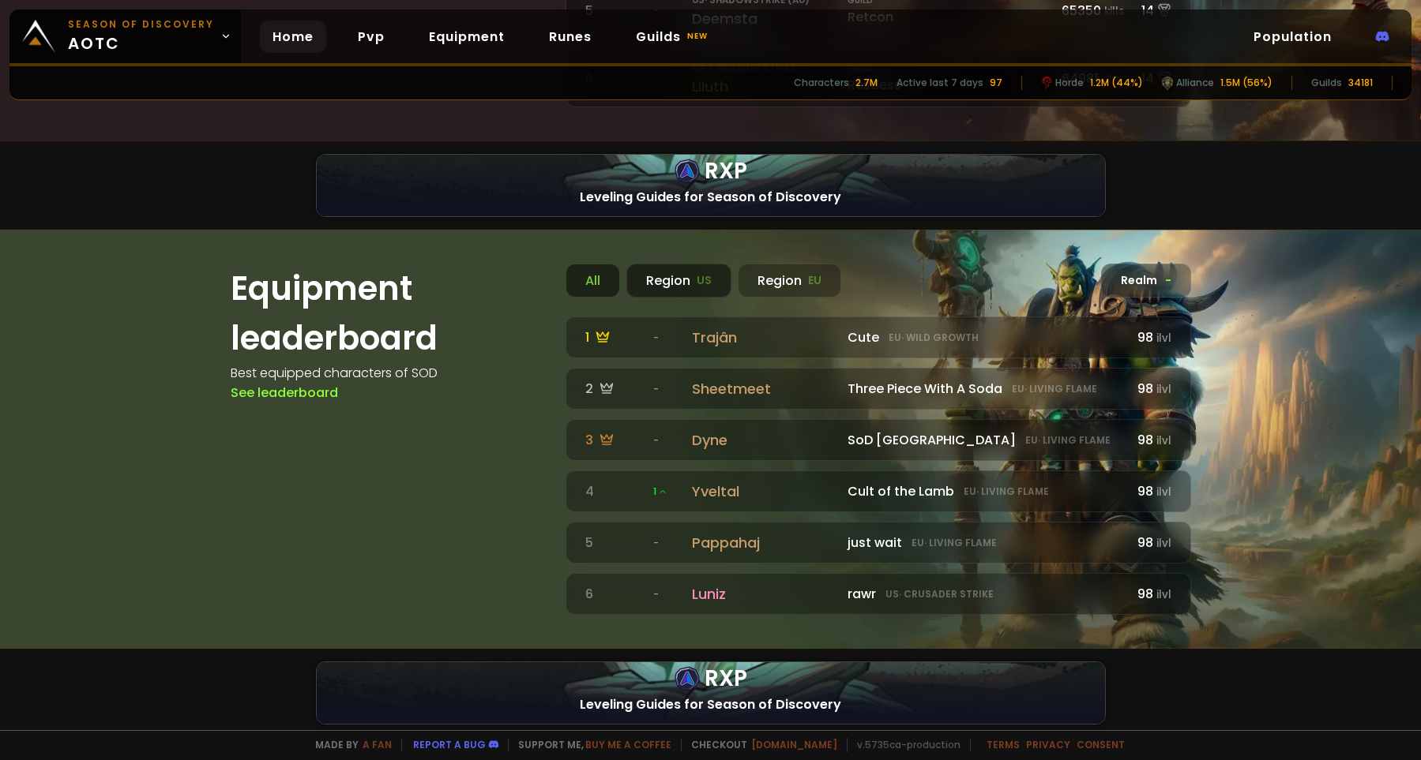
click at [672, 273] on div "Region US" at bounding box center [678, 281] width 105 height 34
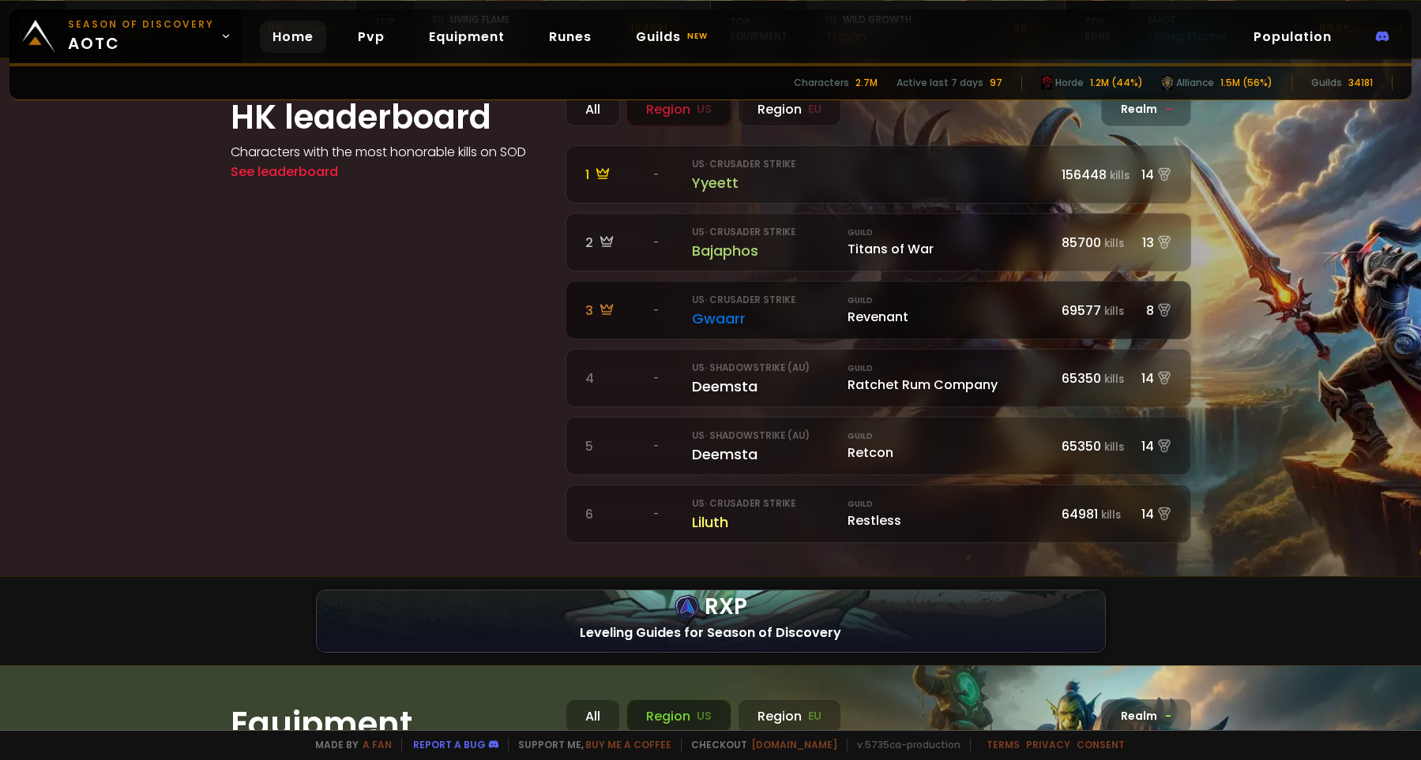
scroll to position [0, 0]
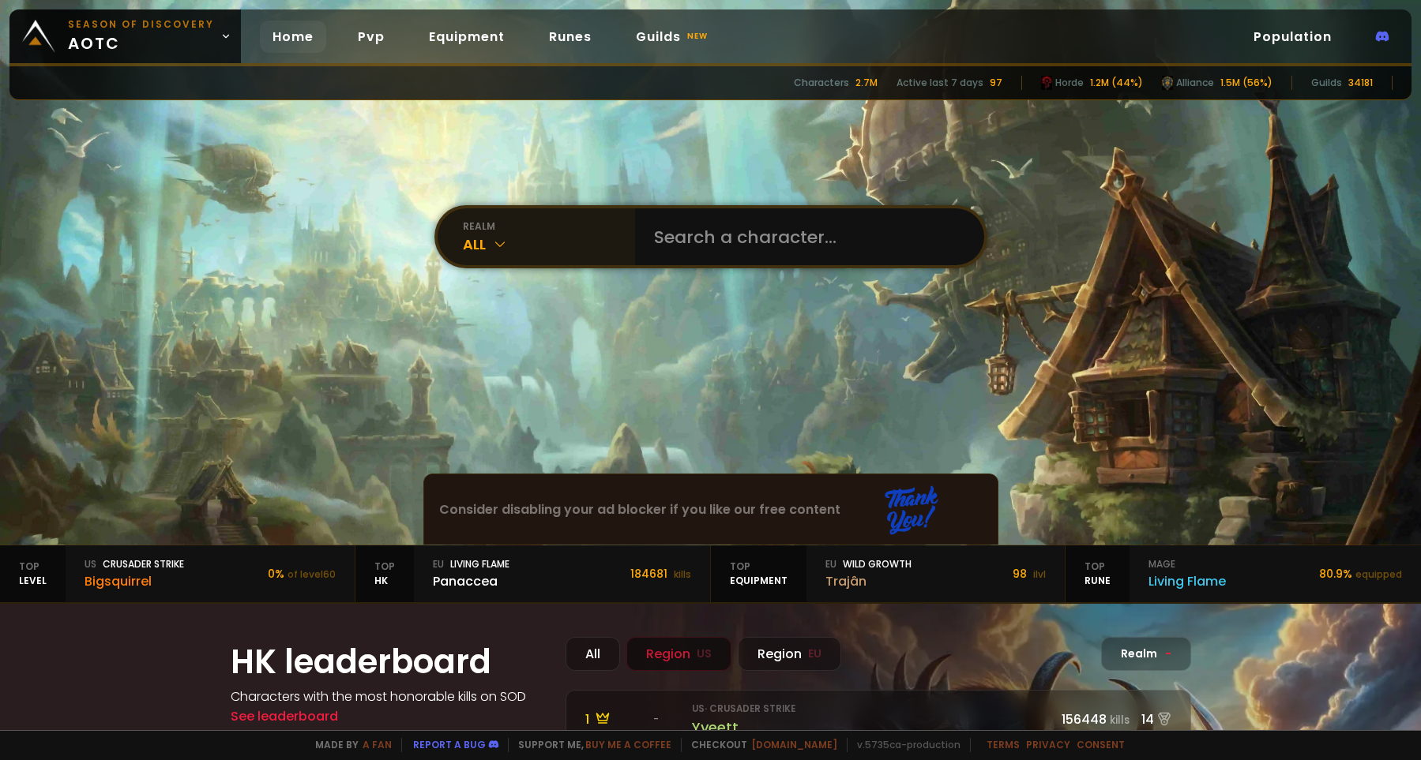
drag, startPoint x: 582, startPoint y: 228, endPoint x: 621, endPoint y: 229, distance: 38.7
click at [586, 229] on div "realm" at bounding box center [549, 227] width 172 height 14
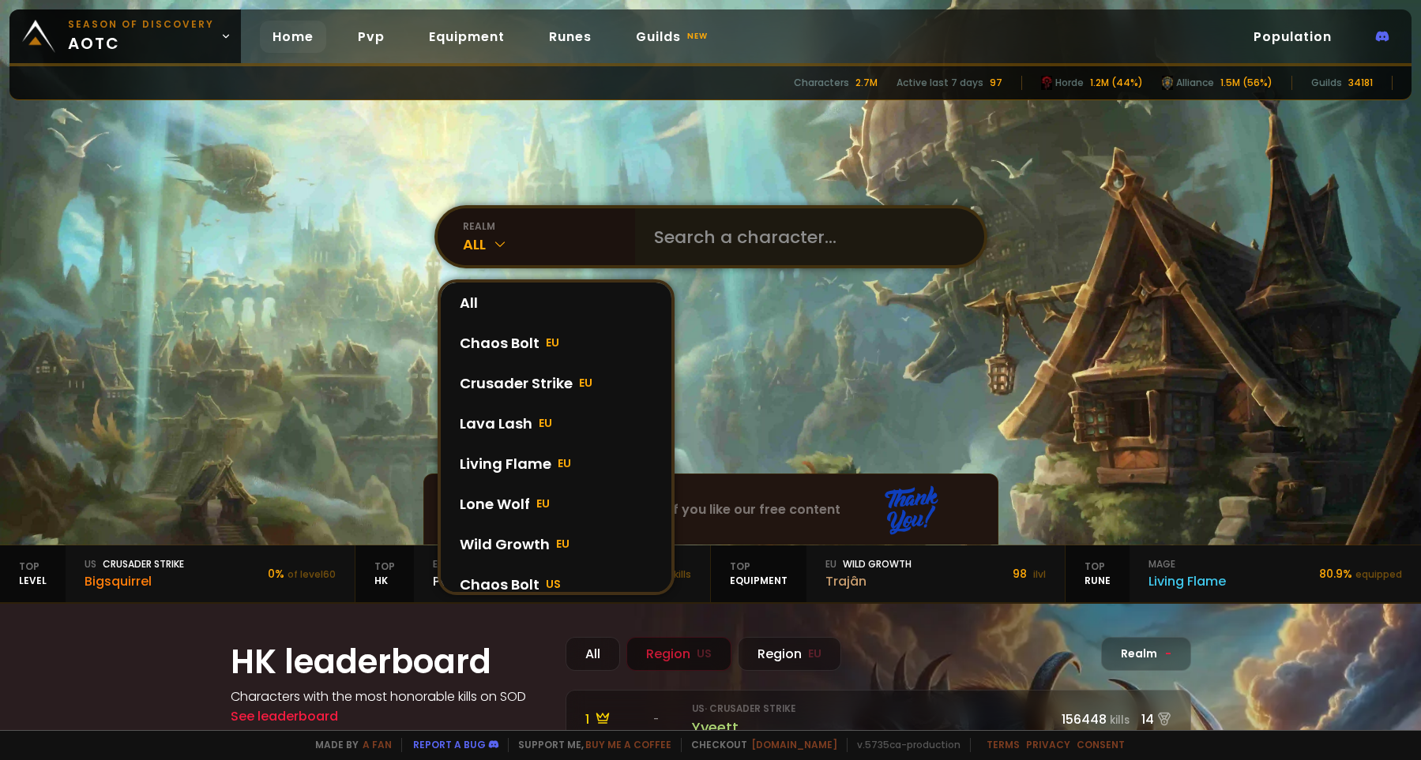
click at [641, 231] on div at bounding box center [809, 236] width 349 height 57
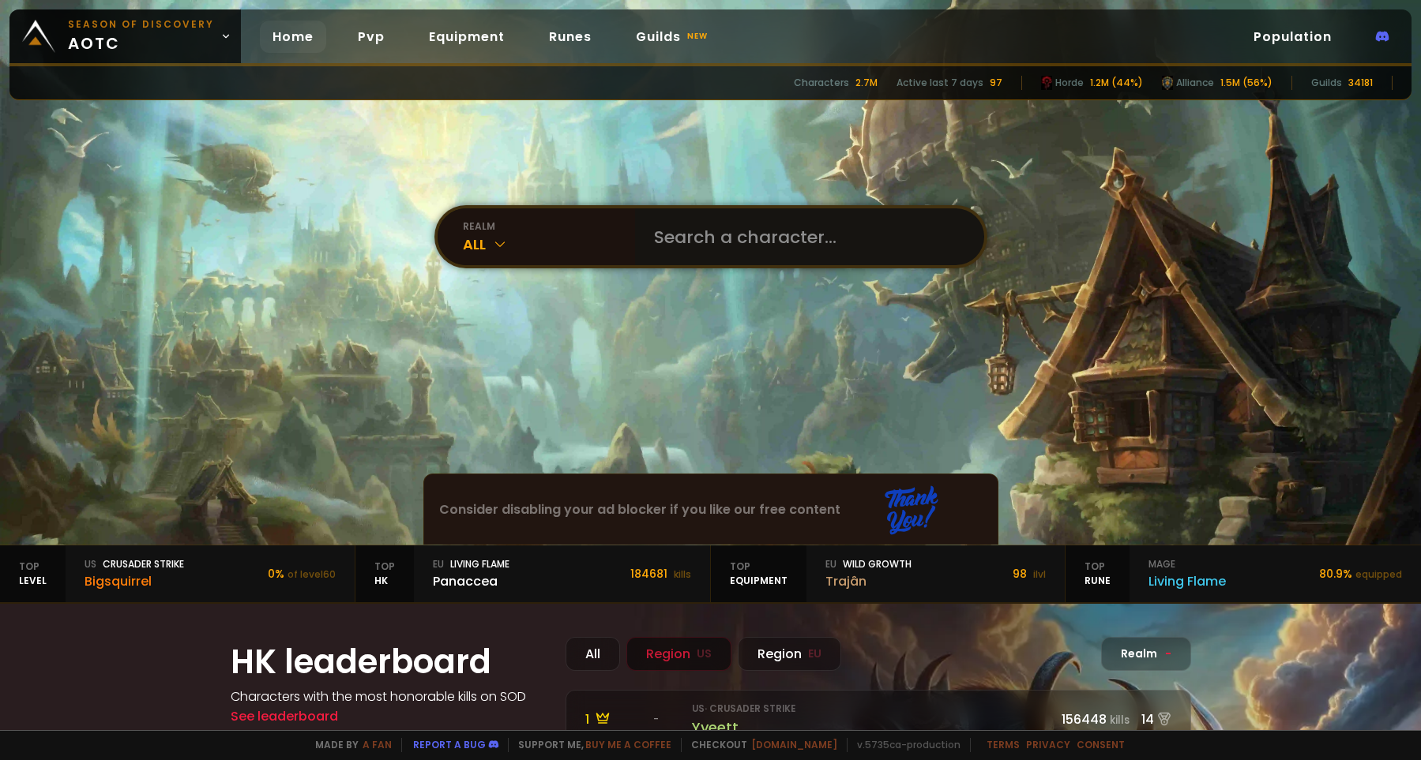
click at [716, 234] on input "text" at bounding box center [804, 236] width 321 height 57
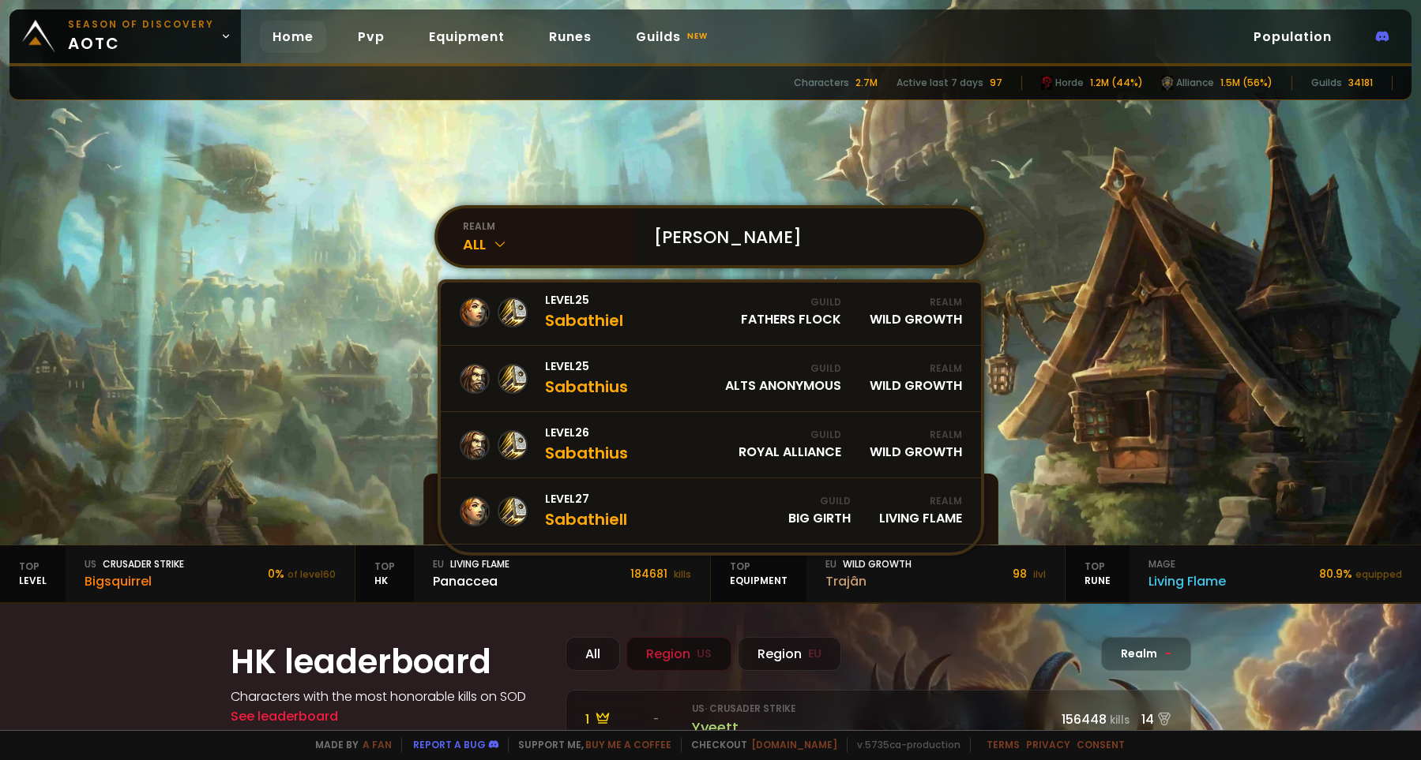
scroll to position [793, 0]
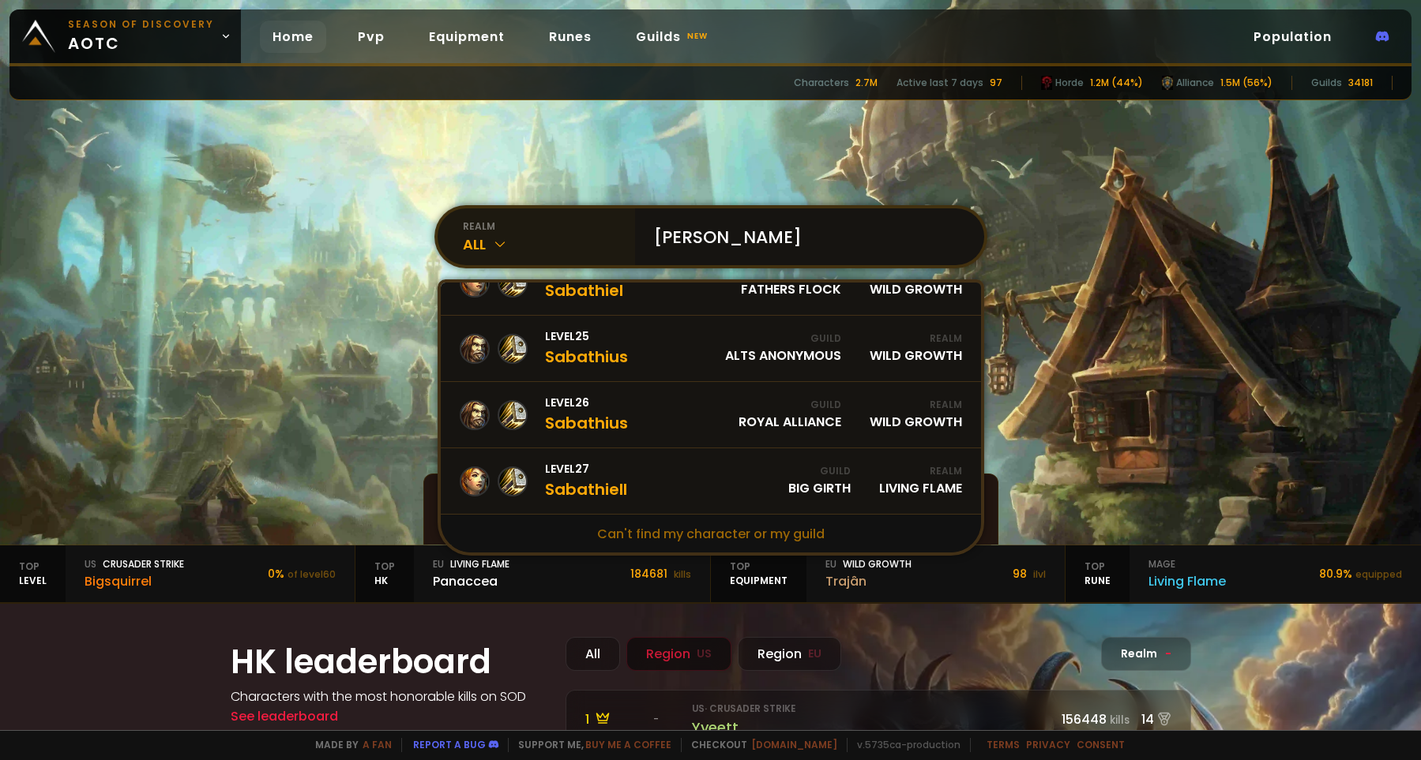
type input "[PERSON_NAME]"
click at [496, 247] on icon at bounding box center [500, 244] width 16 height 16
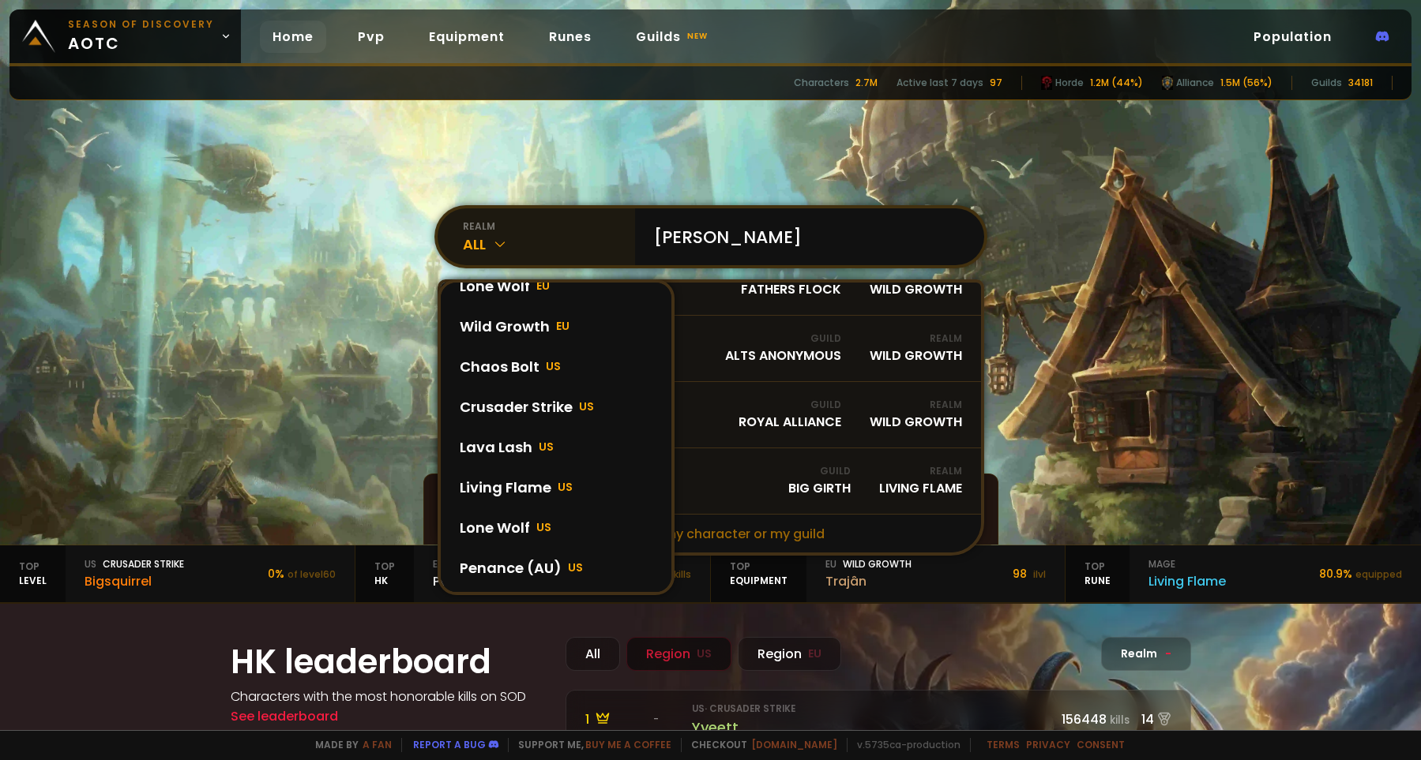
scroll to position [295, 0]
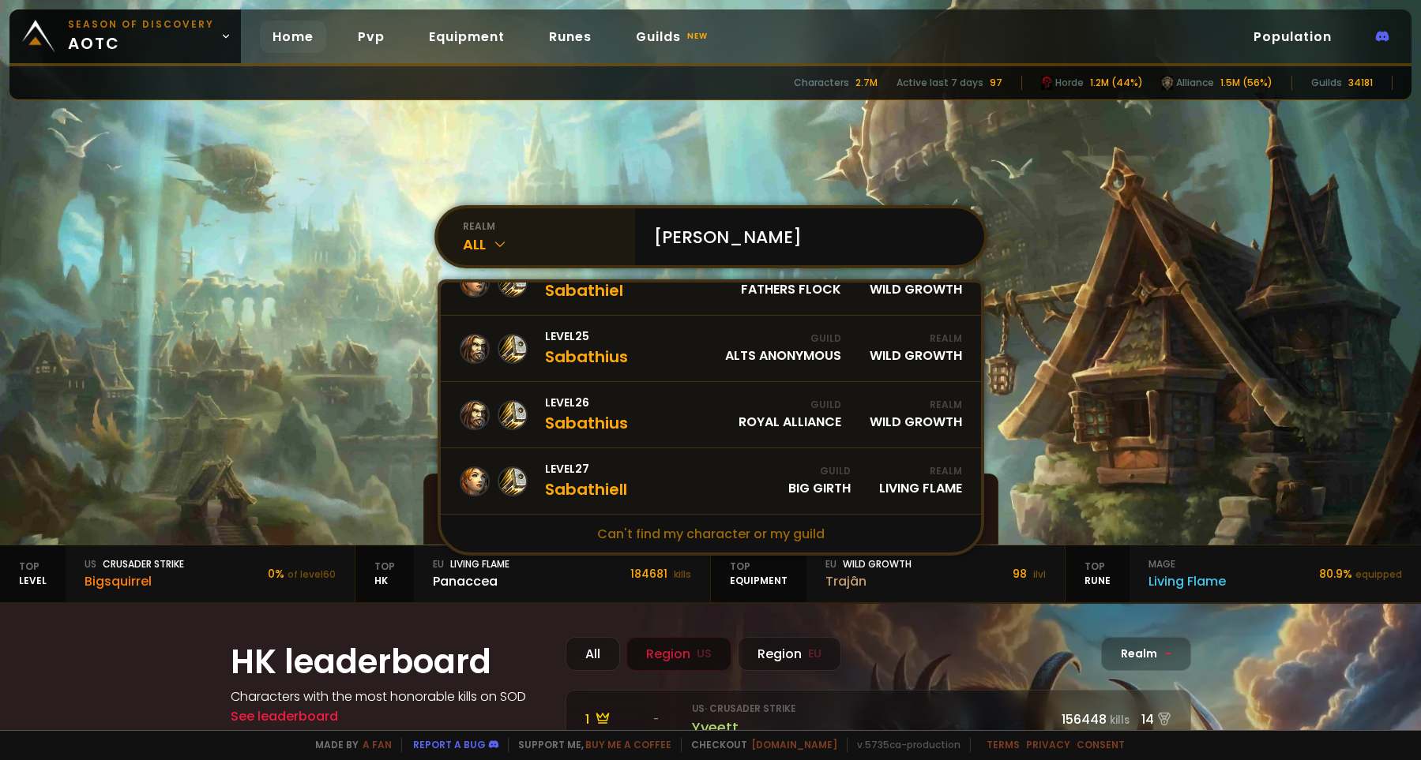
click at [267, 292] on section "realm All sabath All Characters 15 Guilds 0 Level 19 Sabath Guild Alts Anonymou…" at bounding box center [710, 273] width 1421 height 546
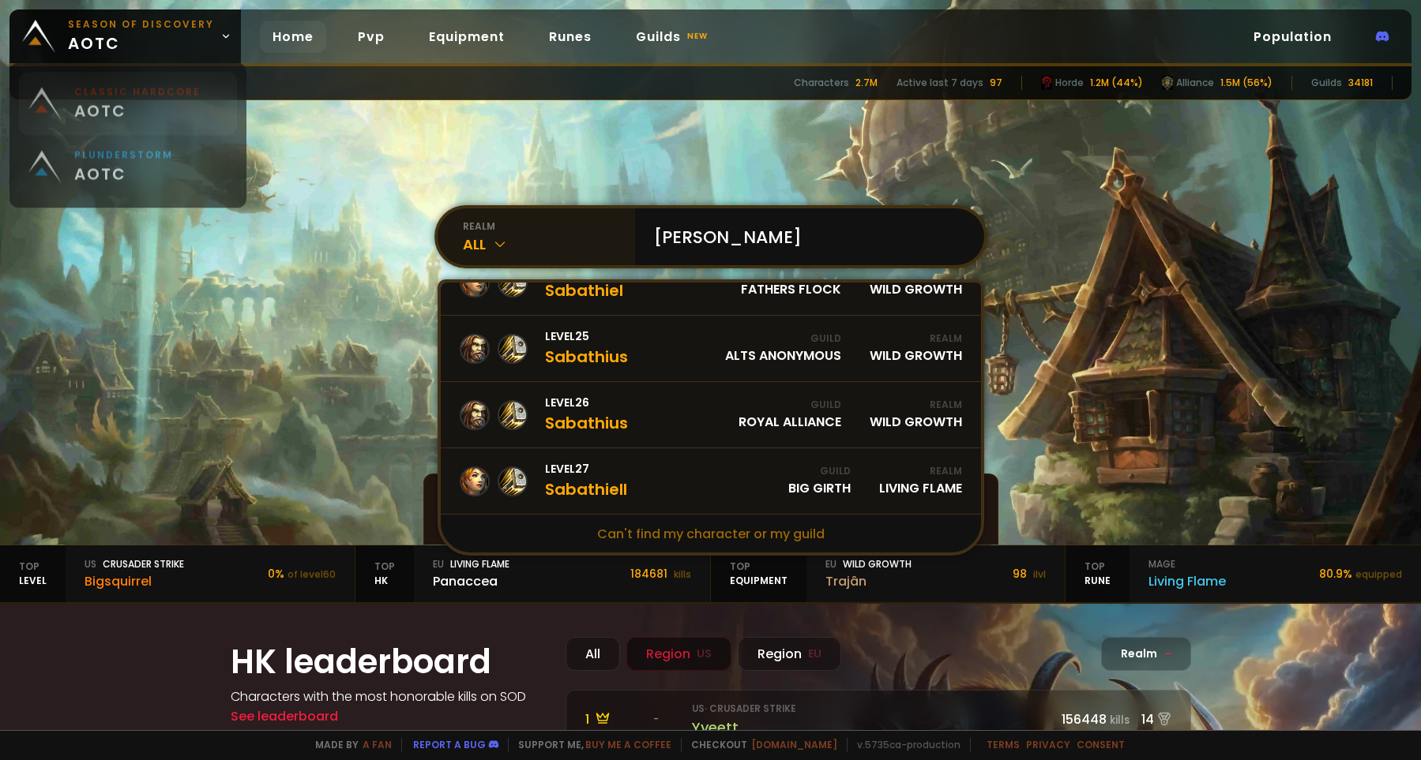
click at [134, 103] on small "Classic Hardcore" at bounding box center [137, 99] width 126 height 14
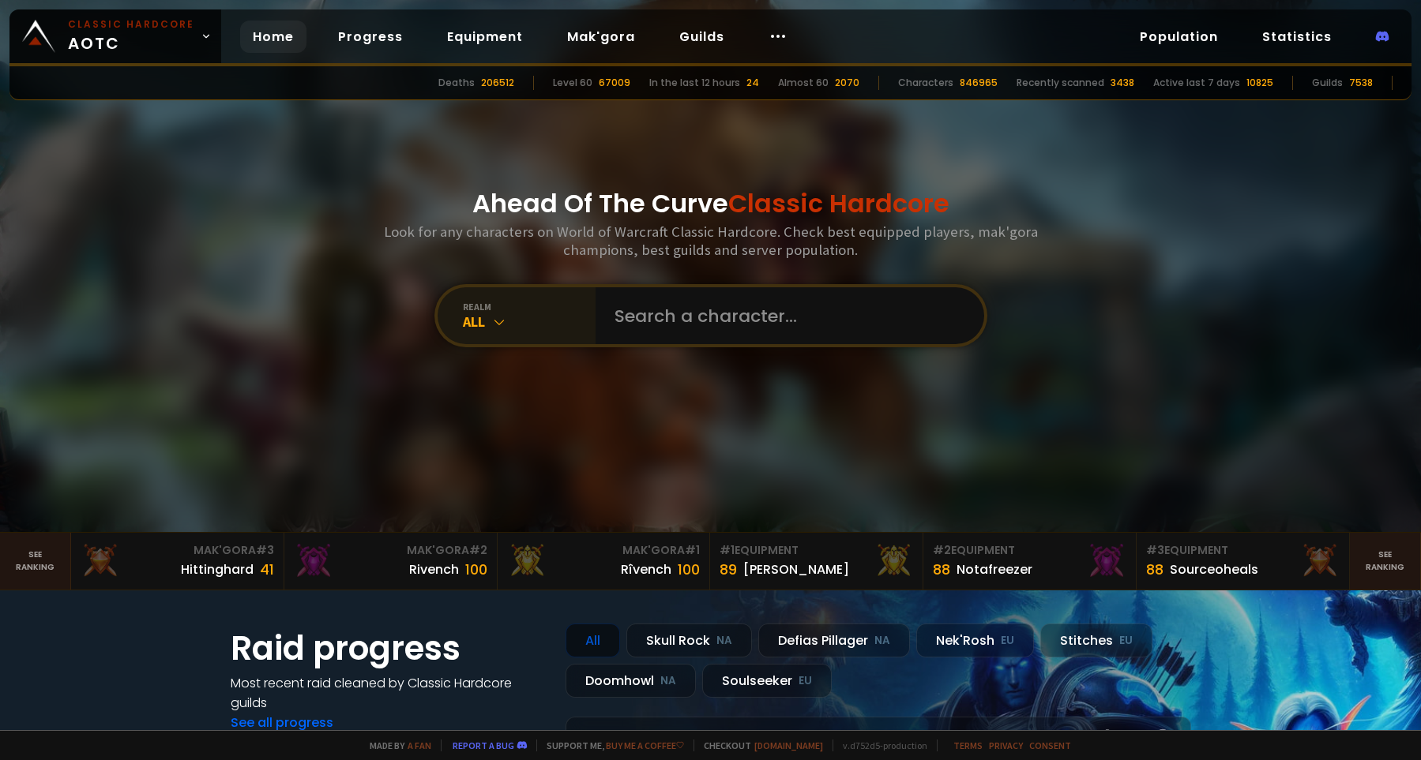
click at [494, 324] on icon at bounding box center [499, 322] width 16 height 16
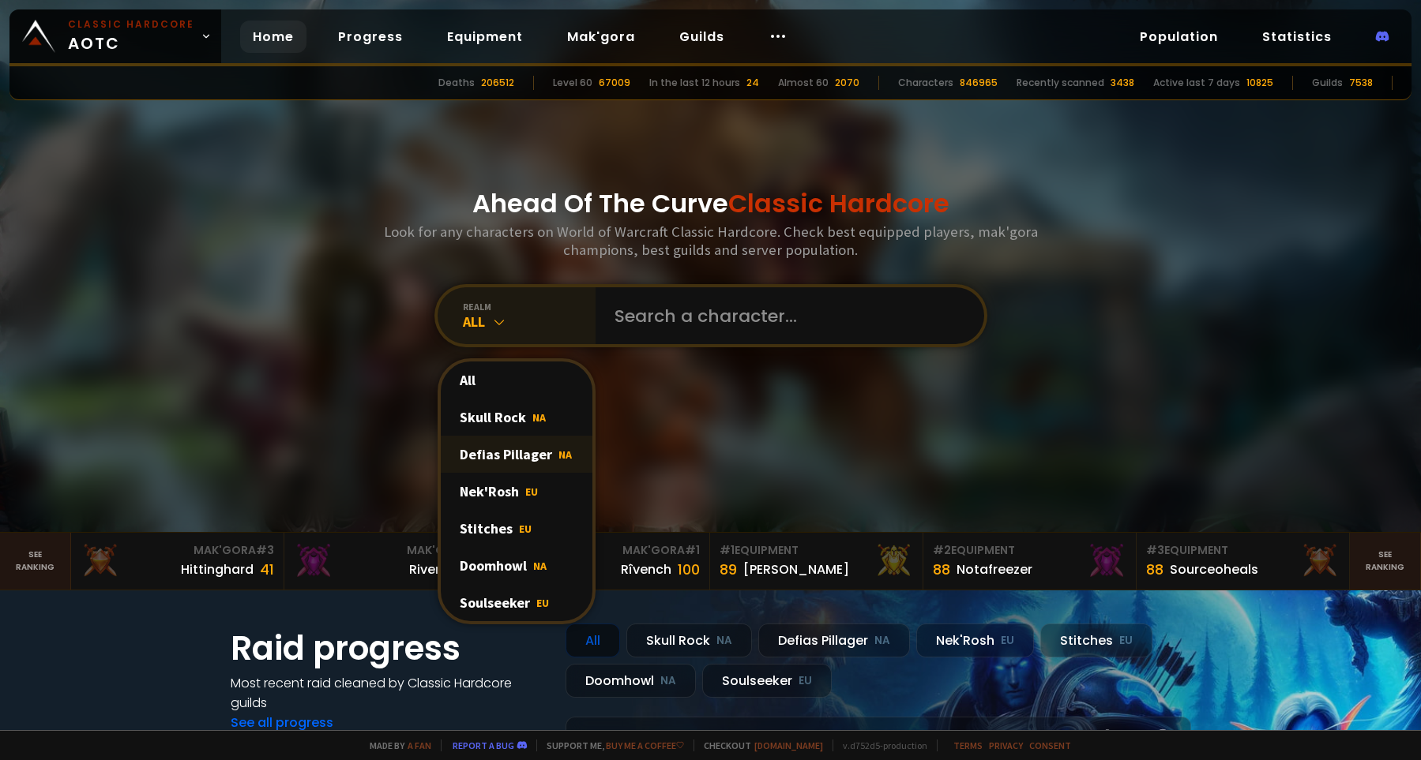
click at [505, 462] on div "Defias Pillager NA" at bounding box center [517, 454] width 152 height 37
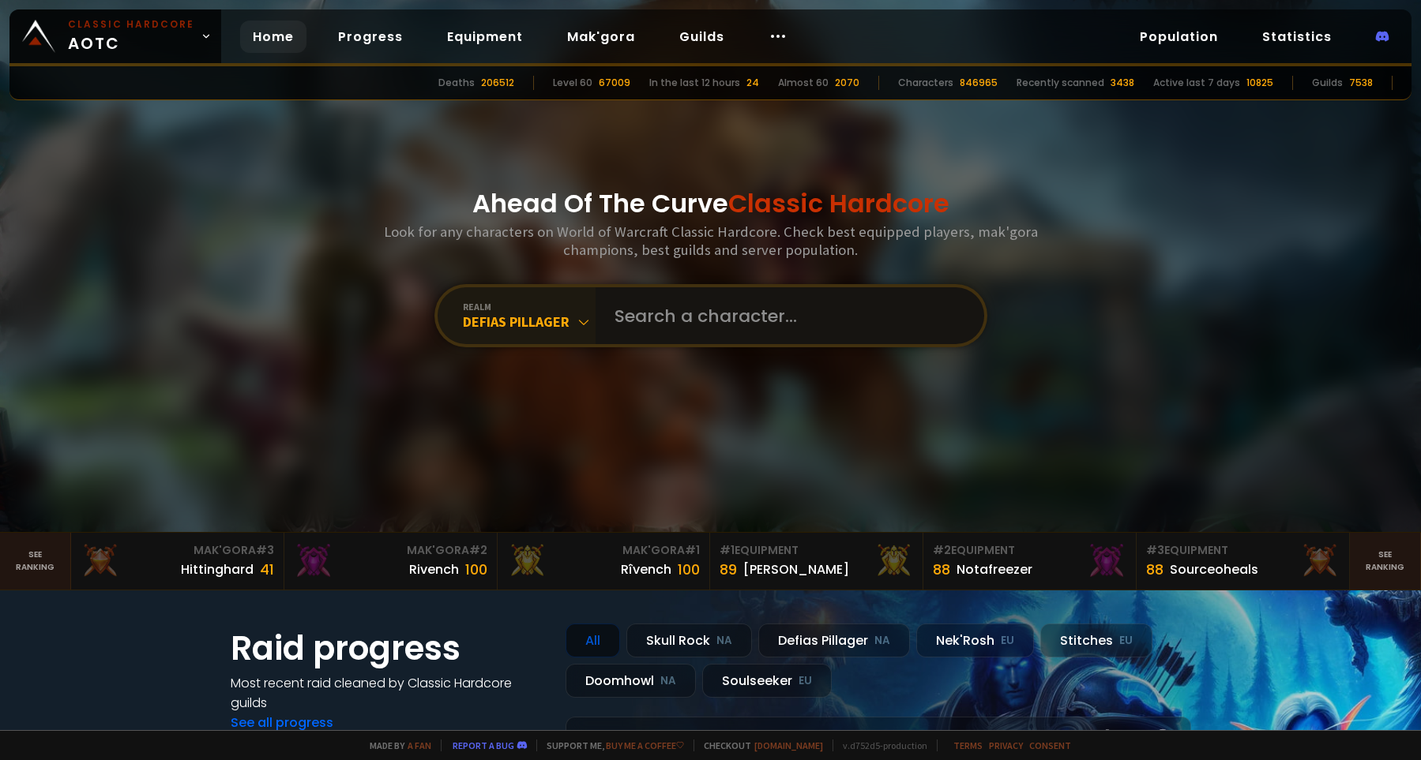
click at [671, 325] on input "text" at bounding box center [785, 315] width 360 height 57
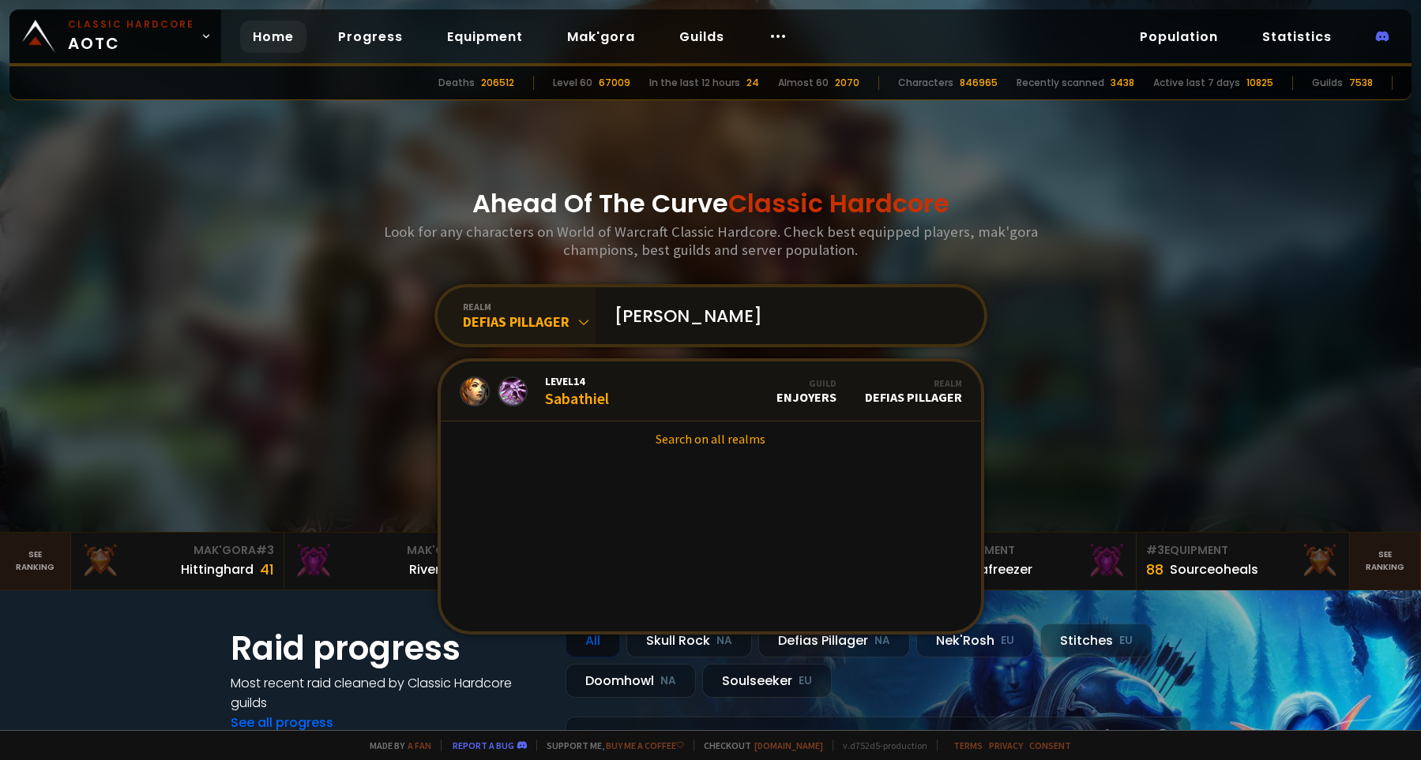
click at [647, 326] on input "[PERSON_NAME]" at bounding box center [785, 315] width 360 height 57
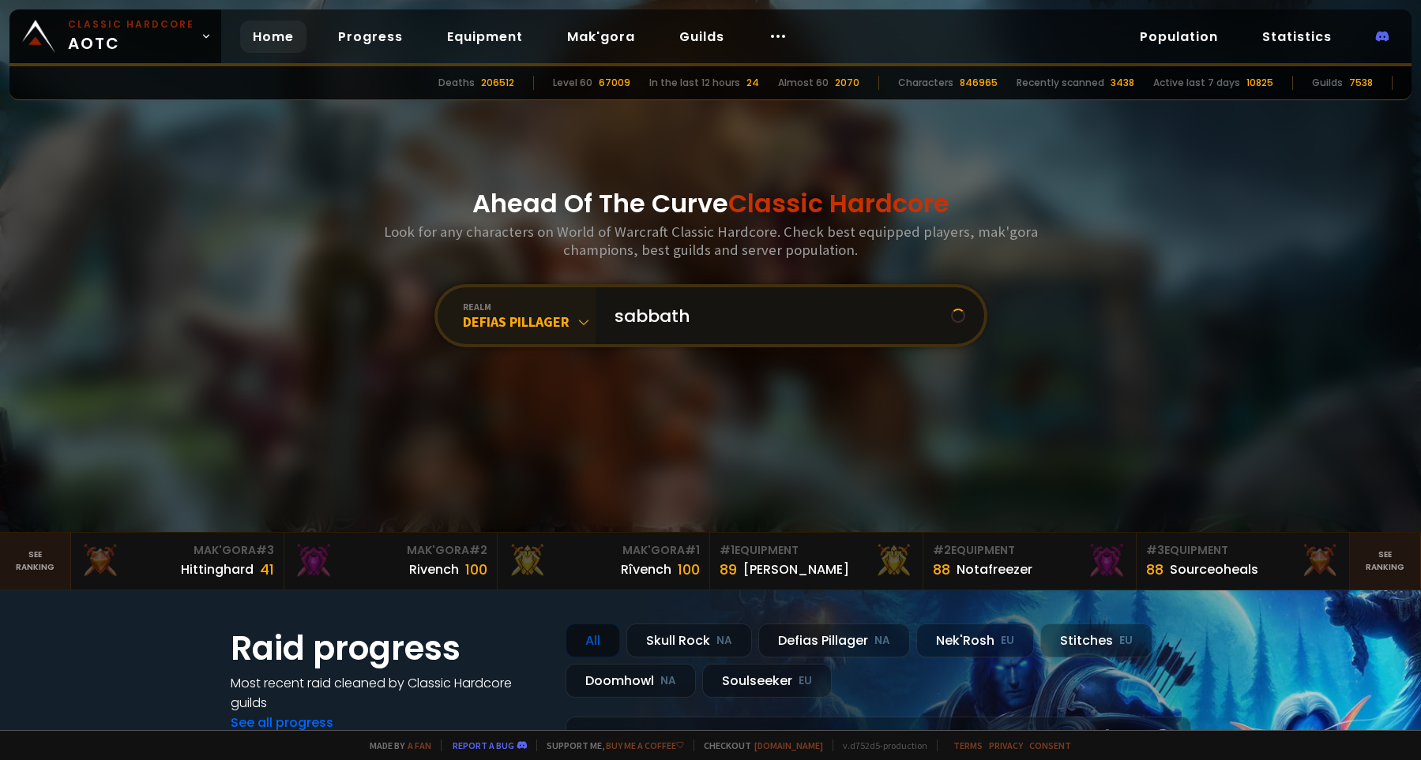
click at [739, 319] on input "sabbath" at bounding box center [778, 315] width 346 height 57
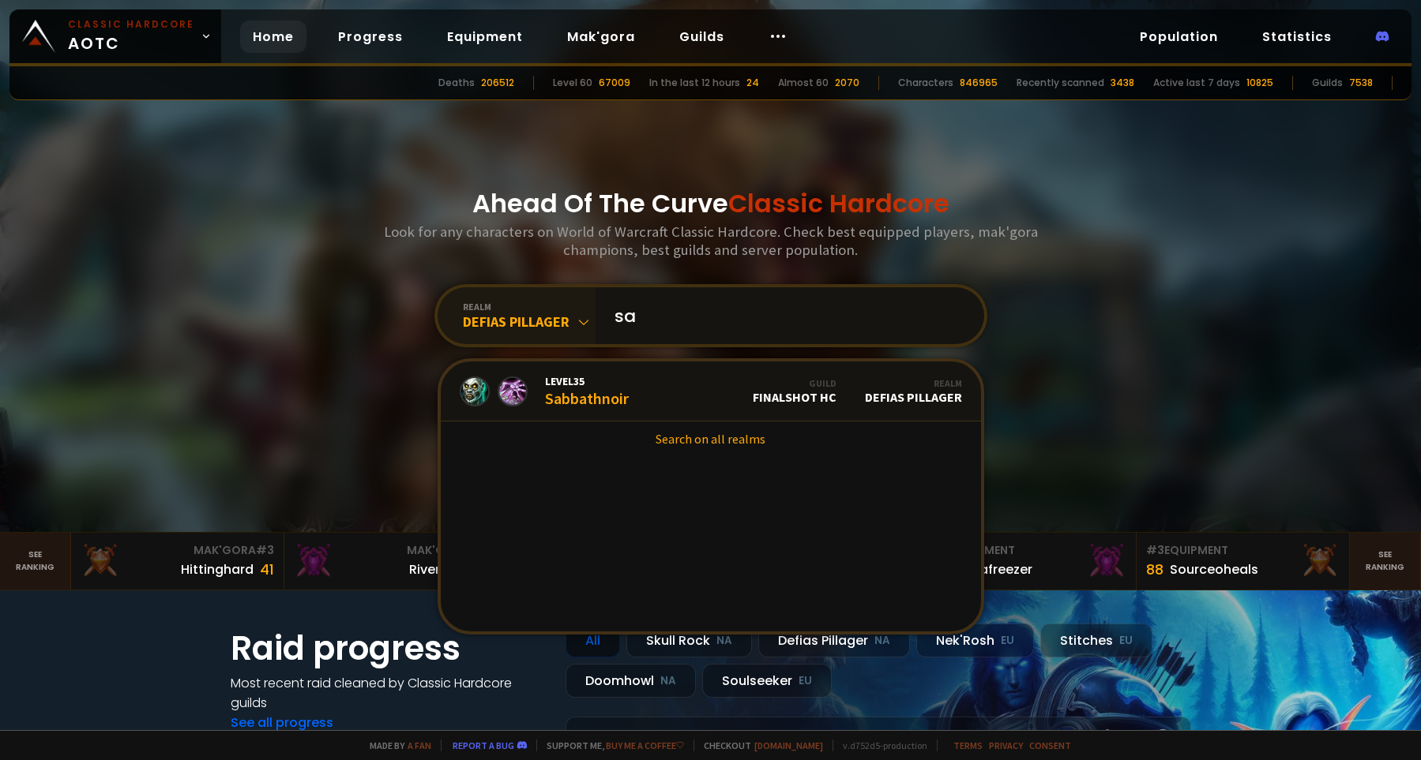
type input "s"
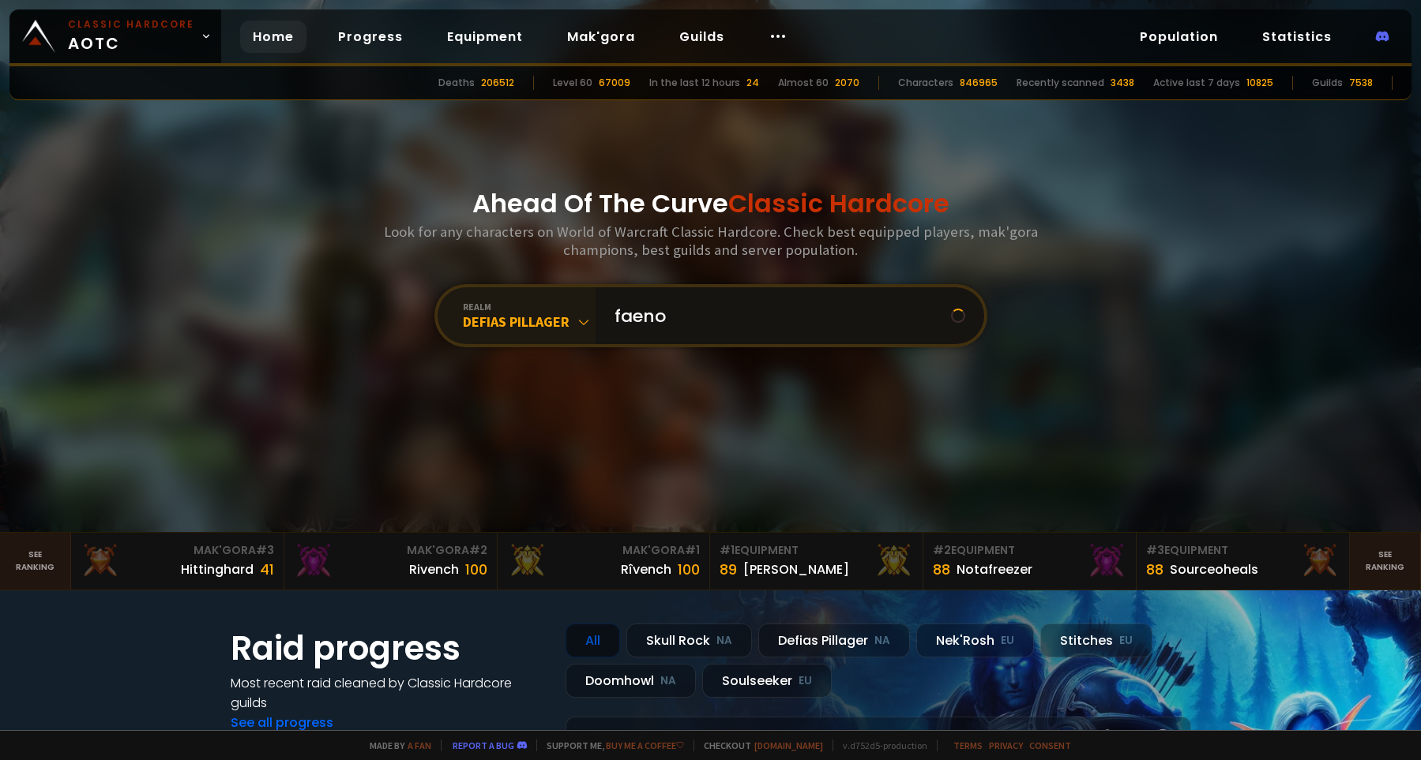
type input "faenor"
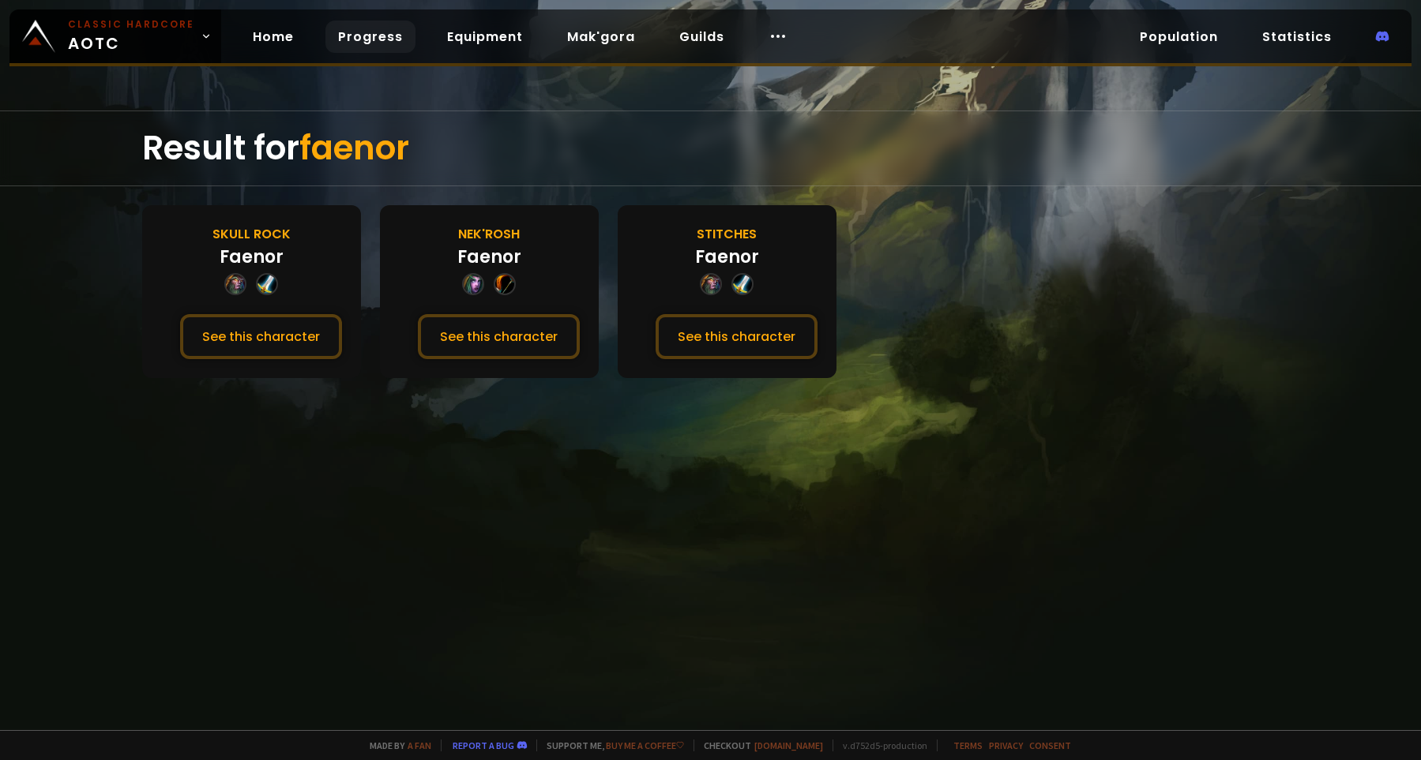
click at [358, 36] on link "Progress" at bounding box center [370, 37] width 90 height 32
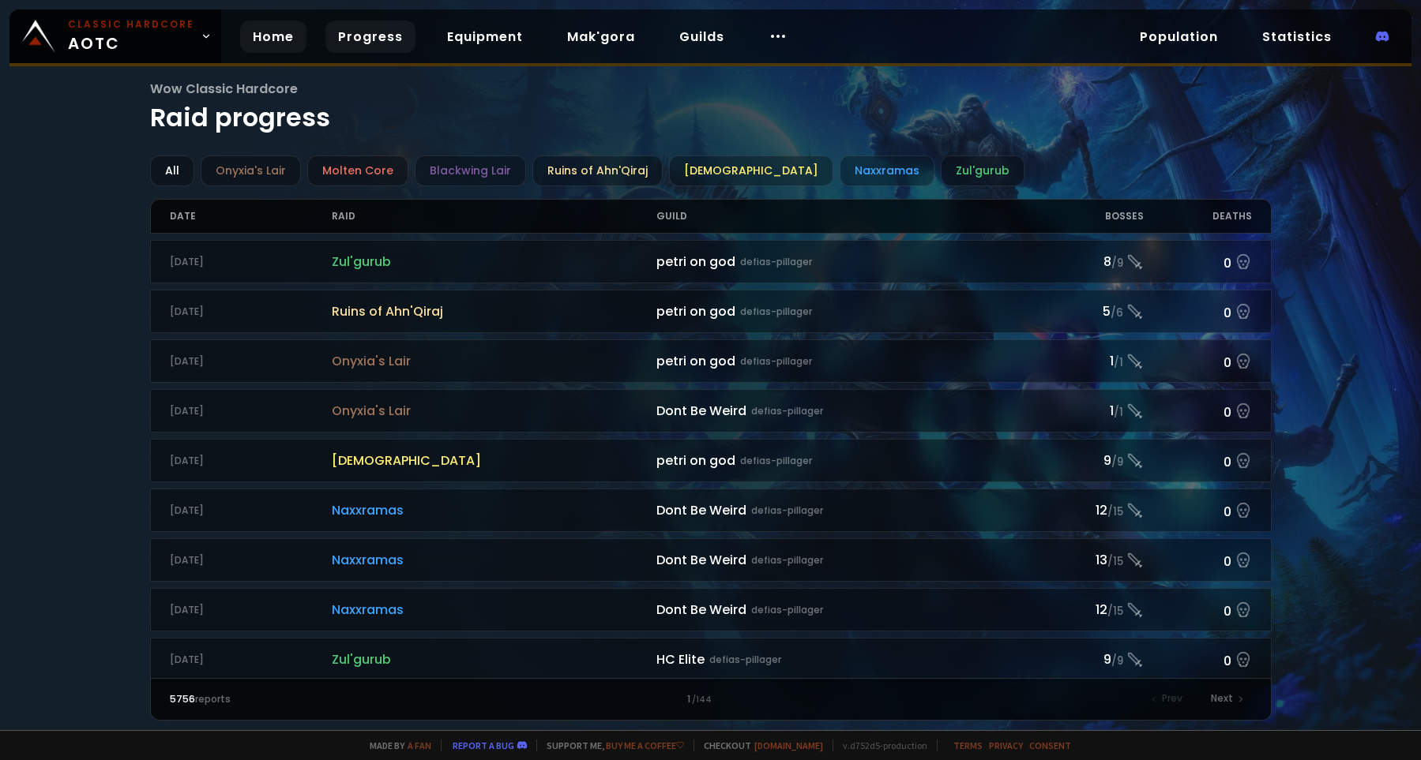
click at [269, 39] on link "Home" at bounding box center [273, 37] width 66 height 32
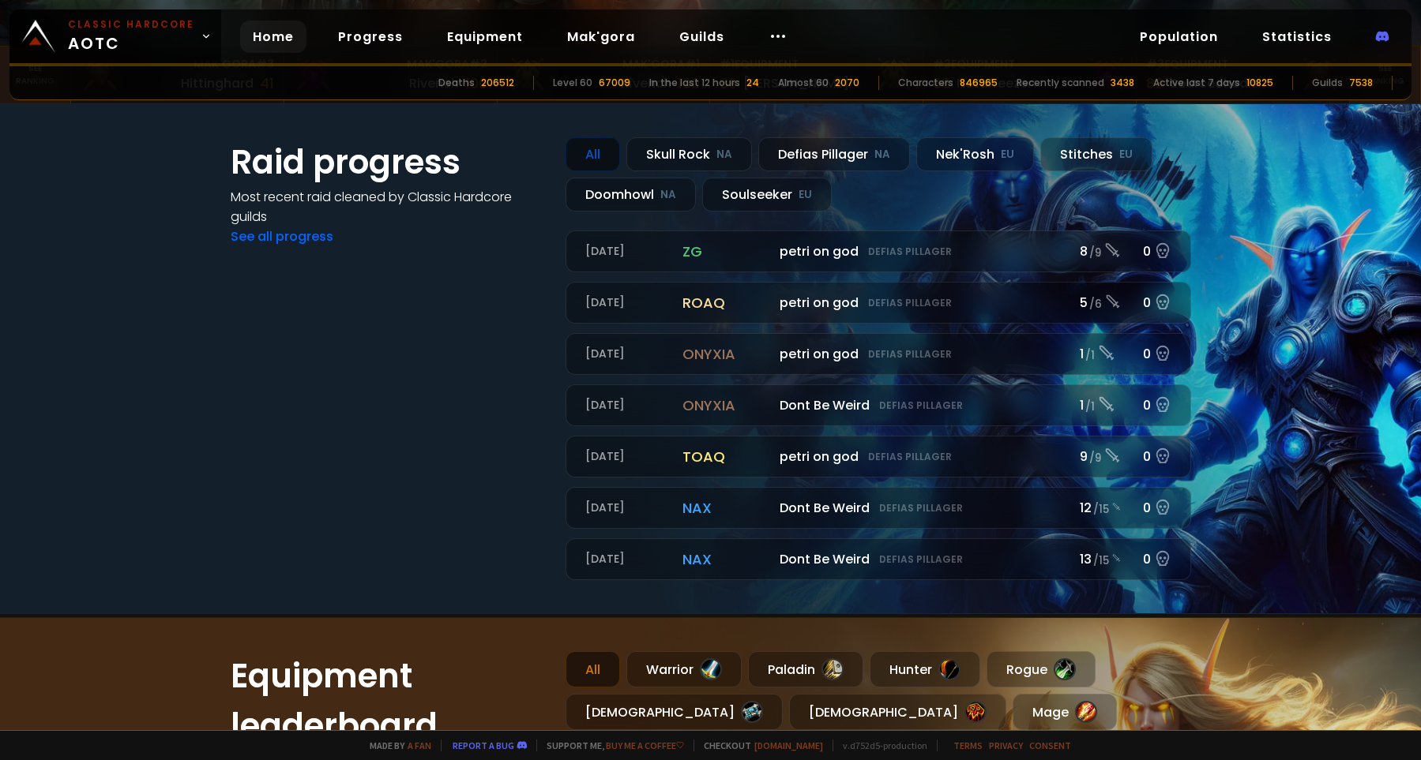
scroll to position [497, 0]
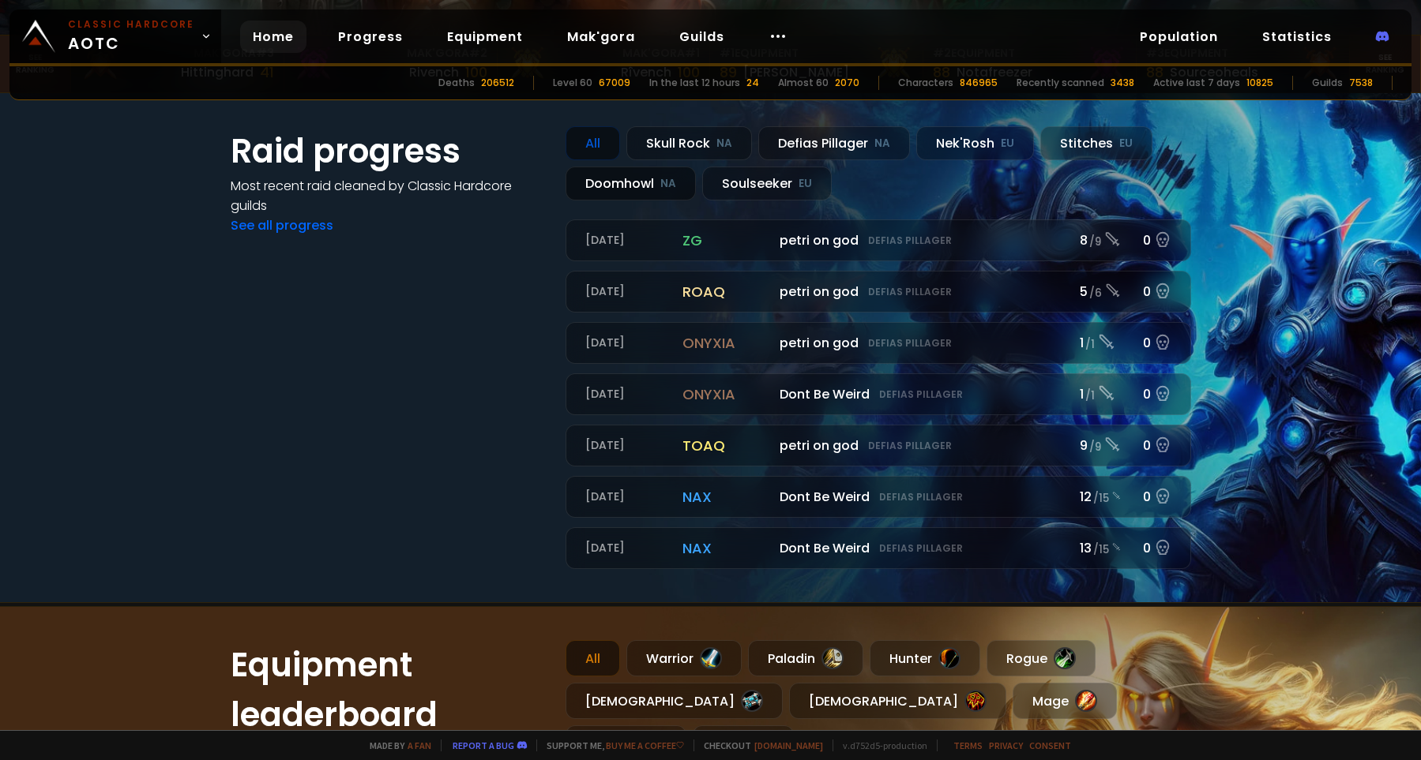
click at [628, 183] on div "Doomhowl NA" at bounding box center [630, 184] width 130 height 34
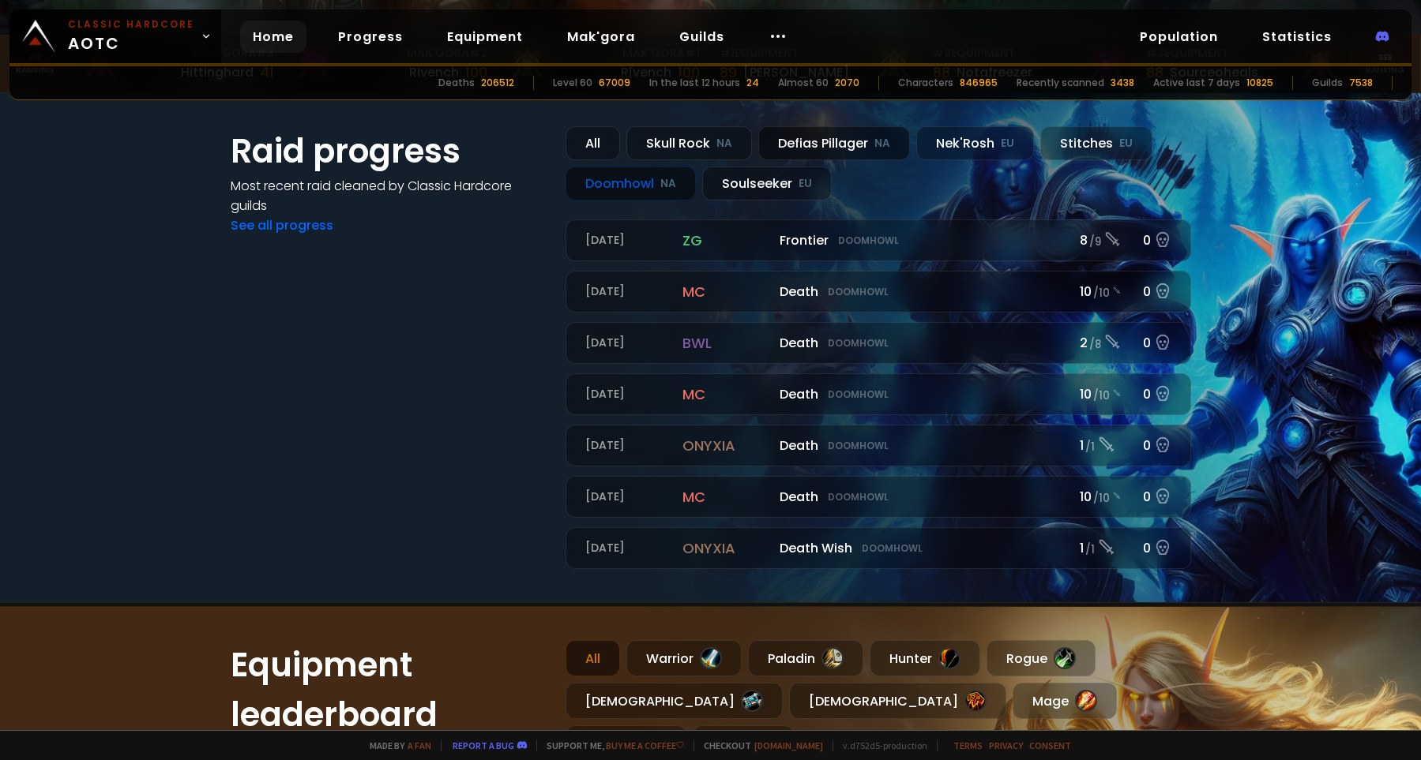
click at [869, 143] on div "Defias Pillager NA" at bounding box center [834, 143] width 152 height 34
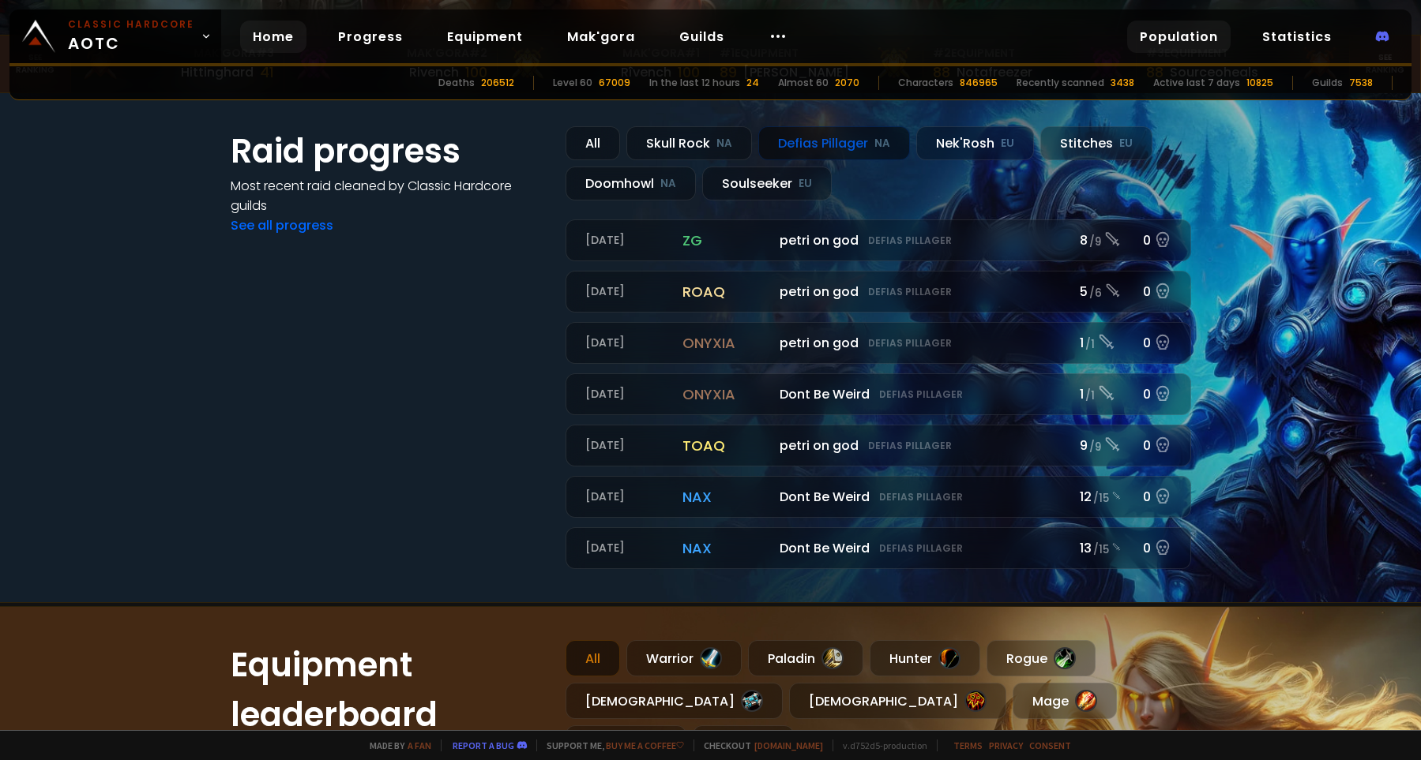
click at [1190, 43] on link "Population" at bounding box center [1178, 37] width 103 height 32
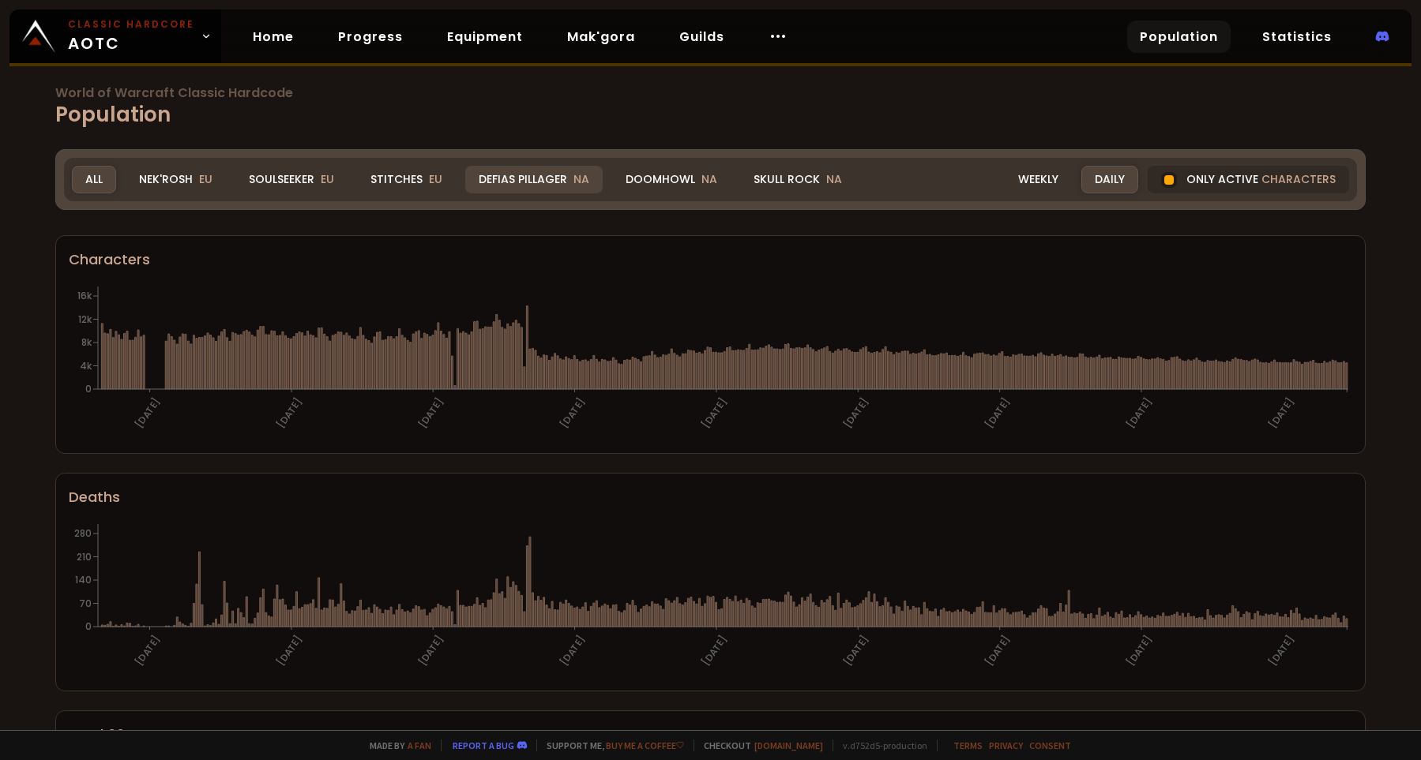
click at [547, 177] on div "Defias Pillager NA" at bounding box center [533, 180] width 137 height 28
click at [1045, 179] on div "Weekly" at bounding box center [1037, 180] width 67 height 28
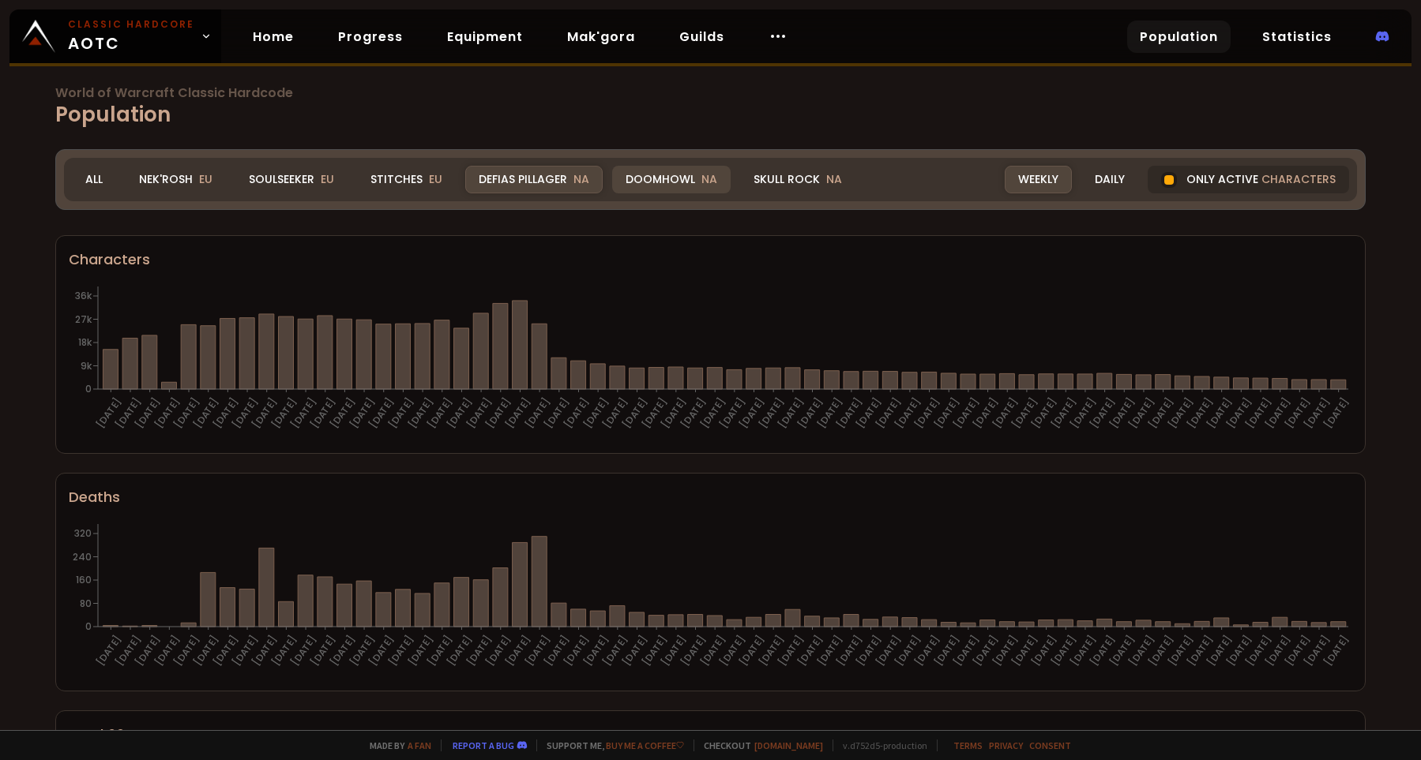
click at [681, 184] on div "Doomhowl NA" at bounding box center [671, 180] width 118 height 28
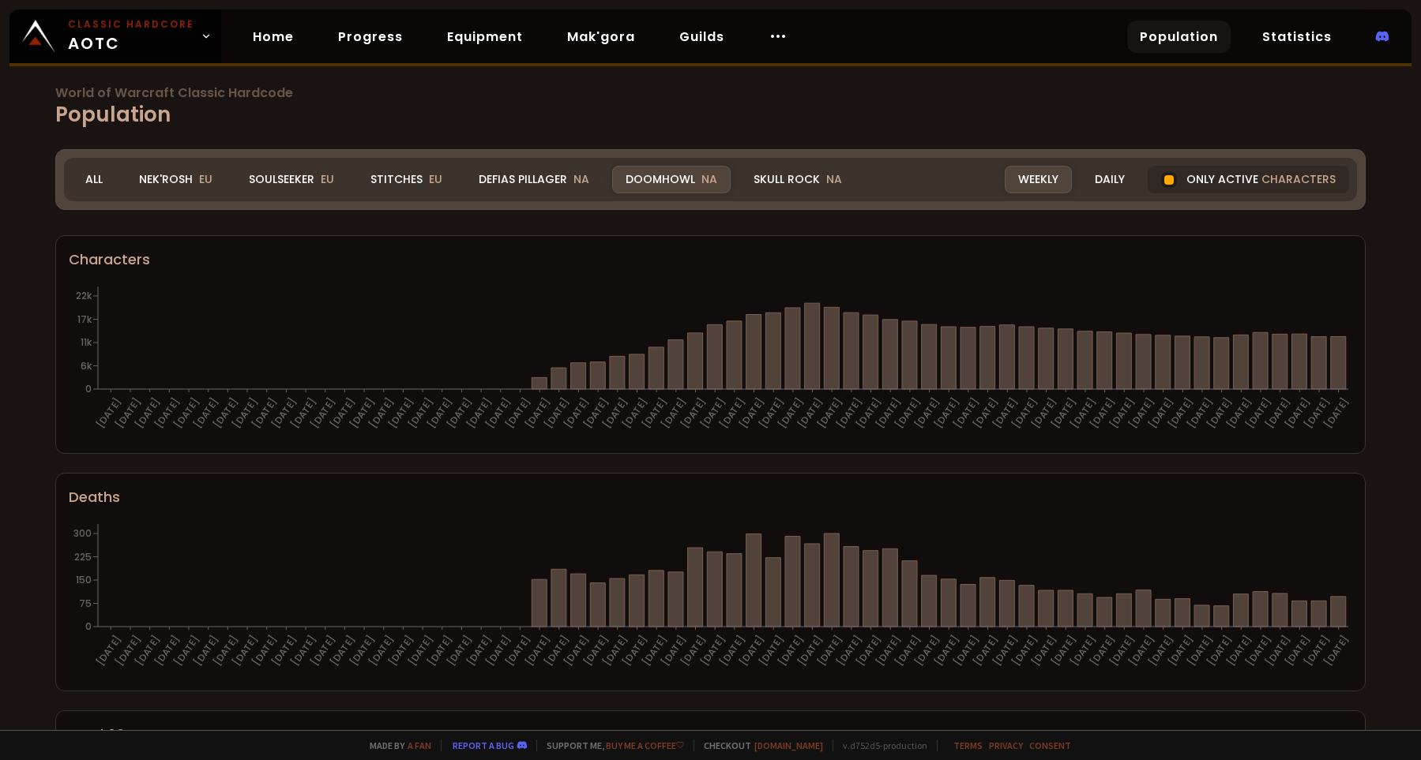
click at [1127, 164] on div "Realm Doomhowl All Nek'Rosh EU Soulseeker EU Stitches EU Defias Pillager NA Doo…" at bounding box center [710, 179] width 1293 height 43
click at [1104, 185] on div "Daily" at bounding box center [1109, 180] width 57 height 28
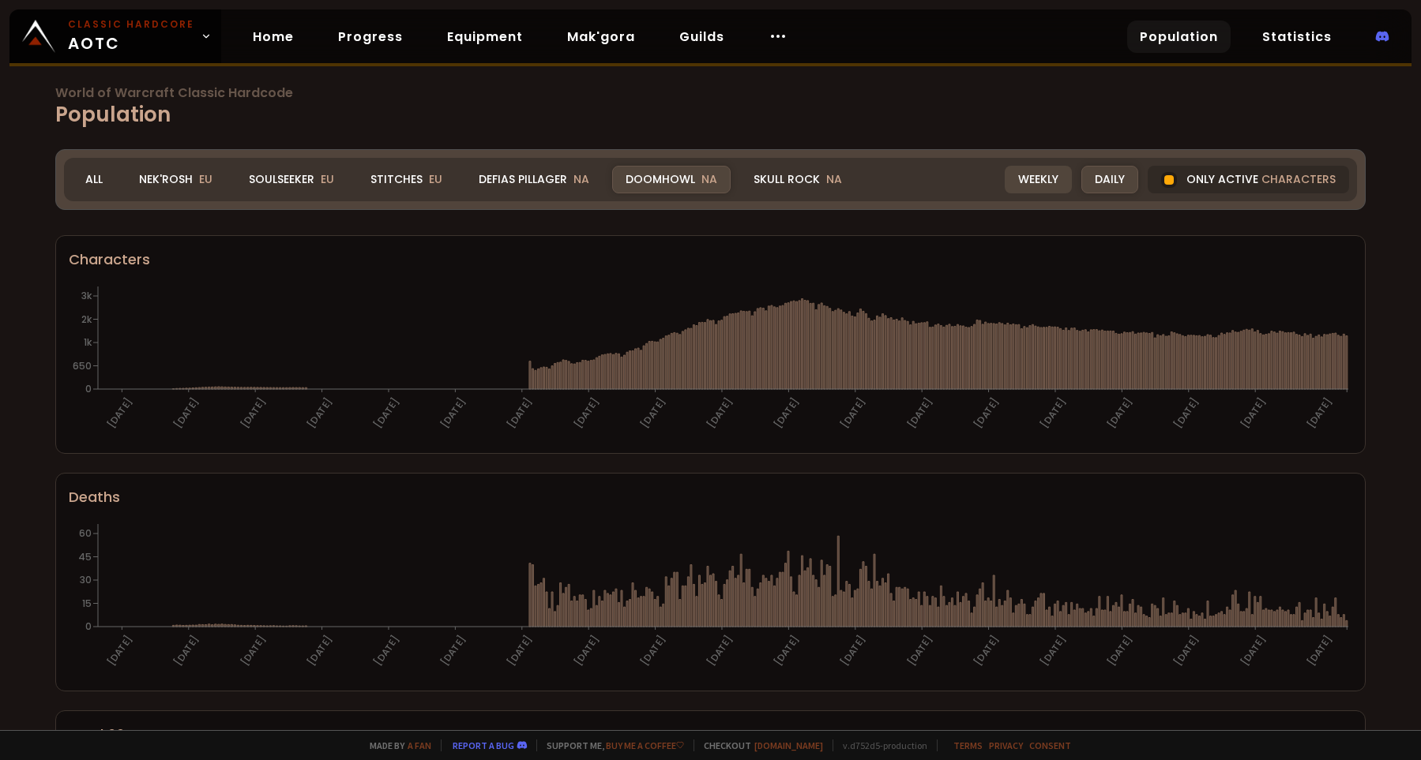
click at [1032, 182] on div "Weekly" at bounding box center [1037, 180] width 67 height 28
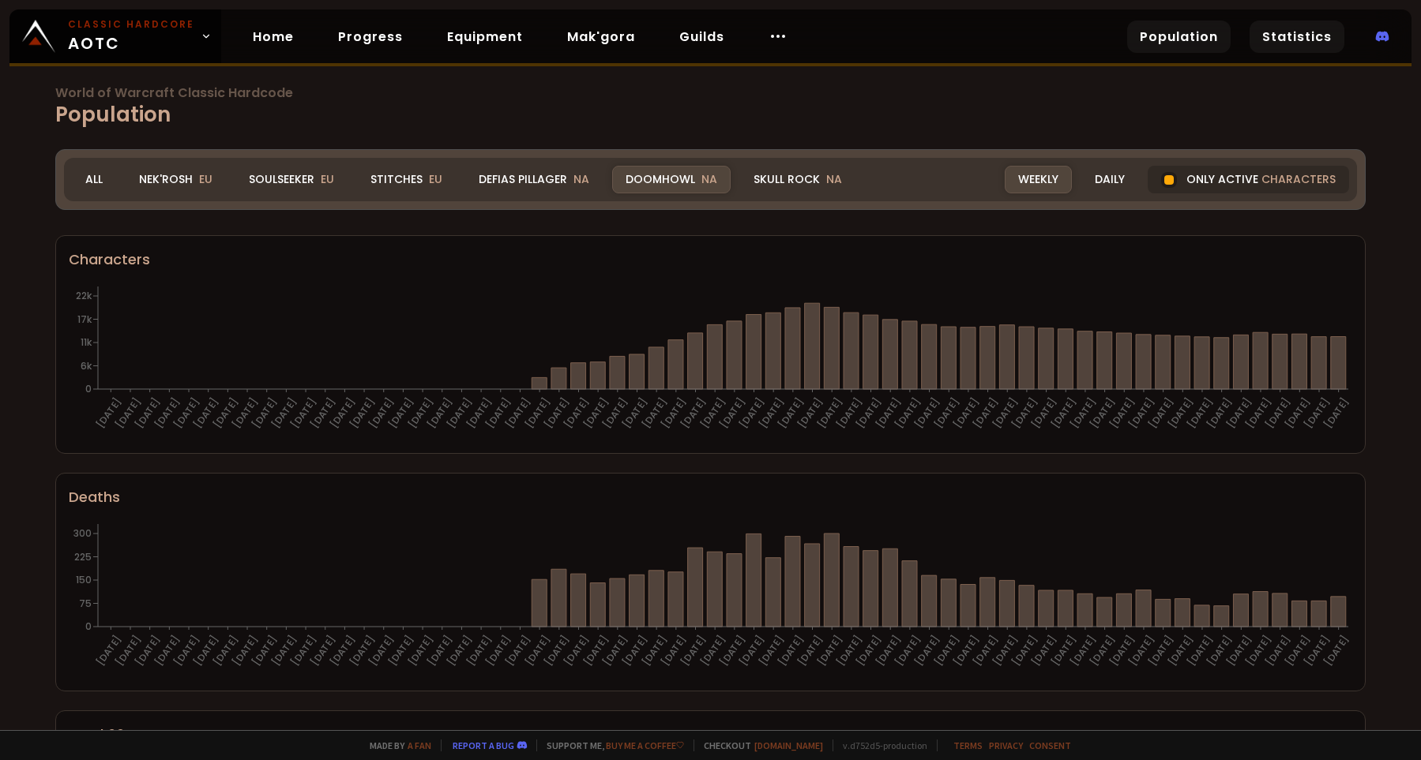
click at [1300, 28] on link "Statistics" at bounding box center [1296, 37] width 95 height 32
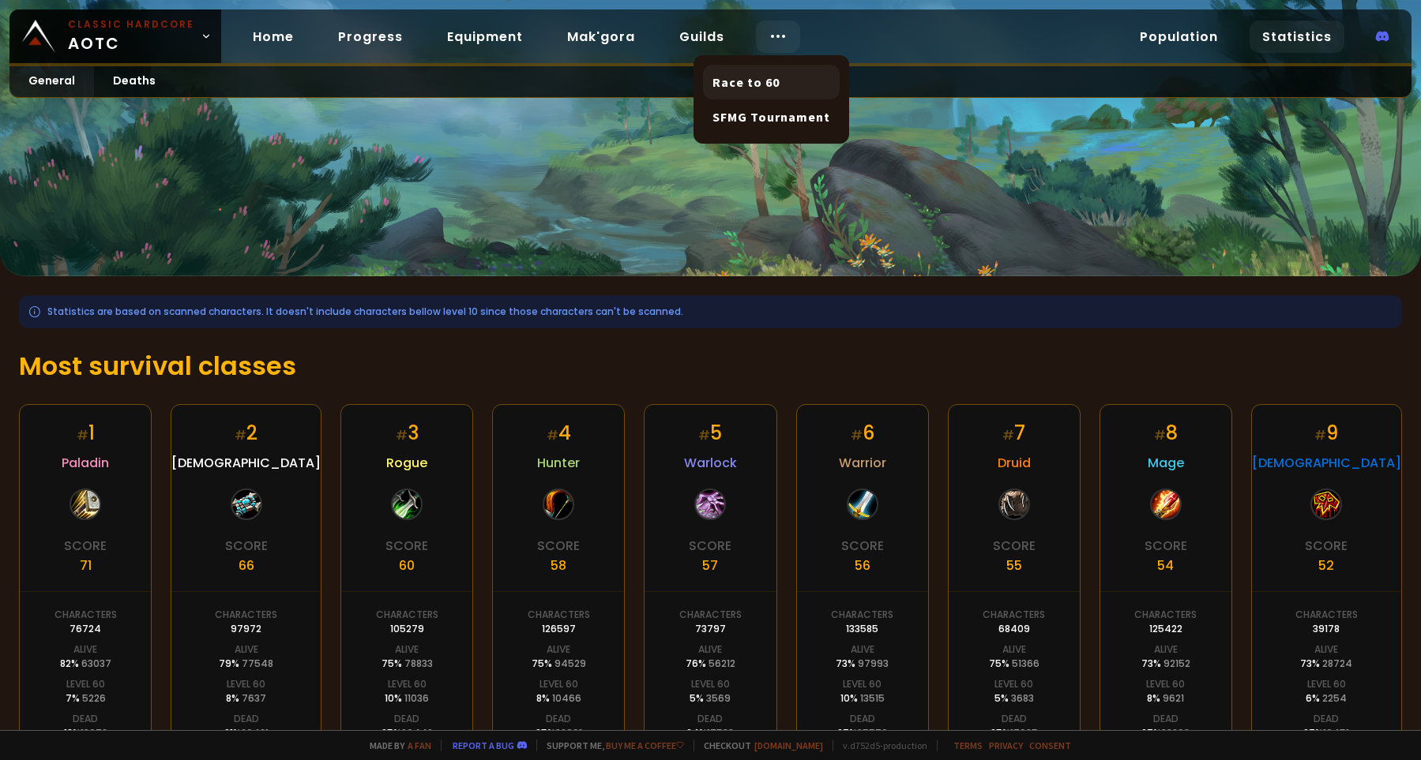
click at [753, 84] on link "Race to 60" at bounding box center [771, 82] width 137 height 35
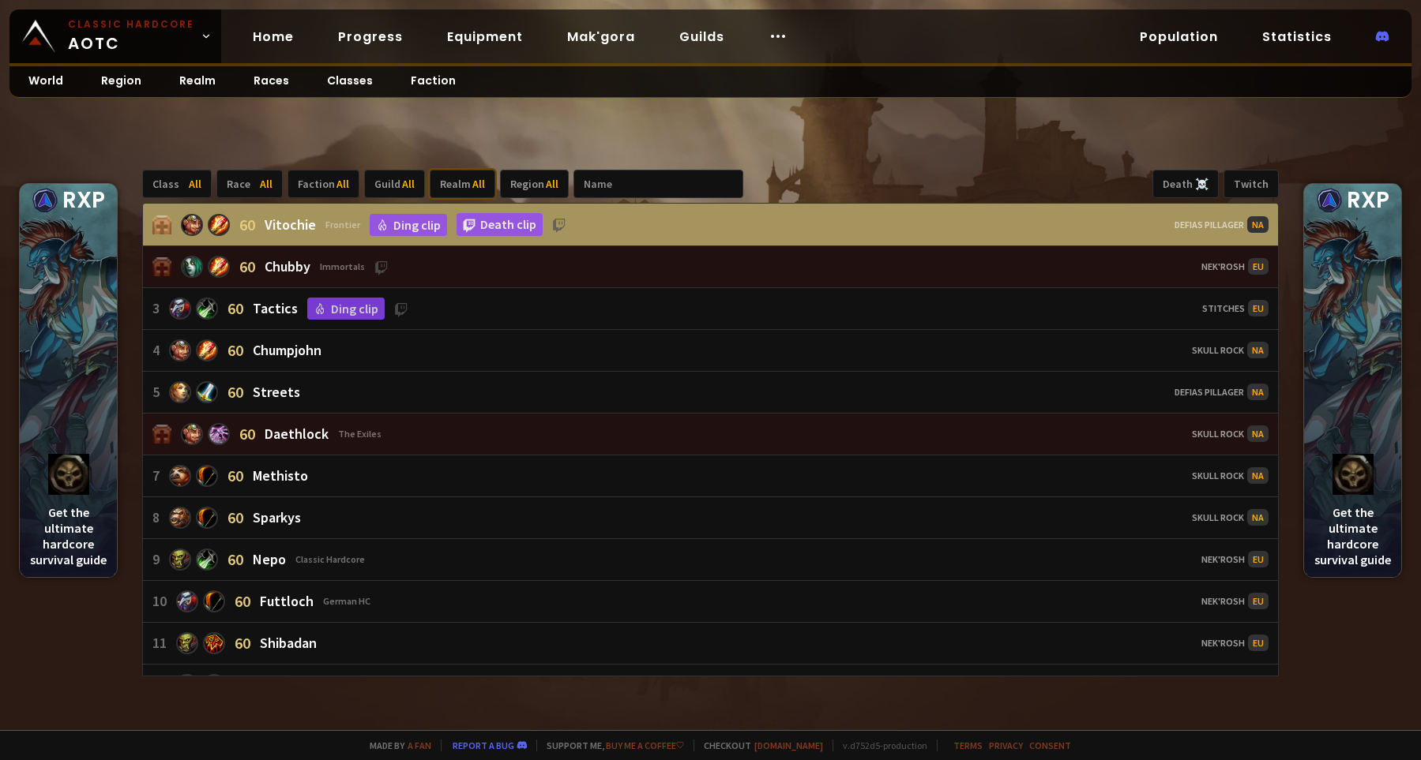
click at [458, 185] on div "Realm All" at bounding box center [463, 184] width 66 height 28
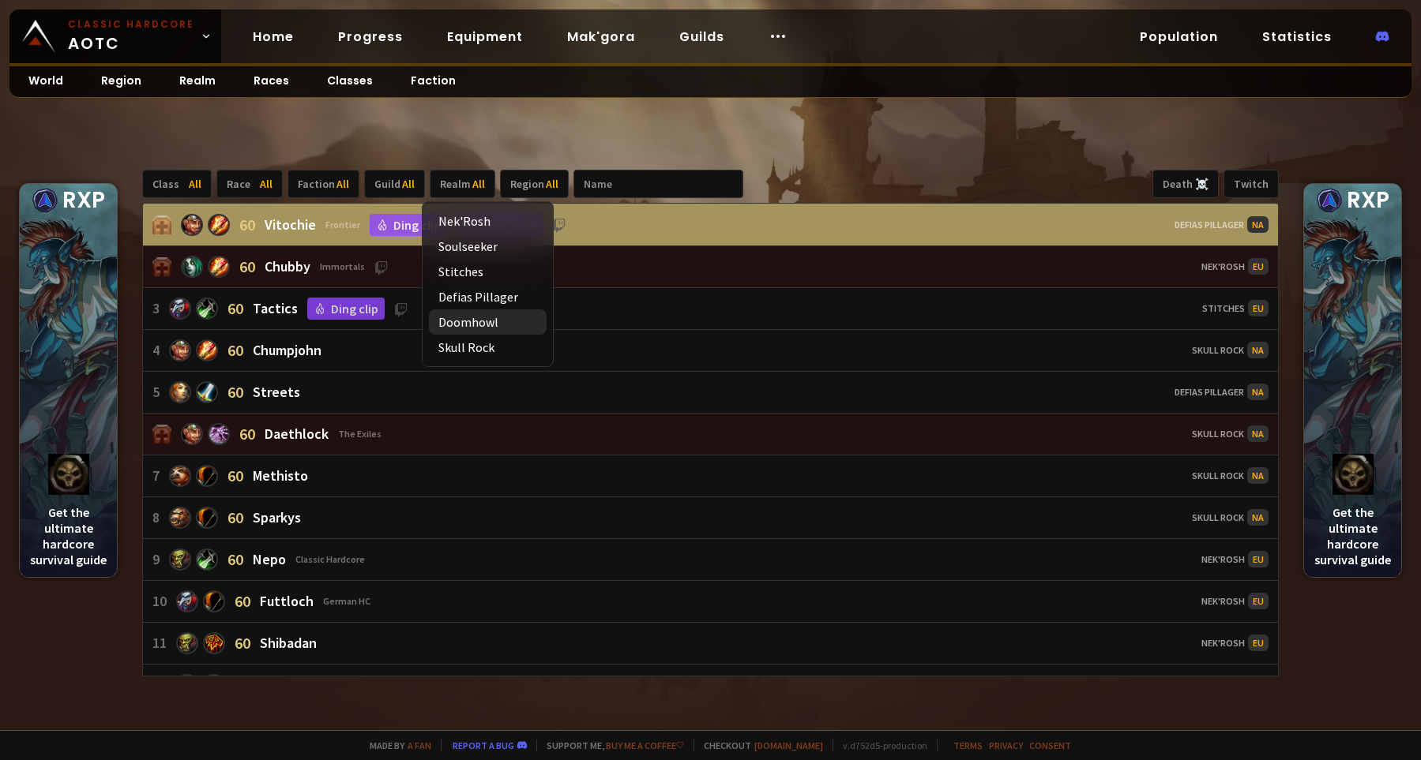
click at [504, 326] on div "Doomhowl" at bounding box center [488, 322] width 118 height 25
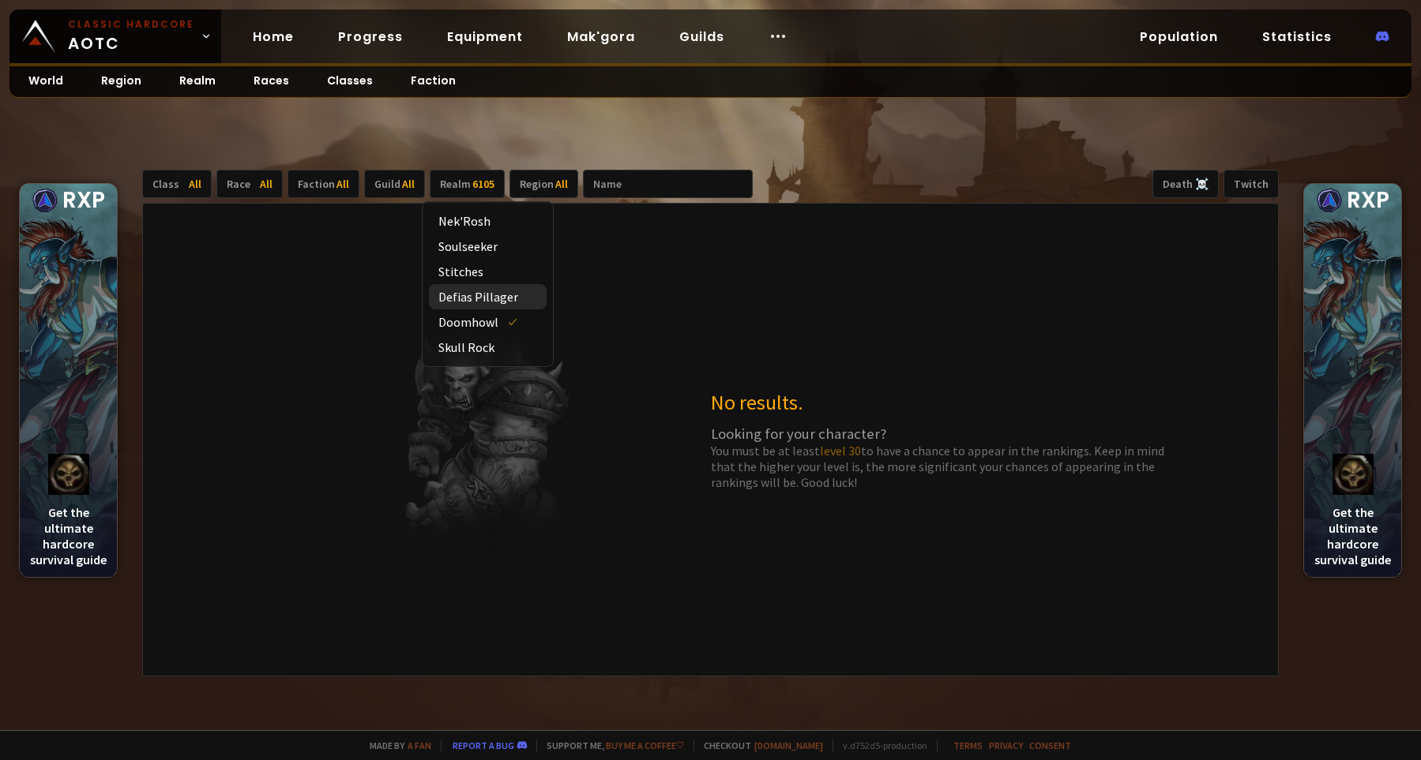
click at [492, 298] on div "Defias Pillager" at bounding box center [488, 296] width 118 height 25
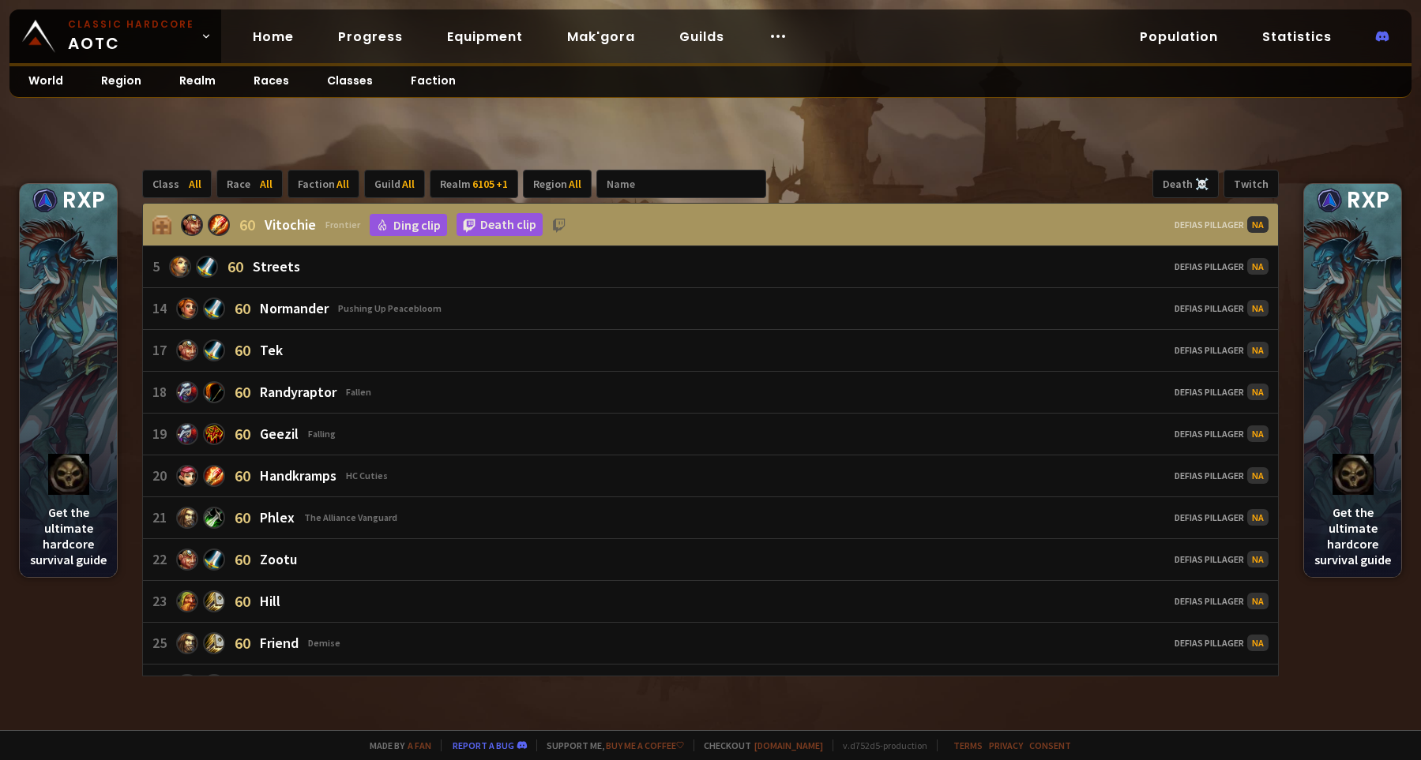
click at [827, 102] on main "RXP Get the ultimate hardcore survival guide RXP Get the ultimate hardcore surv…" at bounding box center [710, 365] width 1421 height 730
click at [377, 186] on div "Guild All" at bounding box center [394, 184] width 61 height 28
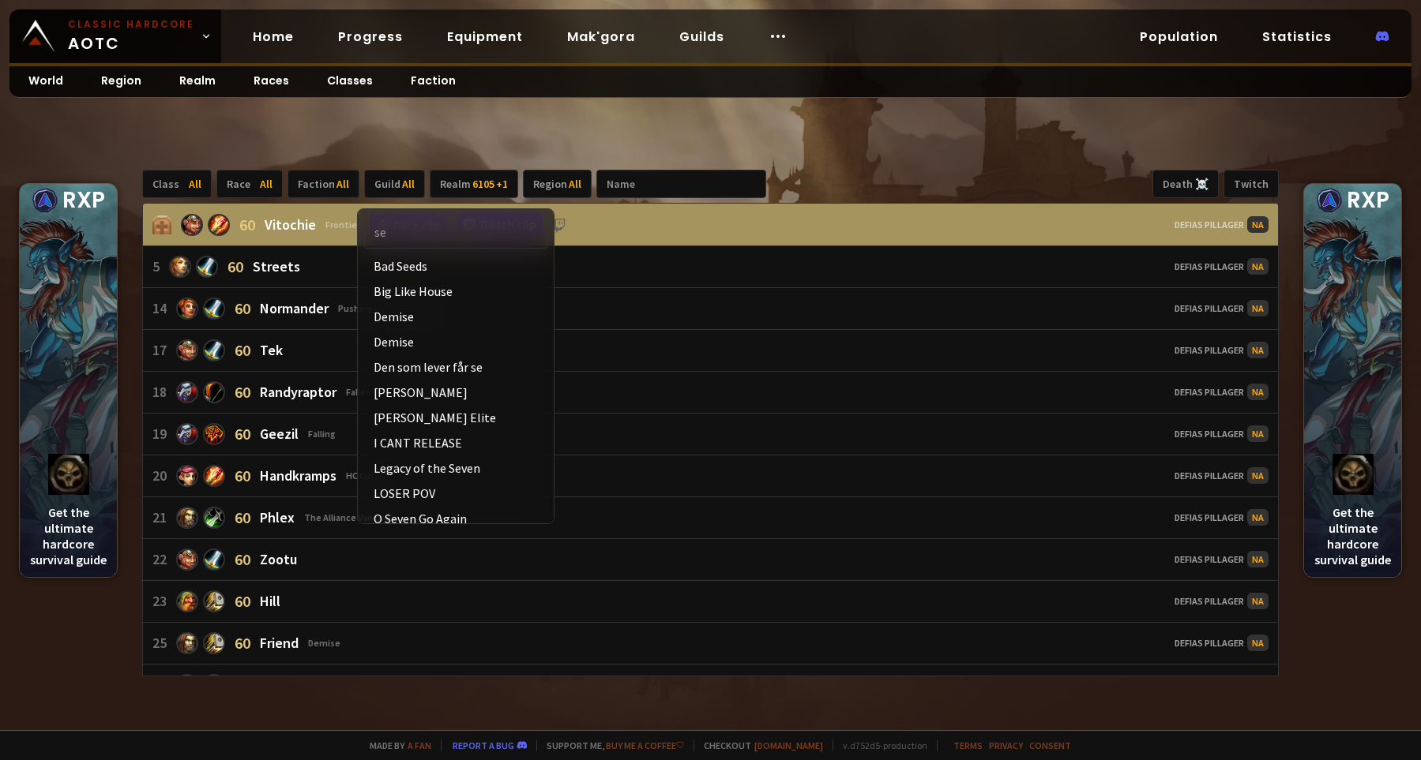
type input "sel"
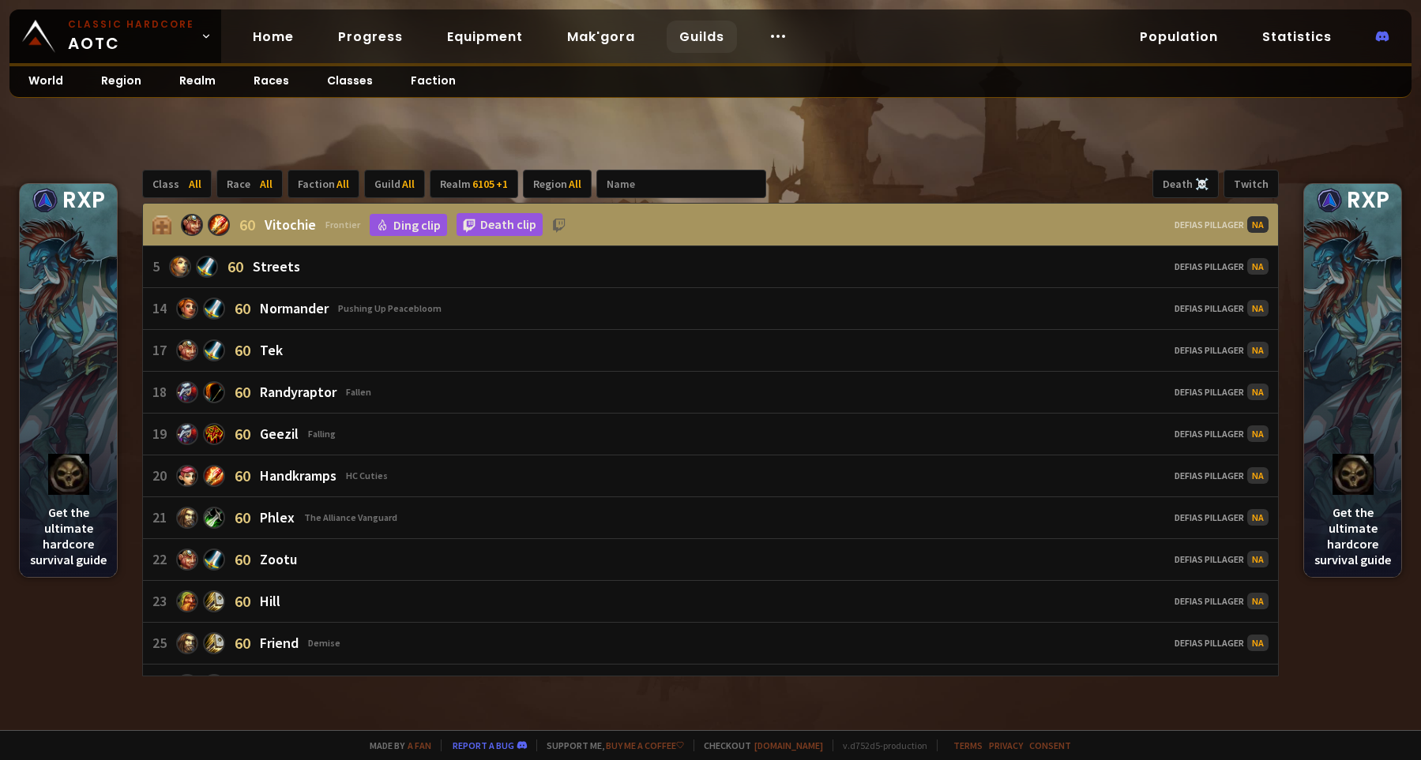
click at [697, 37] on link "Guilds" at bounding box center [701, 37] width 70 height 32
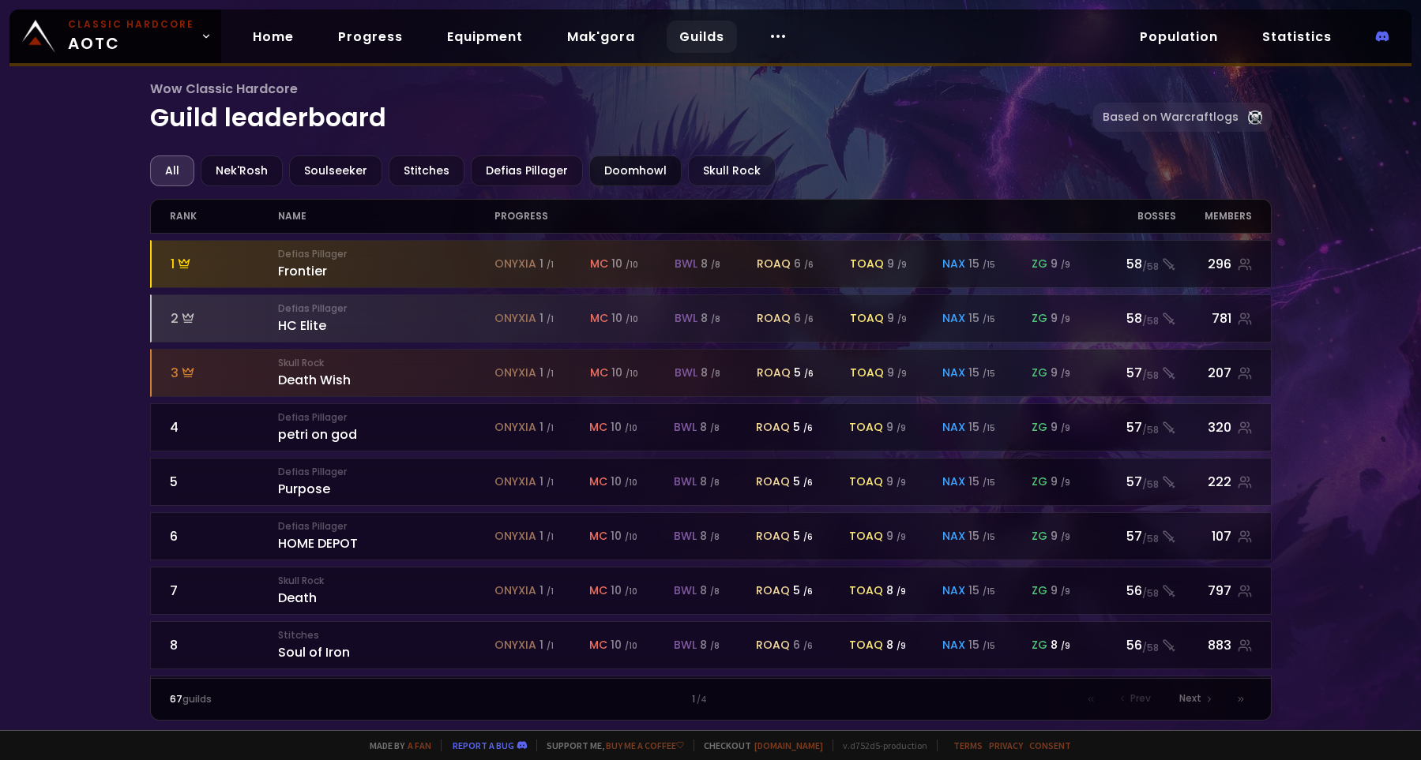
click at [619, 176] on div "Doomhowl" at bounding box center [635, 171] width 92 height 31
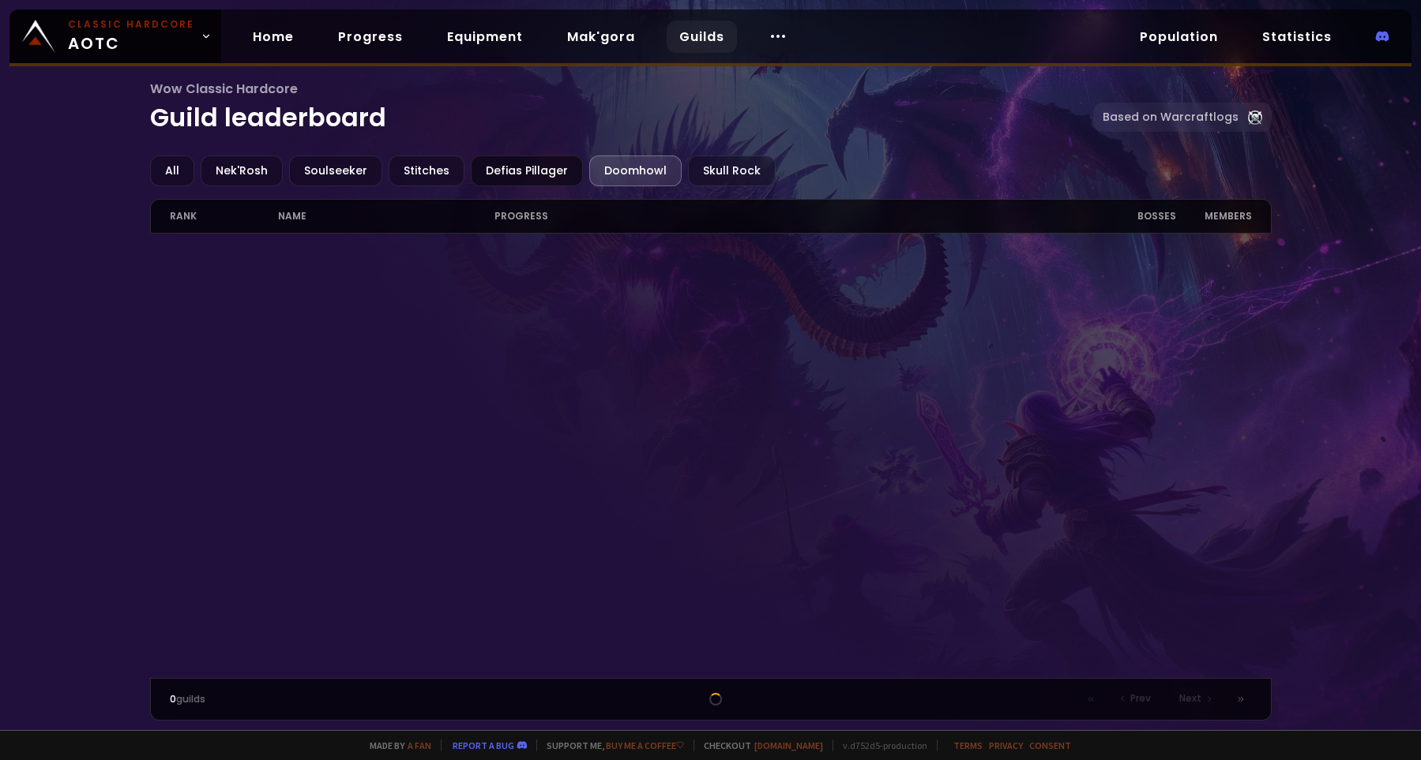
click at [527, 172] on div "Defias Pillager" at bounding box center [527, 171] width 112 height 31
